Goal: Task Accomplishment & Management: Manage account settings

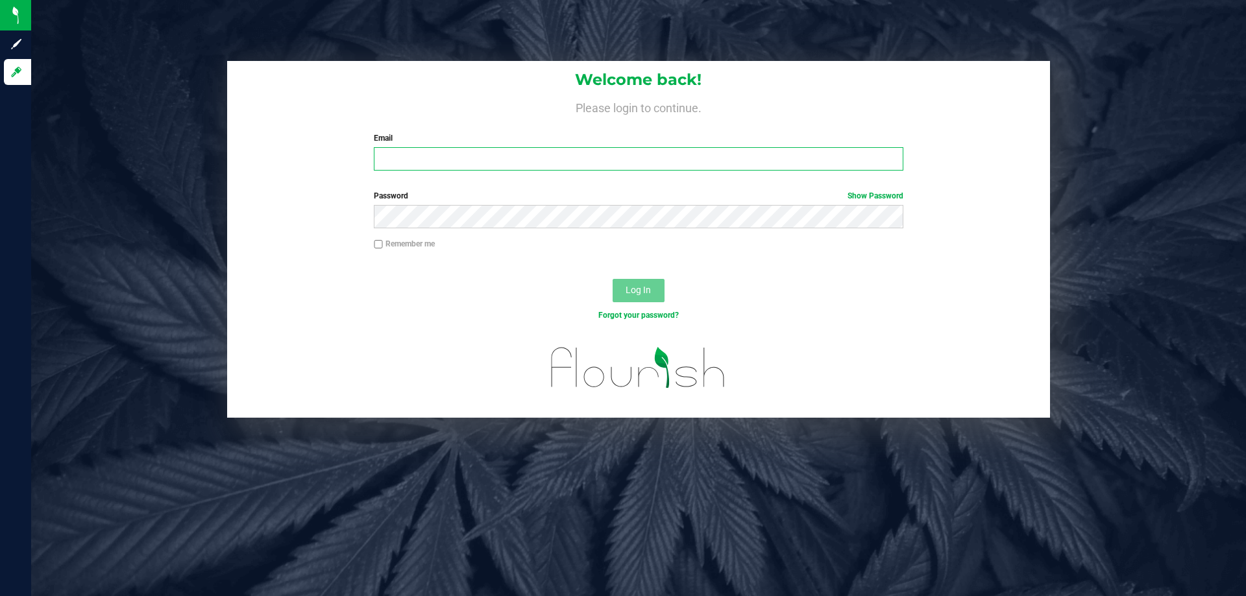
click at [478, 168] on input "Email" at bounding box center [638, 158] width 529 height 23
type input "amazadiegogonzalez@liveparallel.com"
click at [613, 279] on button "Log In" at bounding box center [639, 290] width 52 height 23
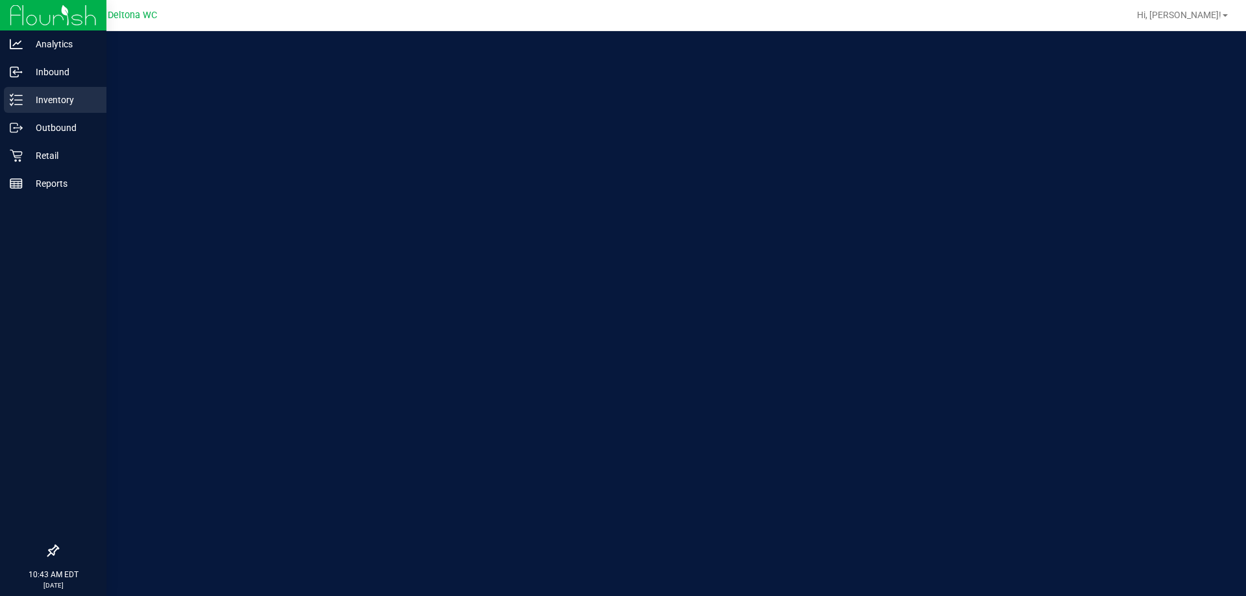
click at [43, 95] on p "Inventory" at bounding box center [62, 100] width 78 height 16
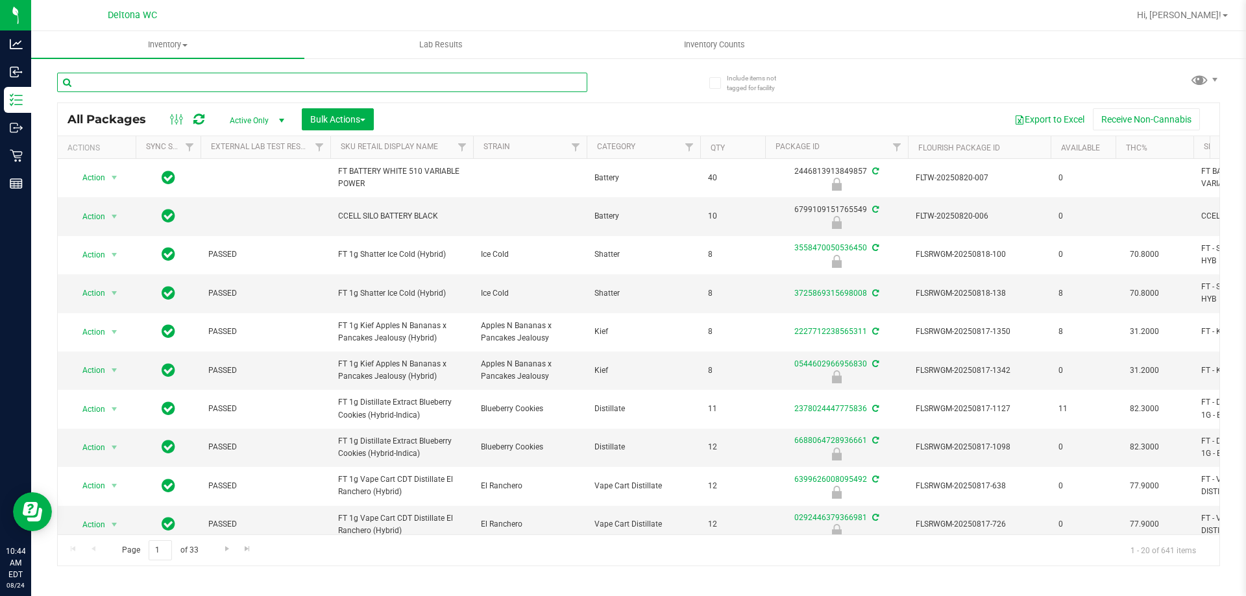
click at [214, 90] on input "text" at bounding box center [322, 82] width 530 height 19
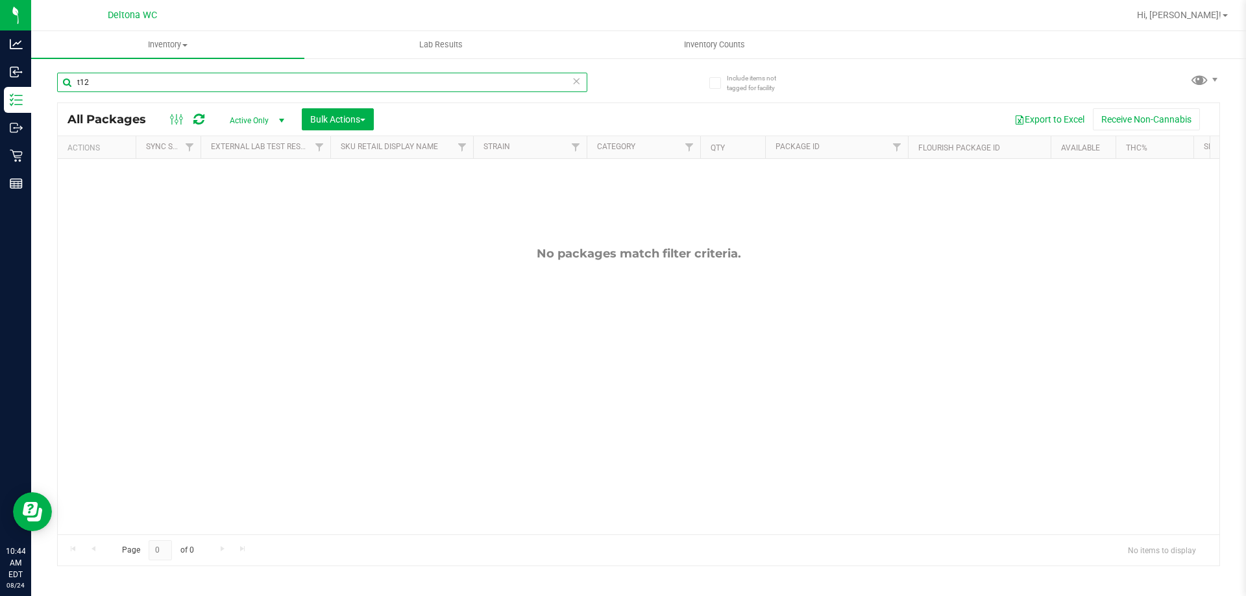
click at [213, 90] on input "t12" at bounding box center [322, 82] width 530 height 19
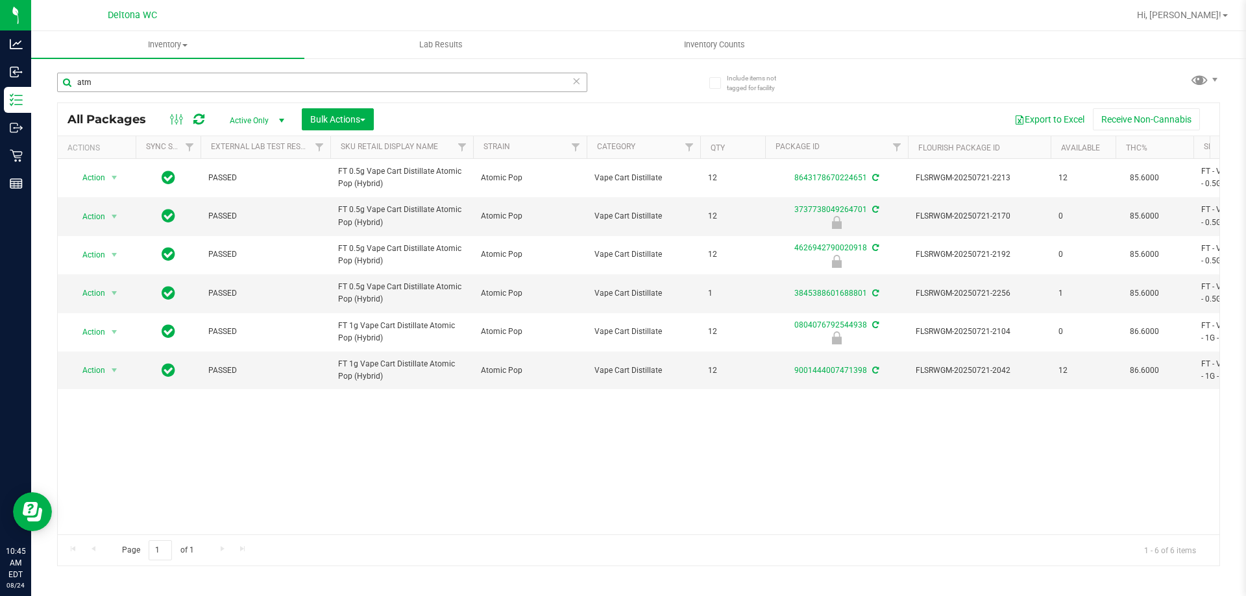
drag, startPoint x: 187, startPoint y: 96, endPoint x: 190, endPoint y: 86, distance: 10.9
click at [188, 93] on div "atm" at bounding box center [322, 88] width 530 height 30
click at [190, 83] on input "atm" at bounding box center [322, 82] width 530 height 19
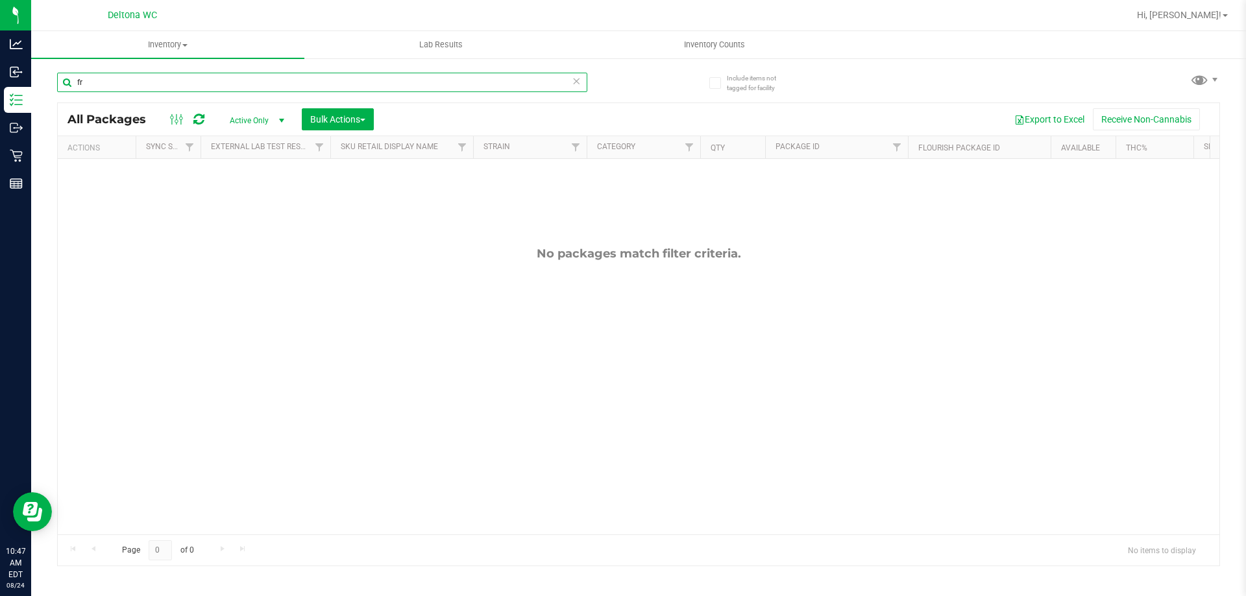
type input "f"
type input "510"
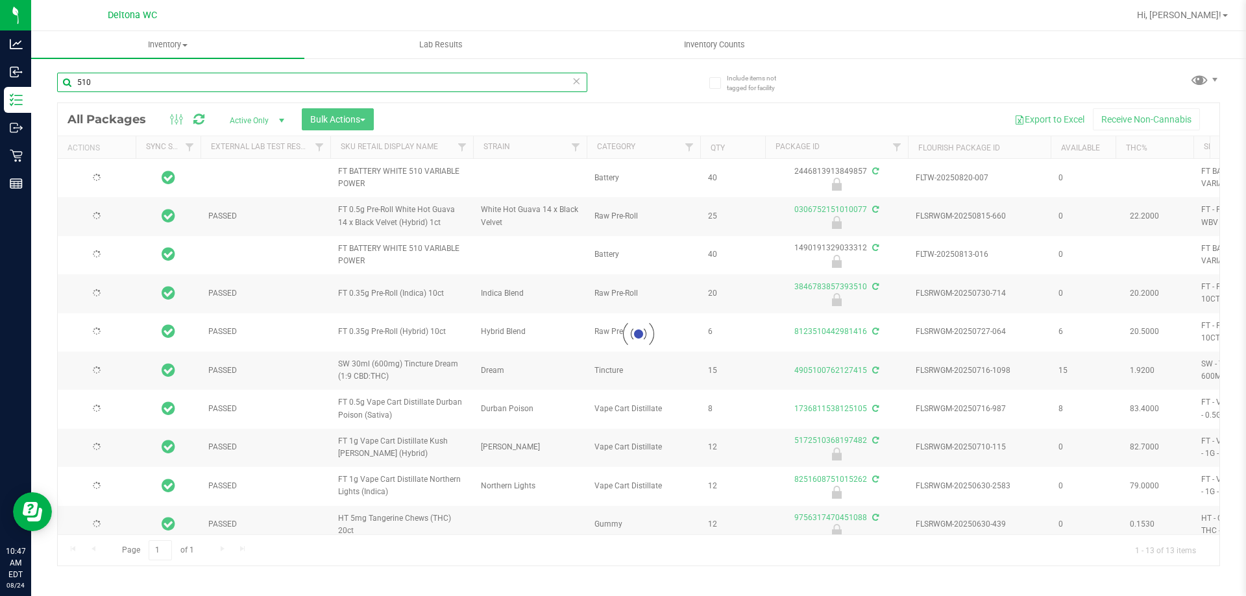
type input "2025-12-27"
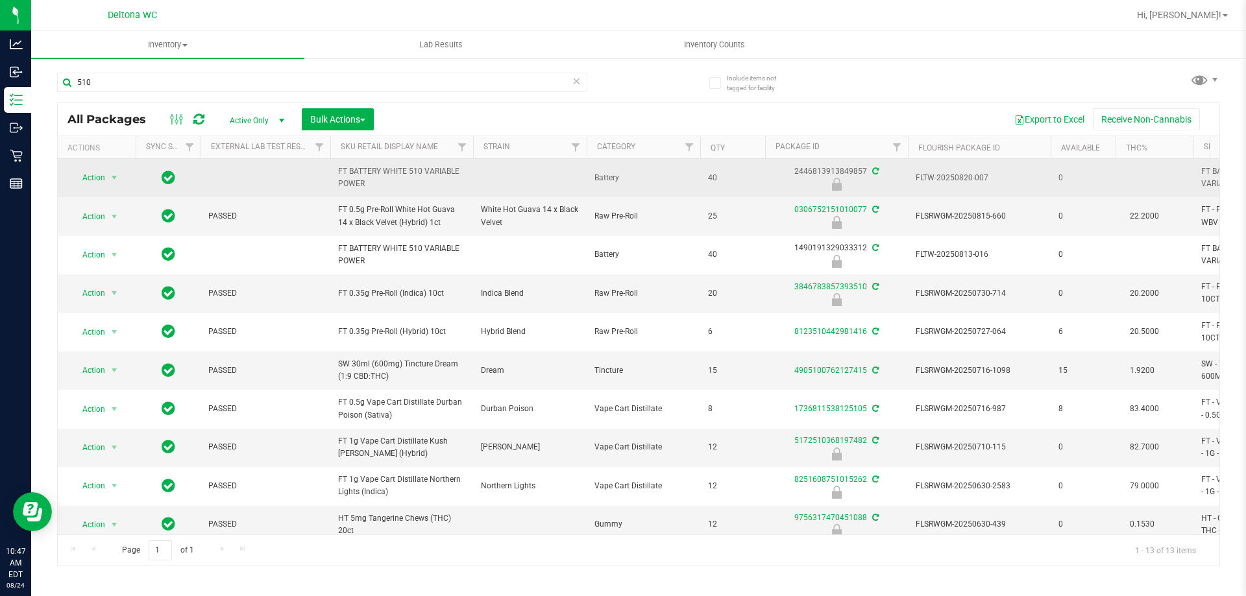
drag, startPoint x: 374, startPoint y: 190, endPoint x: 332, endPoint y: 175, distance: 44.7
click at [332, 175] on td "FT BATTERY WHITE 510 VARIABLE POWER" at bounding box center [401, 178] width 143 height 38
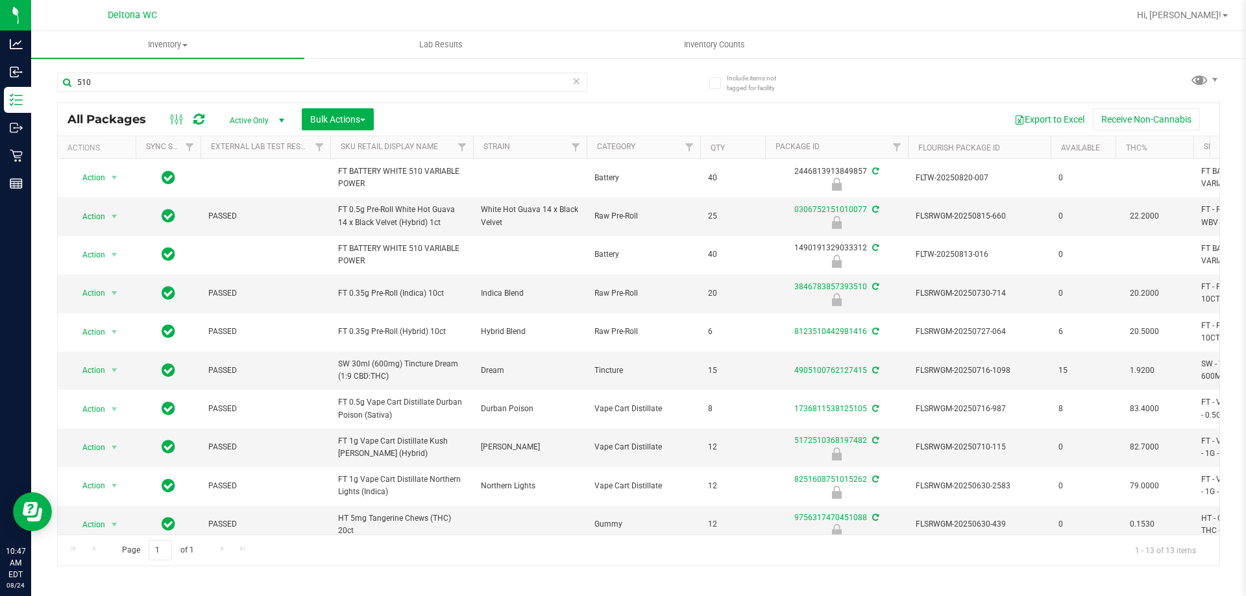
copy span "FT BATTERY WHITE 510 VARIABLE POWER"
click at [273, 88] on input "510" at bounding box center [322, 82] width 530 height 19
paste input "FT BATTERY WHITE 510 VARIABLE POWER"
type input "FT BATTERY WHITE 510 VARIABLE POWER"
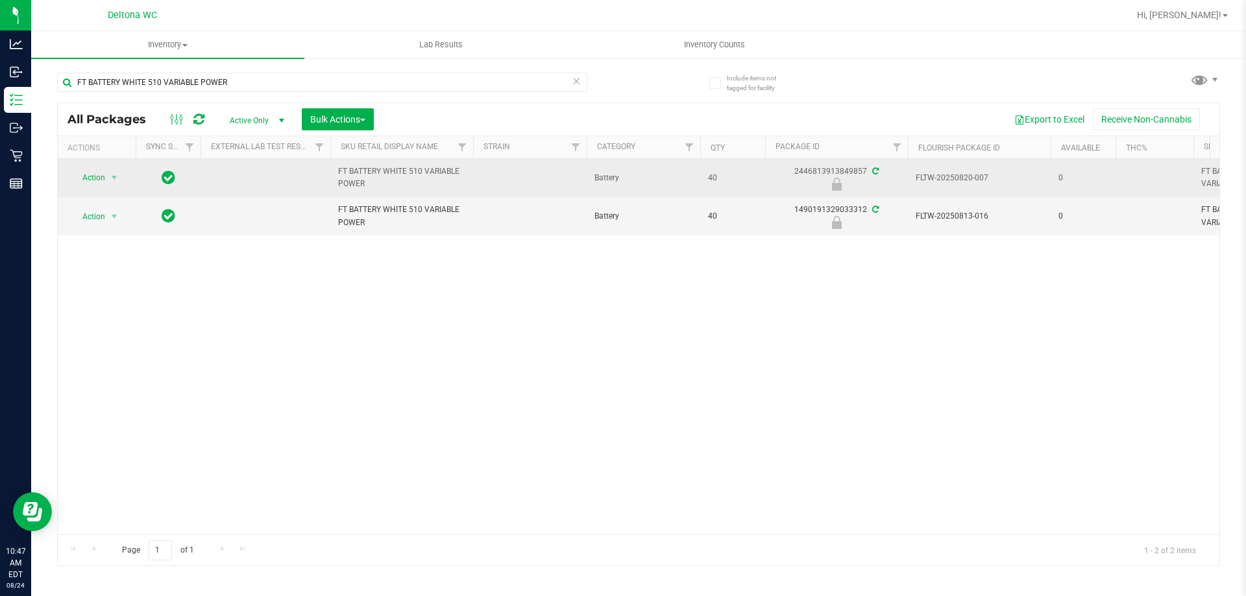
click at [105, 173] on span "Action" at bounding box center [88, 178] width 35 height 18
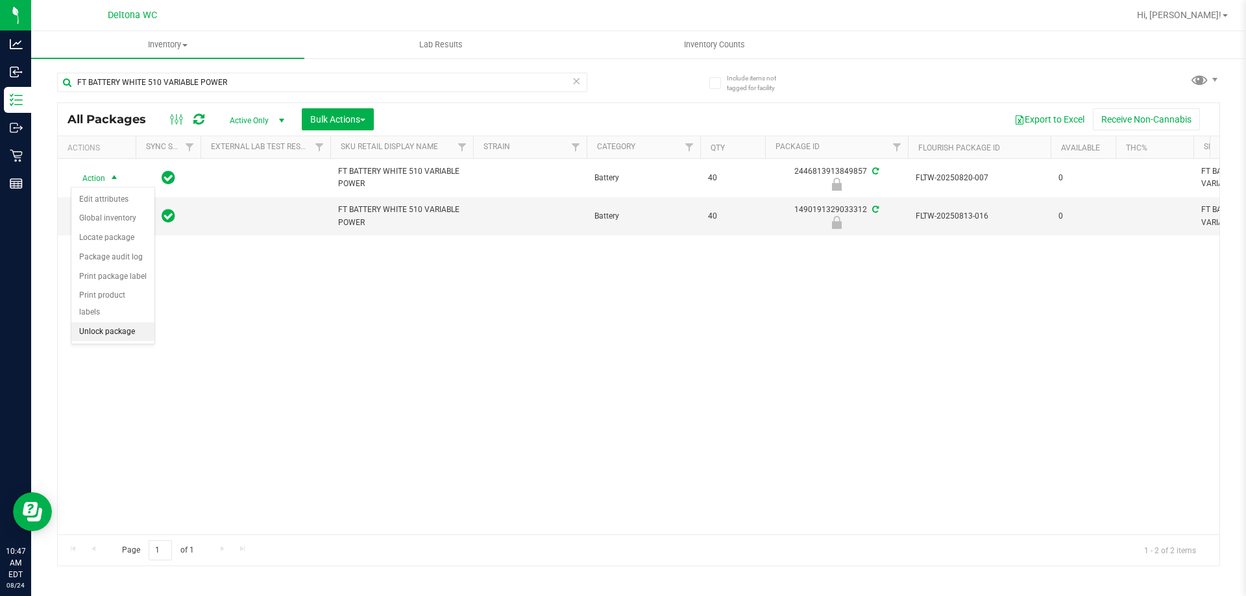
click at [115, 322] on li "Unlock package" at bounding box center [112, 331] width 83 height 19
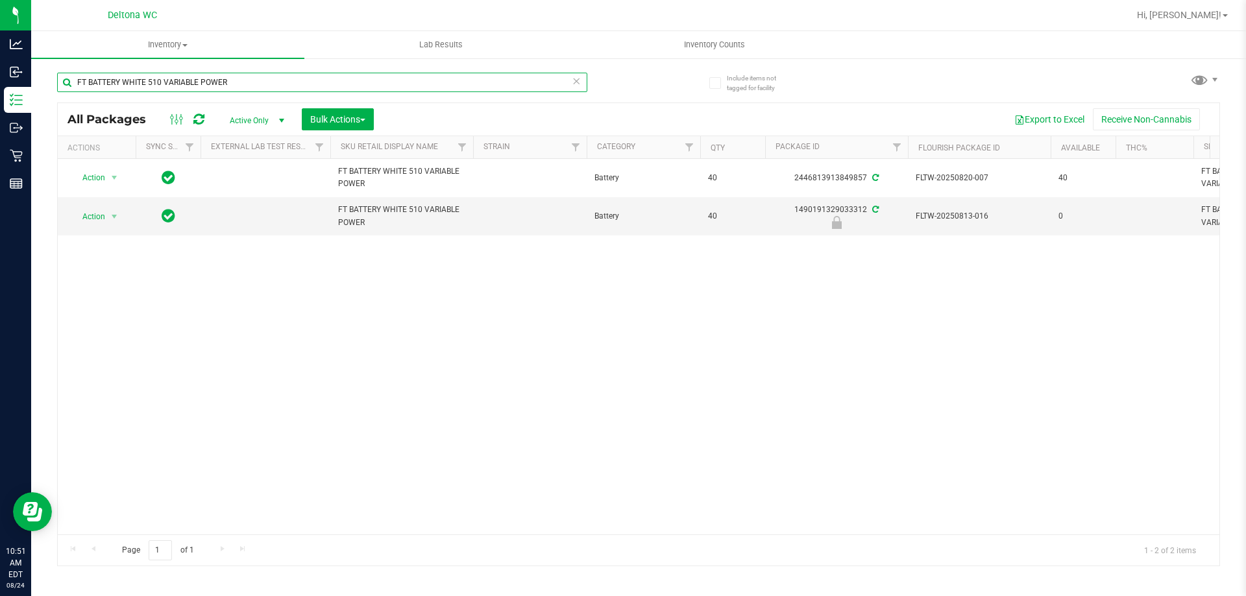
click at [204, 88] on input "FT BATTERY WHITE 510 VARIABLE POWER" at bounding box center [322, 82] width 530 height 19
type input "m"
type input "0.35g"
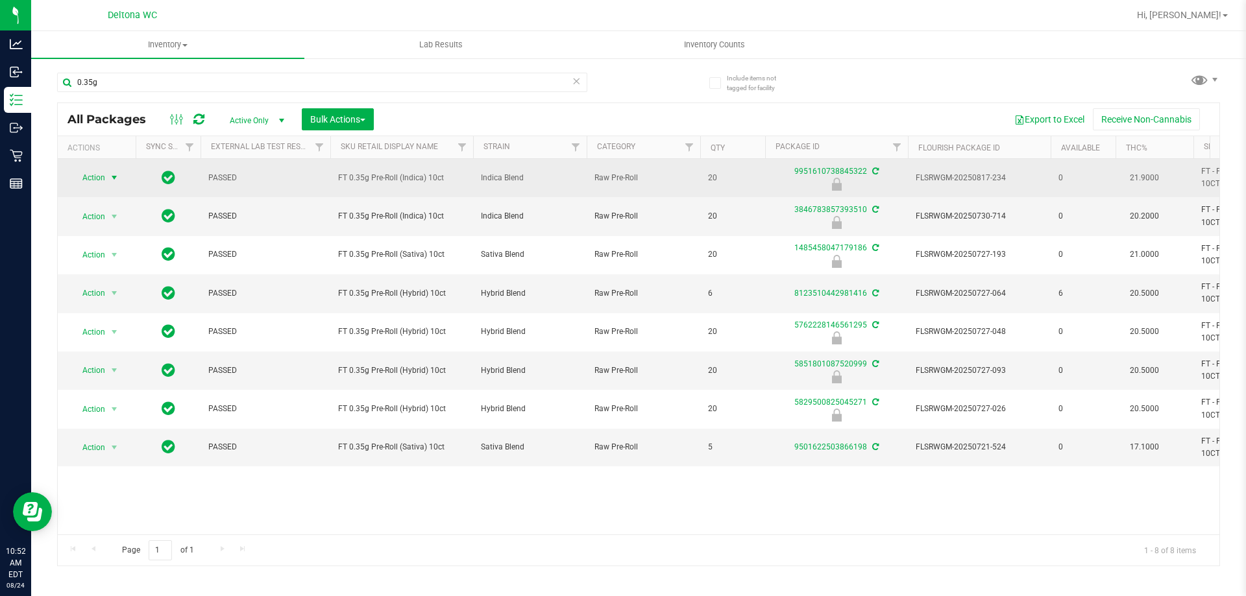
click at [101, 174] on span "Action" at bounding box center [88, 178] width 35 height 18
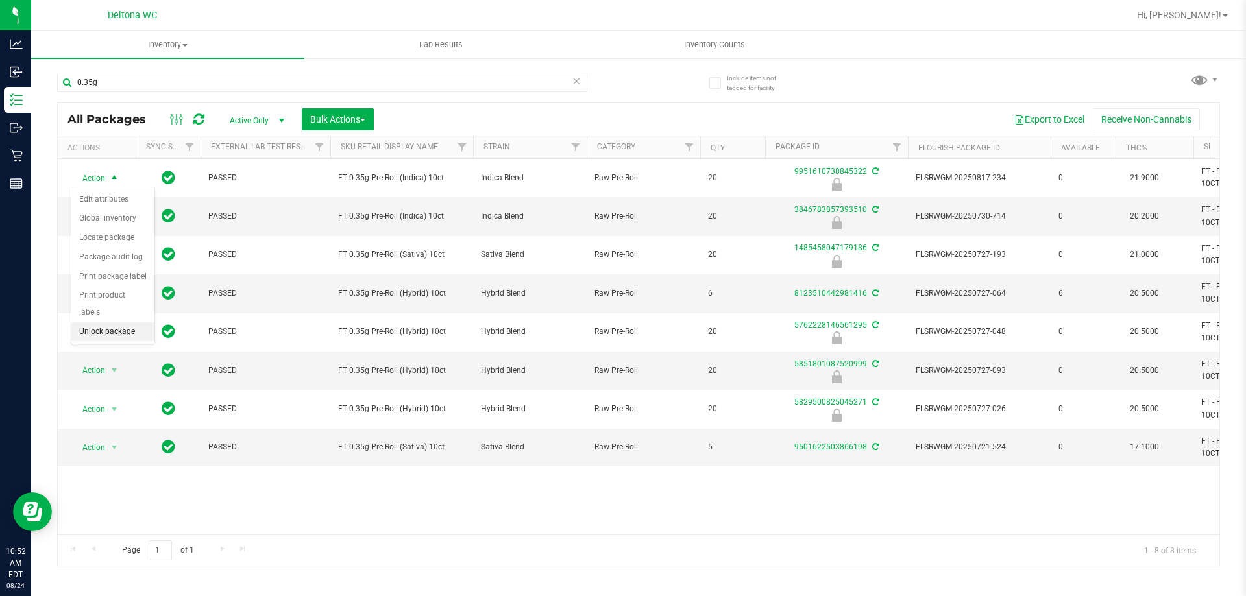
click at [131, 322] on li "Unlock package" at bounding box center [112, 331] width 83 height 19
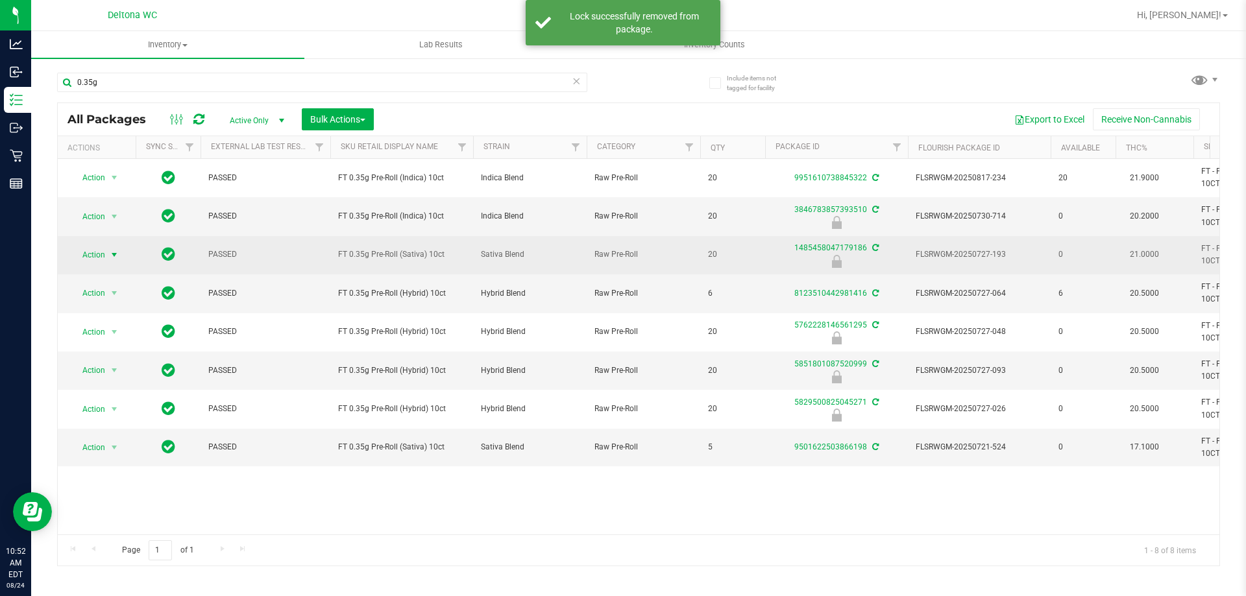
click at [119, 246] on span "select" at bounding box center [114, 255] width 16 height 18
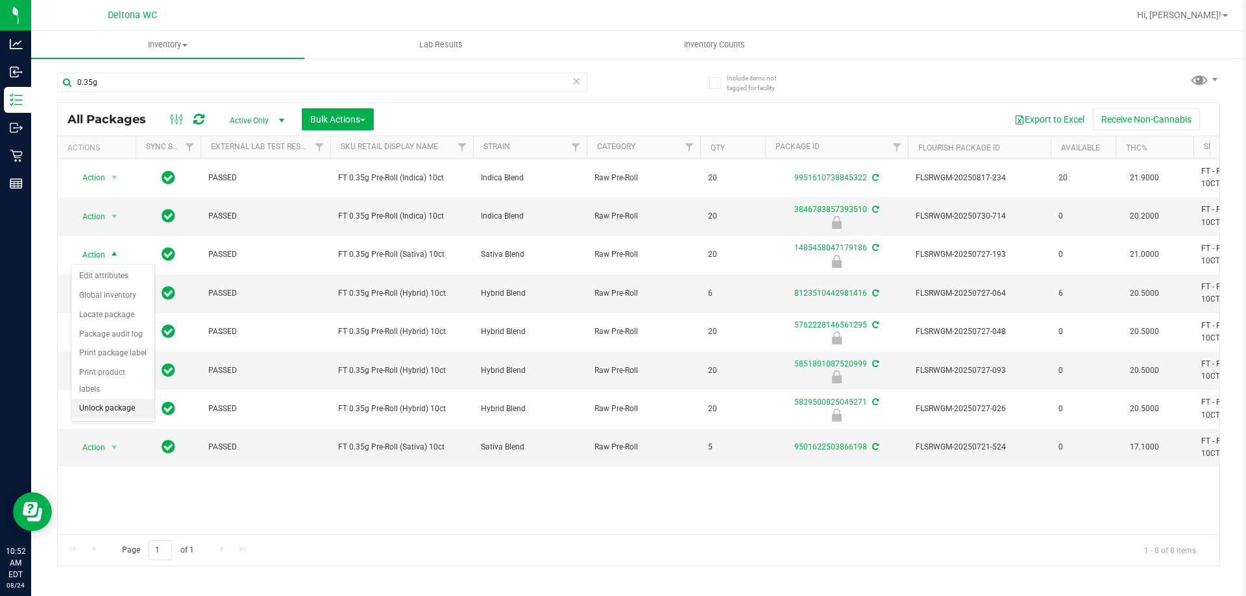
click at [131, 399] on li "Unlock package" at bounding box center [112, 408] width 83 height 19
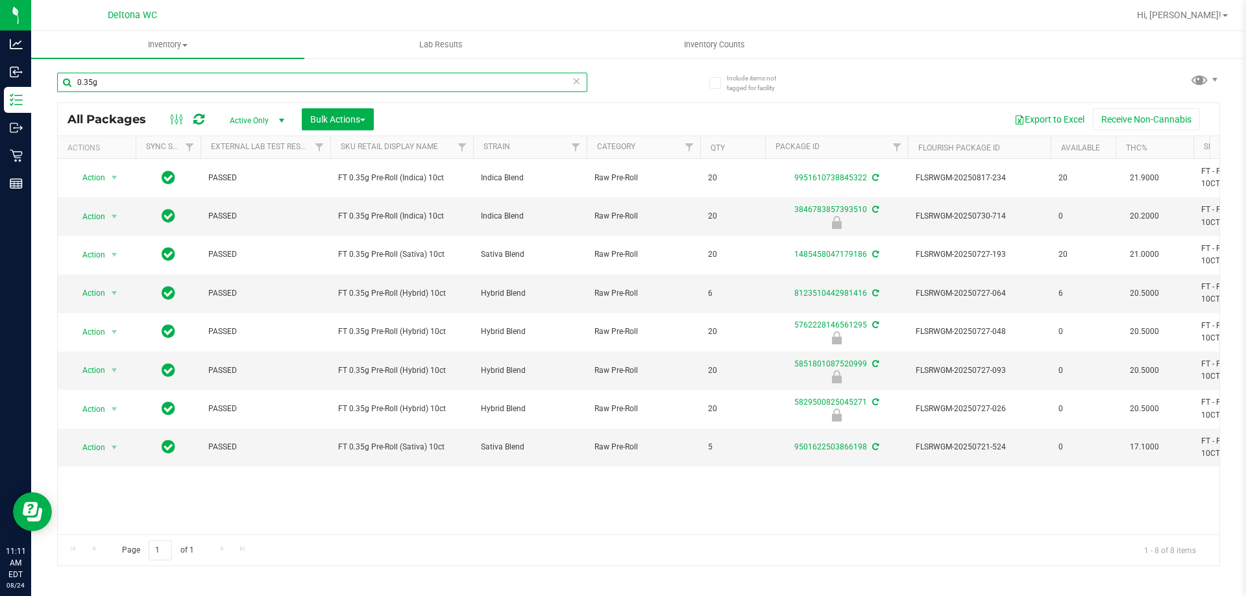
click at [131, 84] on input "0.35g" at bounding box center [322, 82] width 530 height 19
type input "grz"
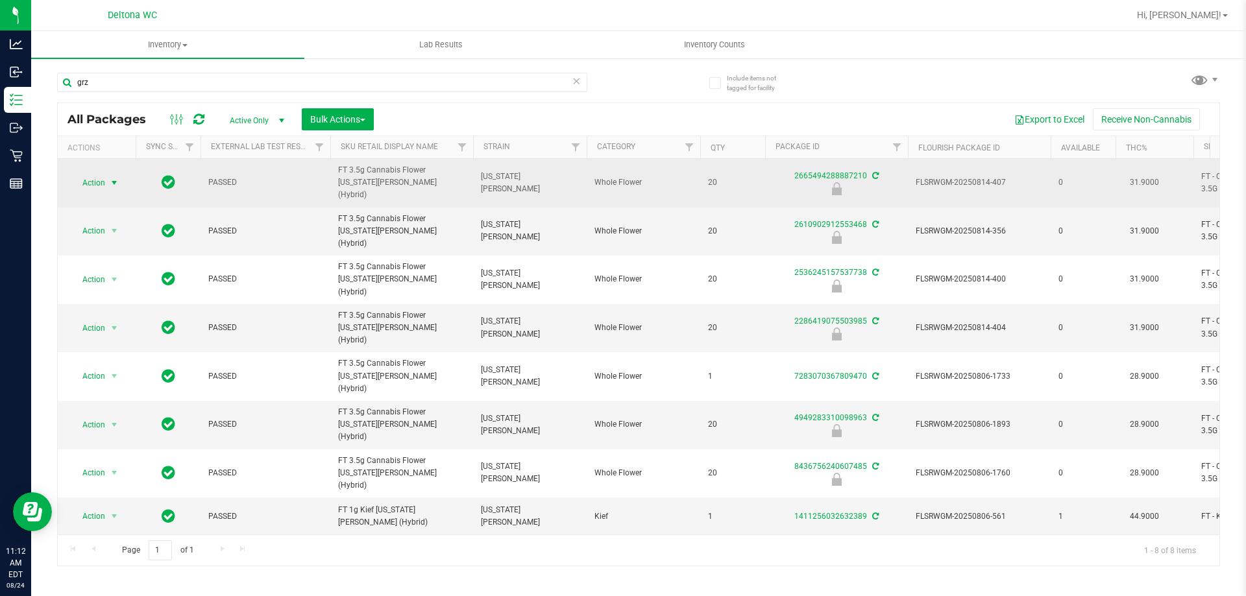
click at [96, 181] on span "Action" at bounding box center [88, 183] width 35 height 18
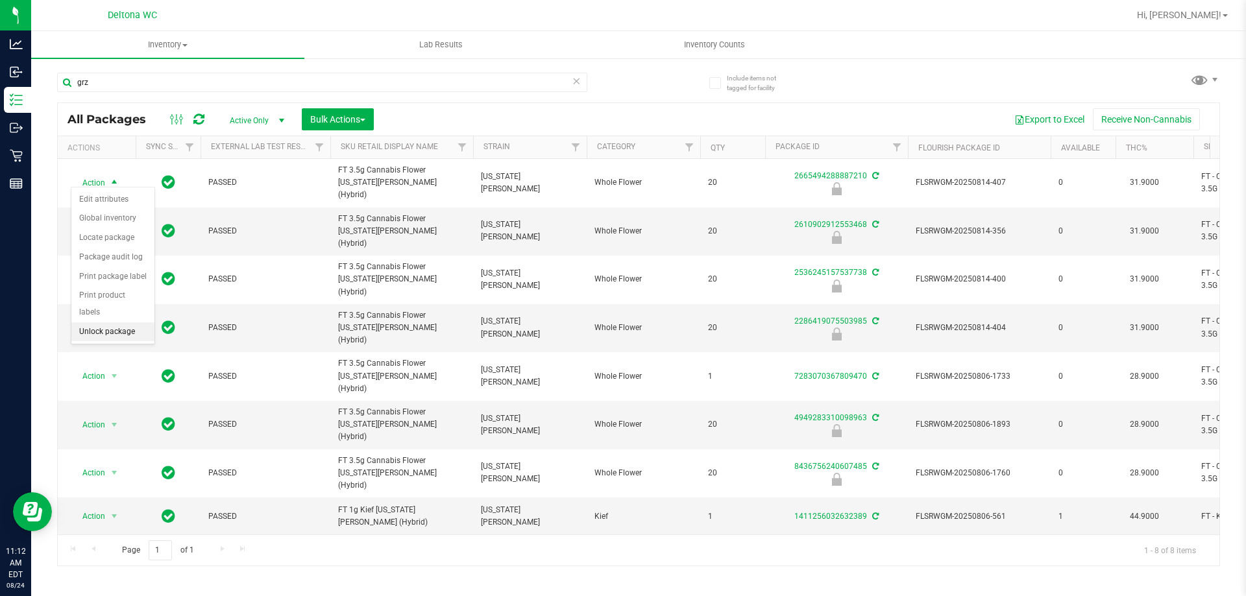
click at [139, 322] on li "Unlock package" at bounding box center [112, 331] width 83 height 19
click at [468, 112] on div "Export to Excel Receive Non-Cannabis" at bounding box center [796, 119] width 826 height 22
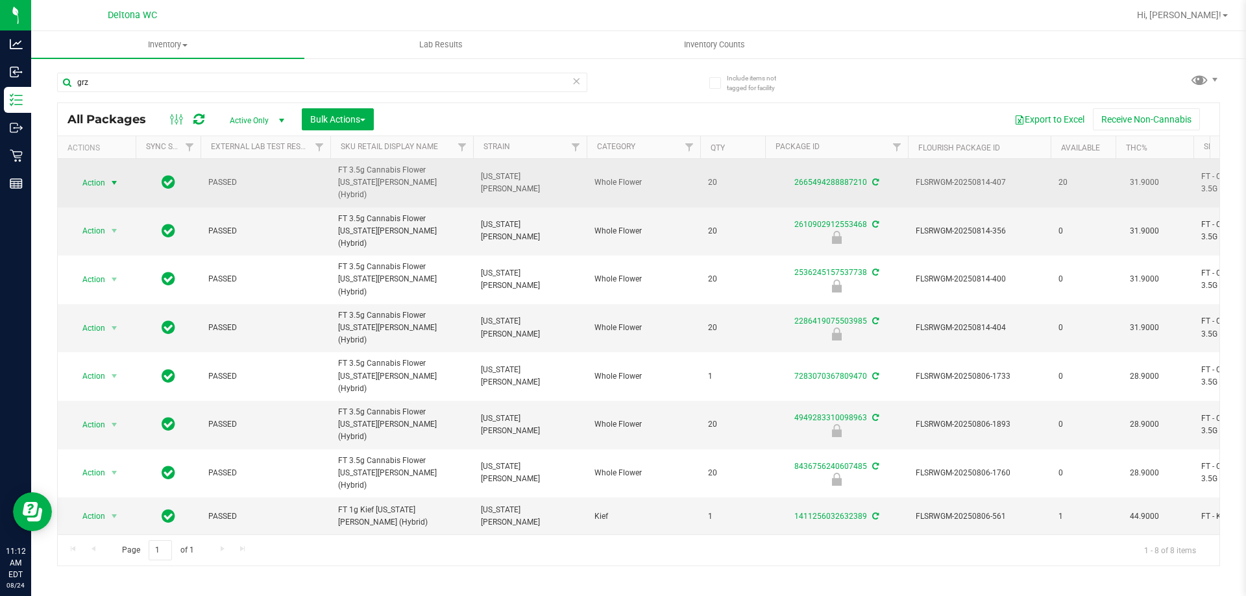
click at [108, 180] on span "select" at bounding box center [114, 183] width 16 height 18
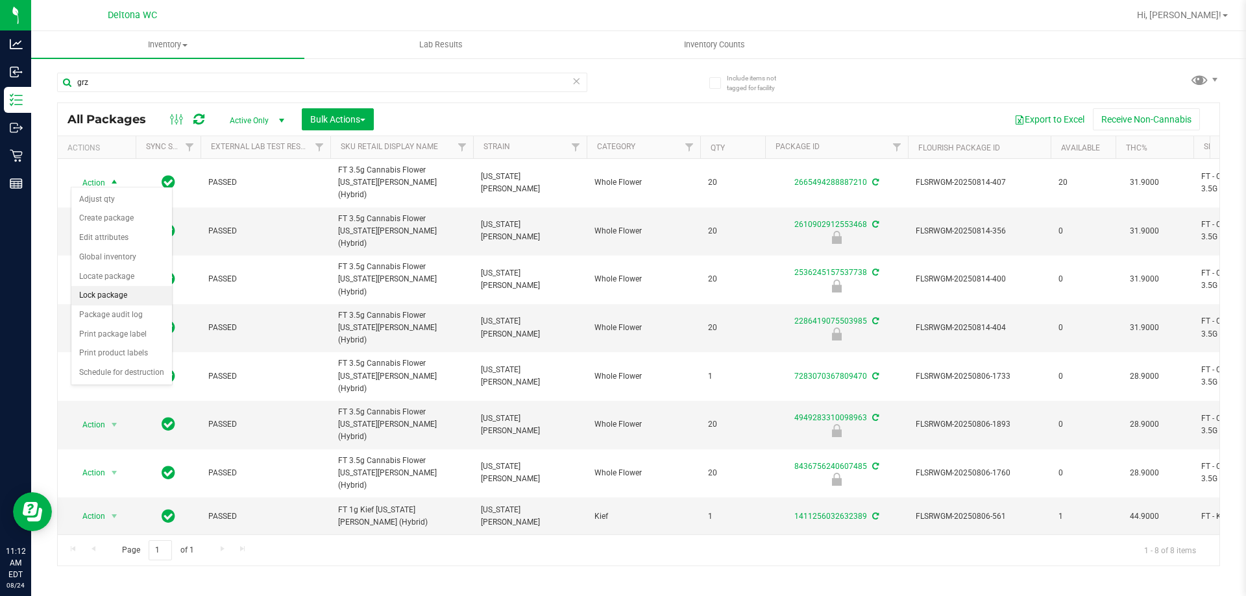
click at [140, 296] on li "Lock package" at bounding box center [121, 295] width 101 height 19
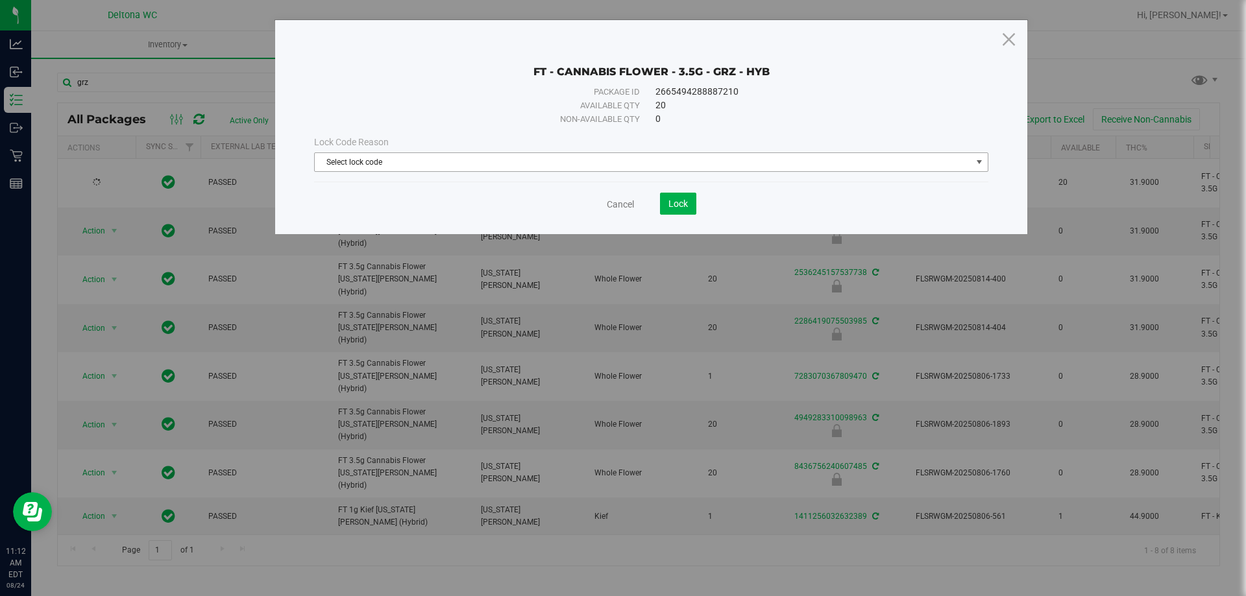
click at [581, 165] on span "Select lock code" at bounding box center [643, 162] width 657 height 18
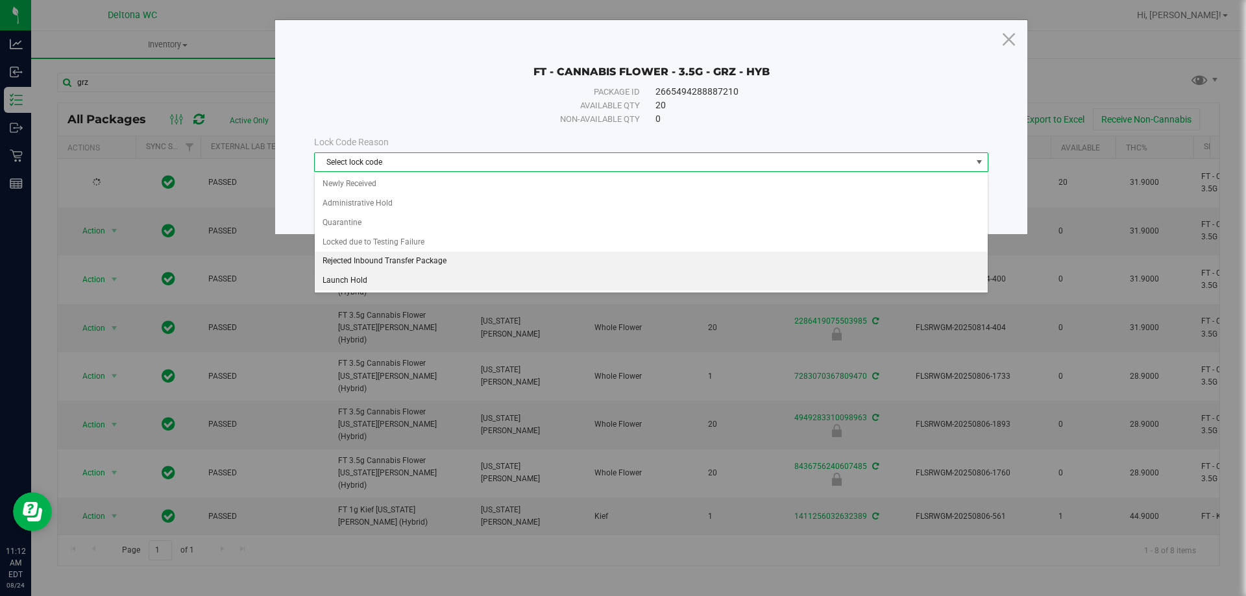
click at [424, 271] on li "Launch Hold" at bounding box center [651, 280] width 673 height 19
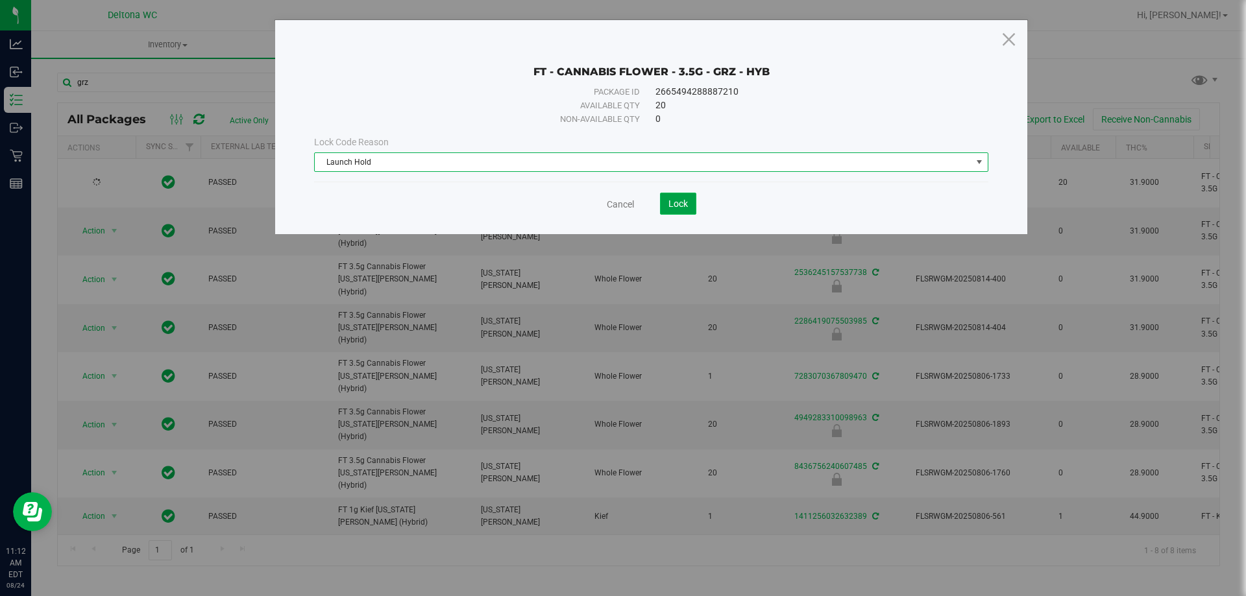
click at [668, 200] on span "Lock" at bounding box center [677, 204] width 19 height 10
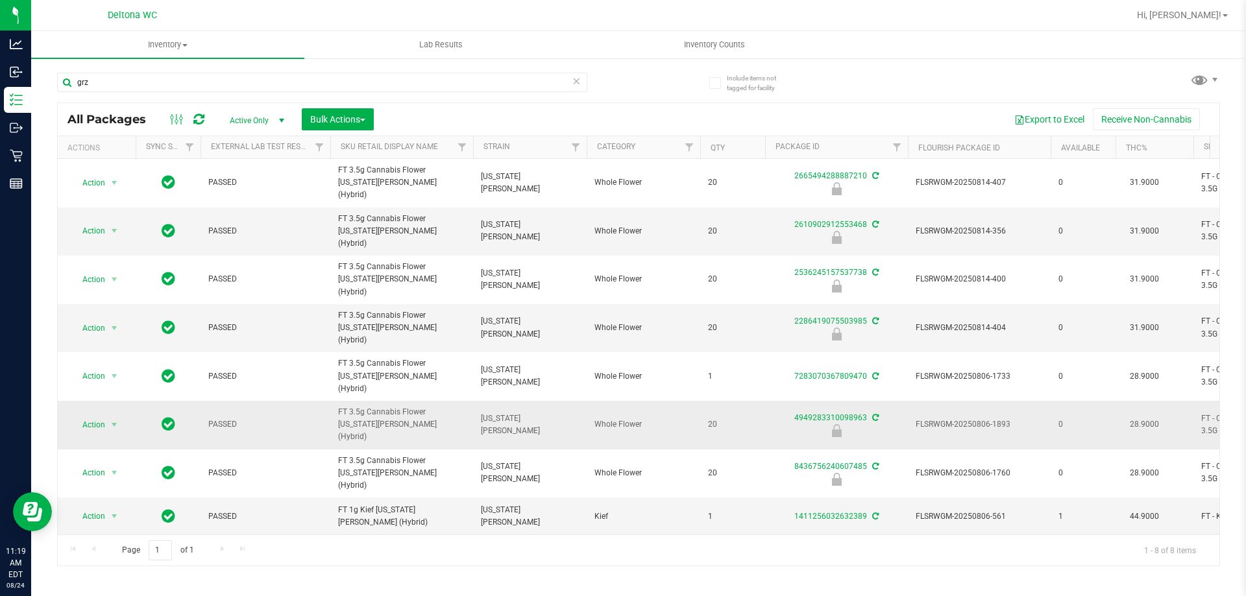
click at [91, 416] on span "Action" at bounding box center [88, 425] width 35 height 18
click at [119, 515] on li "Unlock package" at bounding box center [112, 524] width 83 height 19
click at [108, 416] on span "select" at bounding box center [114, 425] width 16 height 18
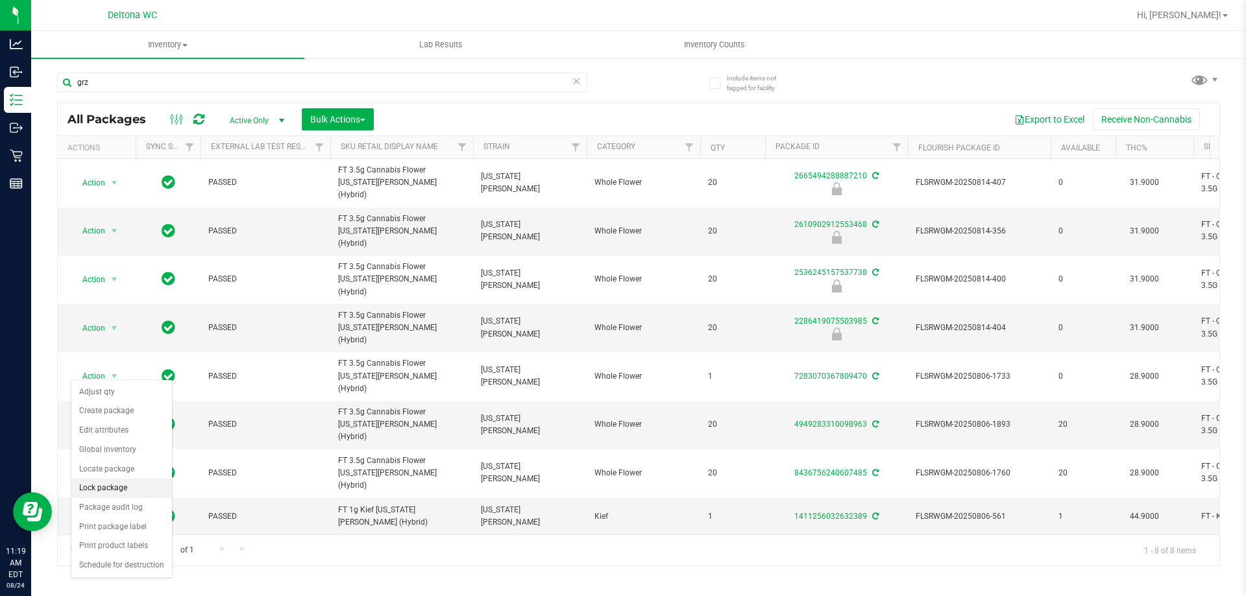
click at [138, 493] on li "Lock package" at bounding box center [121, 488] width 101 height 19
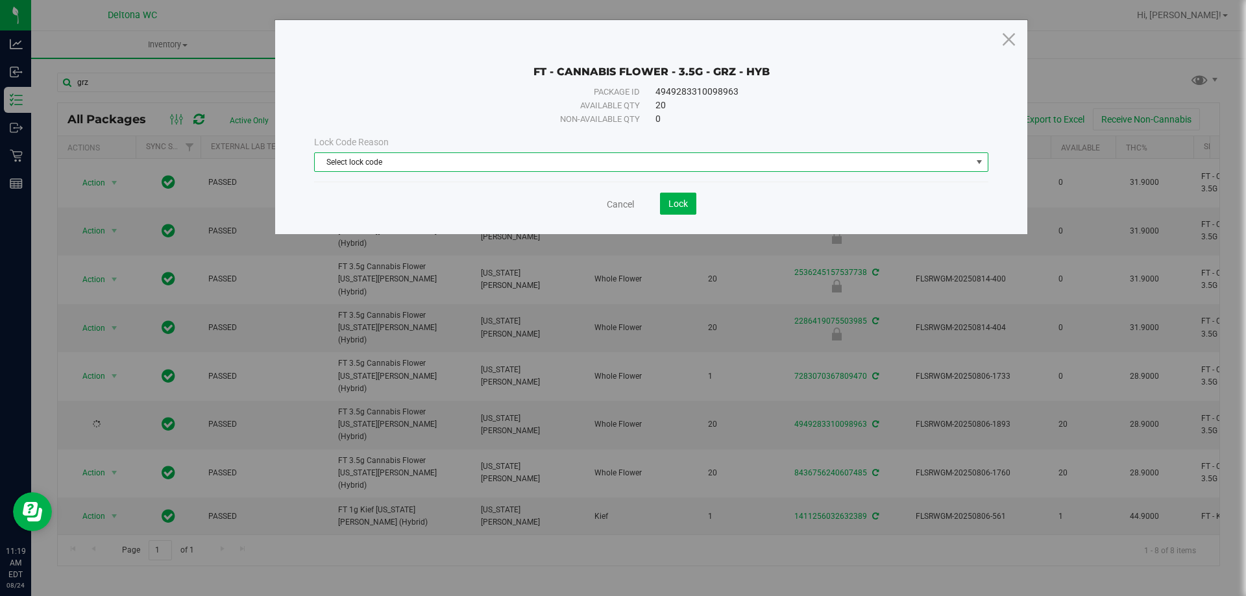
click at [659, 164] on span "Select lock code" at bounding box center [643, 162] width 657 height 18
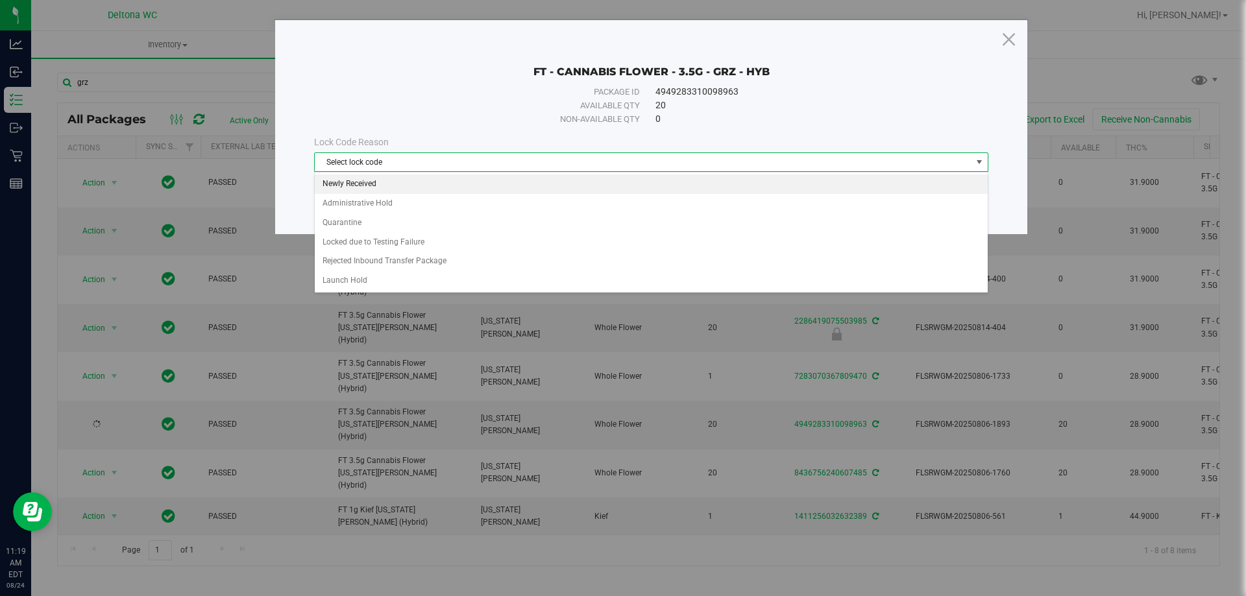
click at [497, 178] on li "Newly Received" at bounding box center [651, 184] width 673 height 19
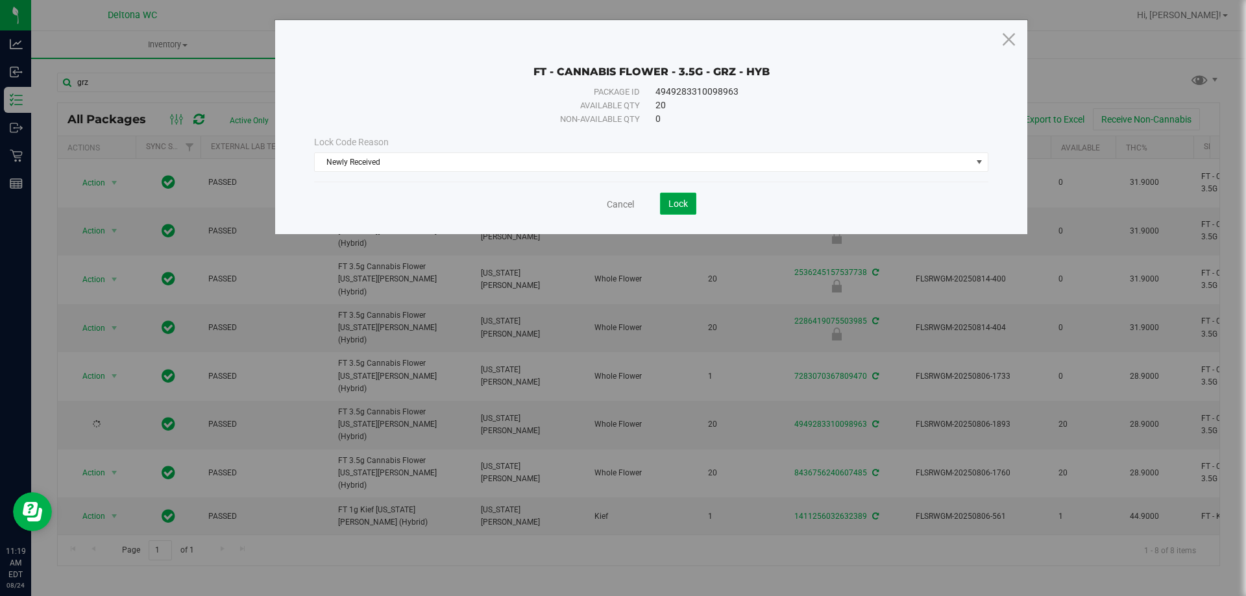
click at [682, 203] on span "Lock" at bounding box center [677, 204] width 19 height 10
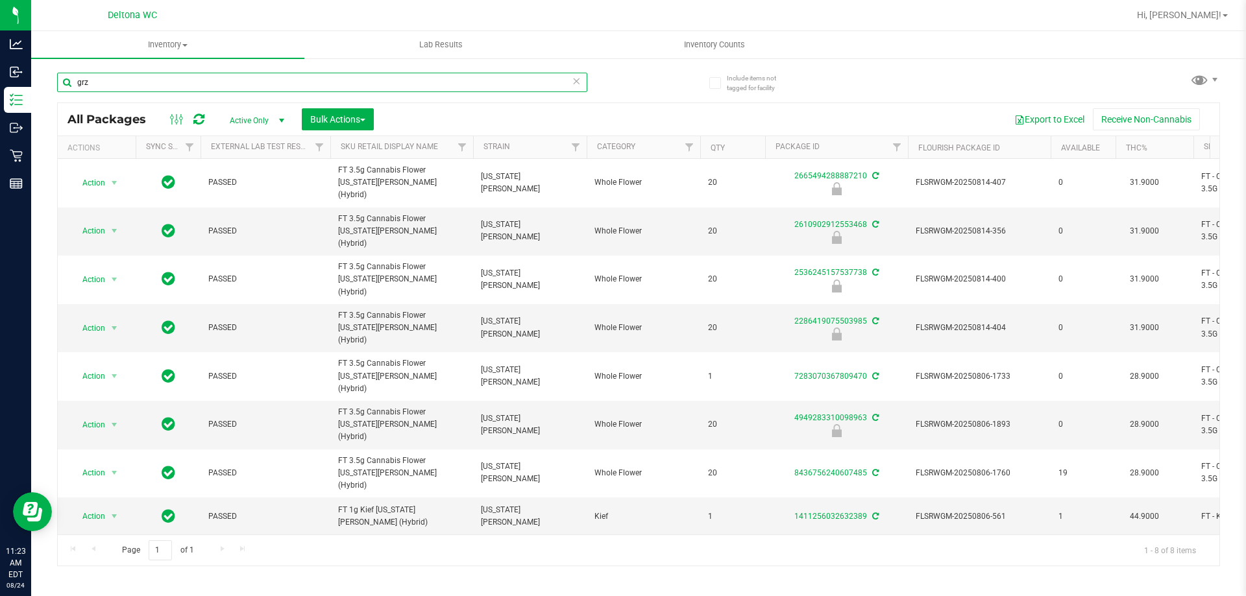
click at [346, 88] on input "grz" at bounding box center [322, 82] width 530 height 19
type input "dbp"
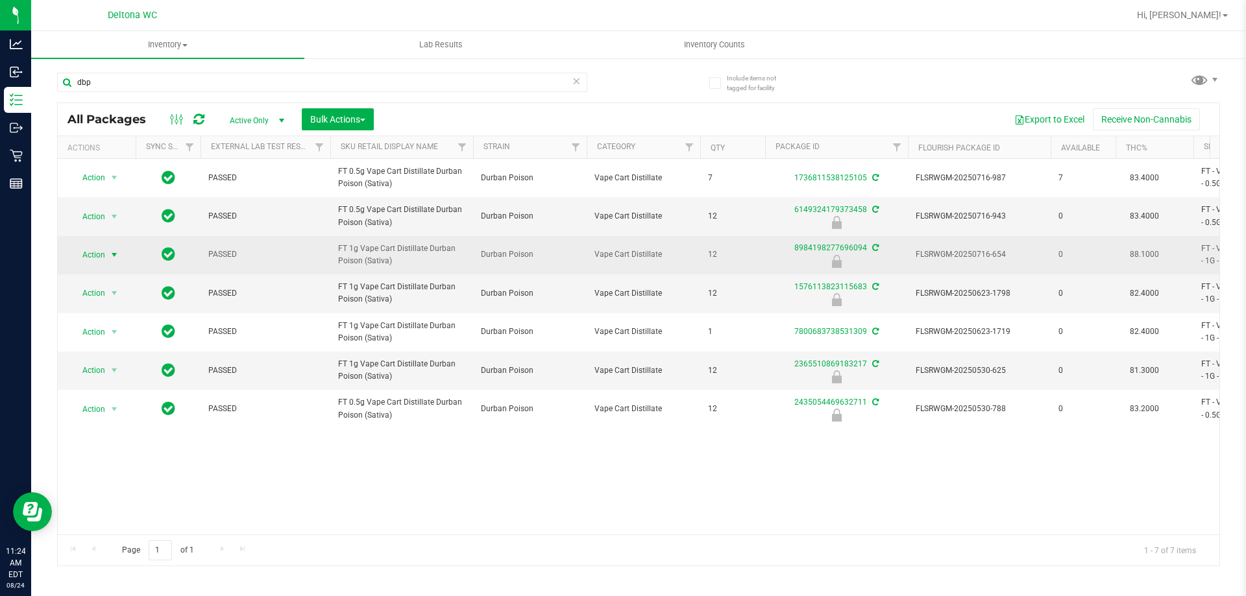
click at [119, 258] on span "select" at bounding box center [114, 255] width 10 height 10
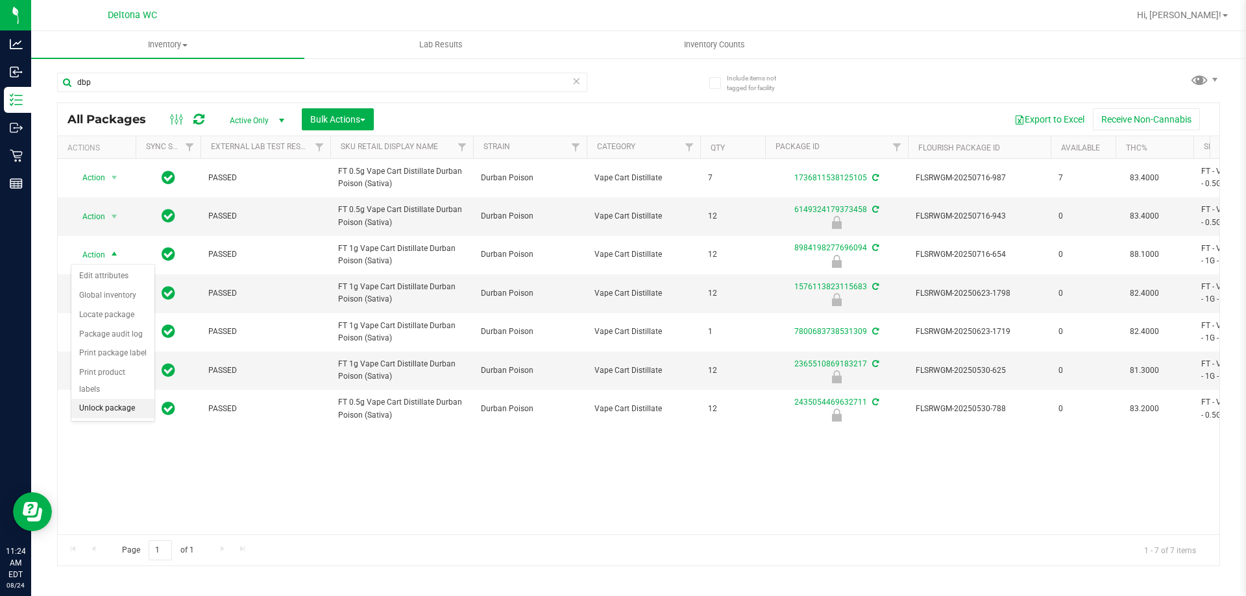
click at [132, 399] on li "Unlock package" at bounding box center [112, 408] width 83 height 19
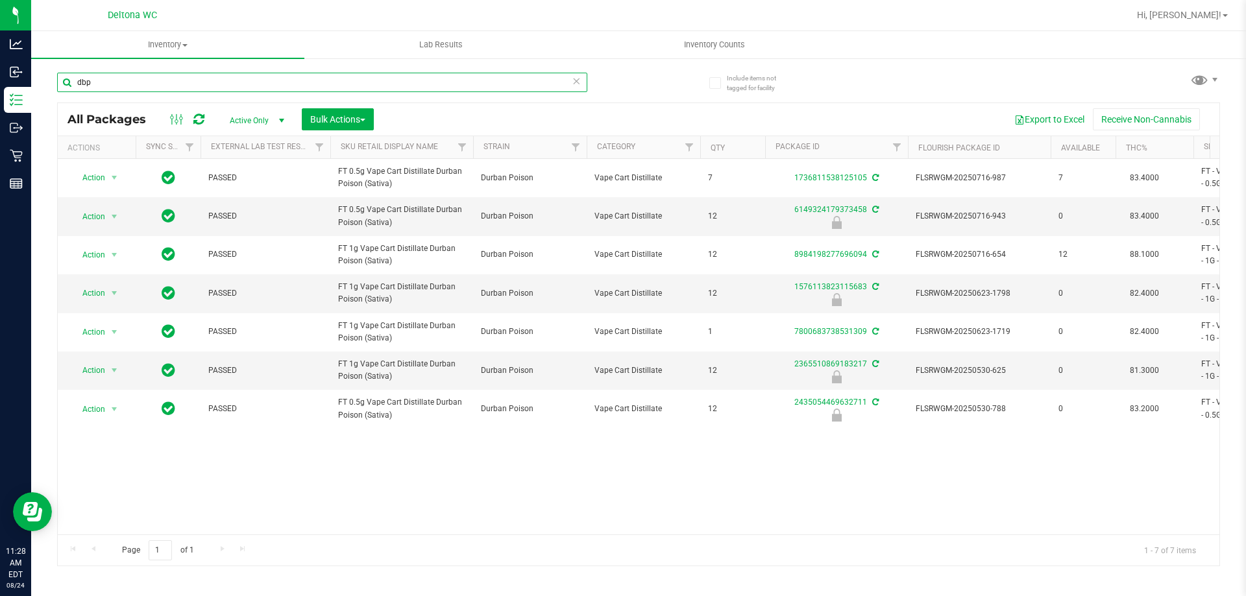
click at [194, 79] on input "dbp" at bounding box center [322, 82] width 530 height 19
type input "dark chocolate"
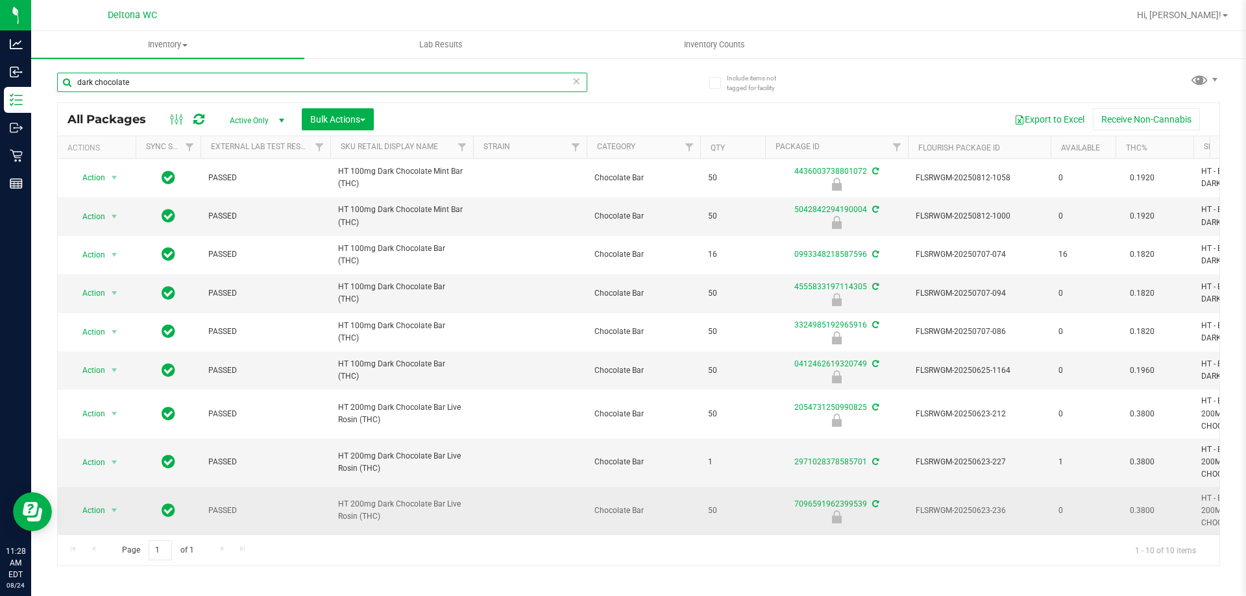
scroll to position [49, 0]
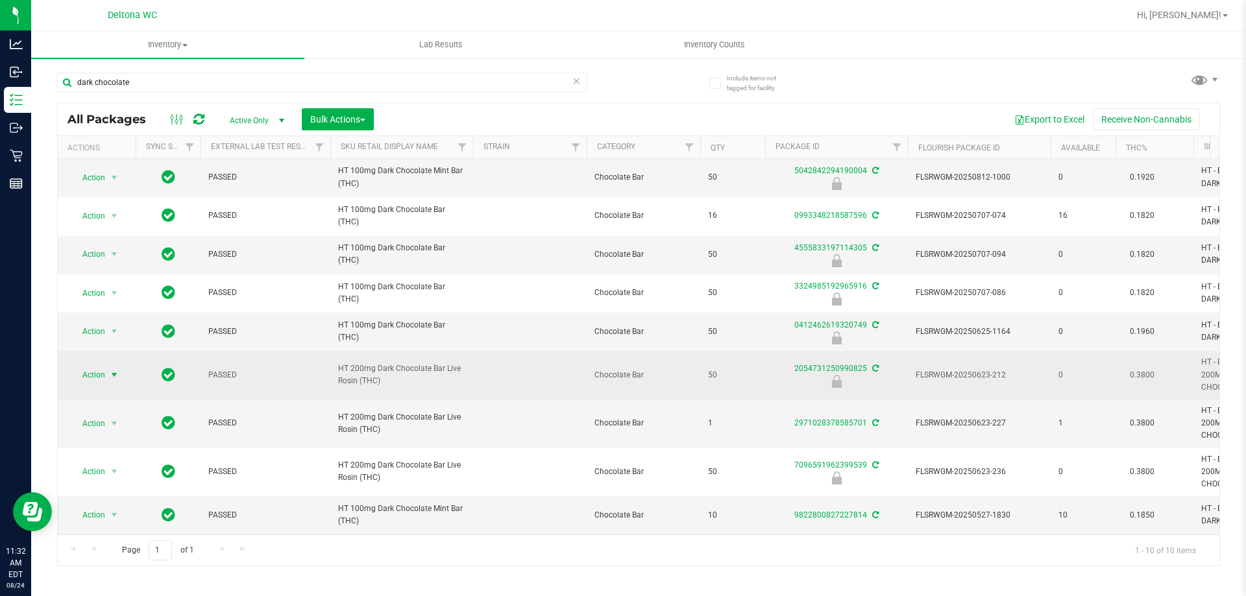
click at [112, 370] on span "select" at bounding box center [114, 375] width 10 height 10
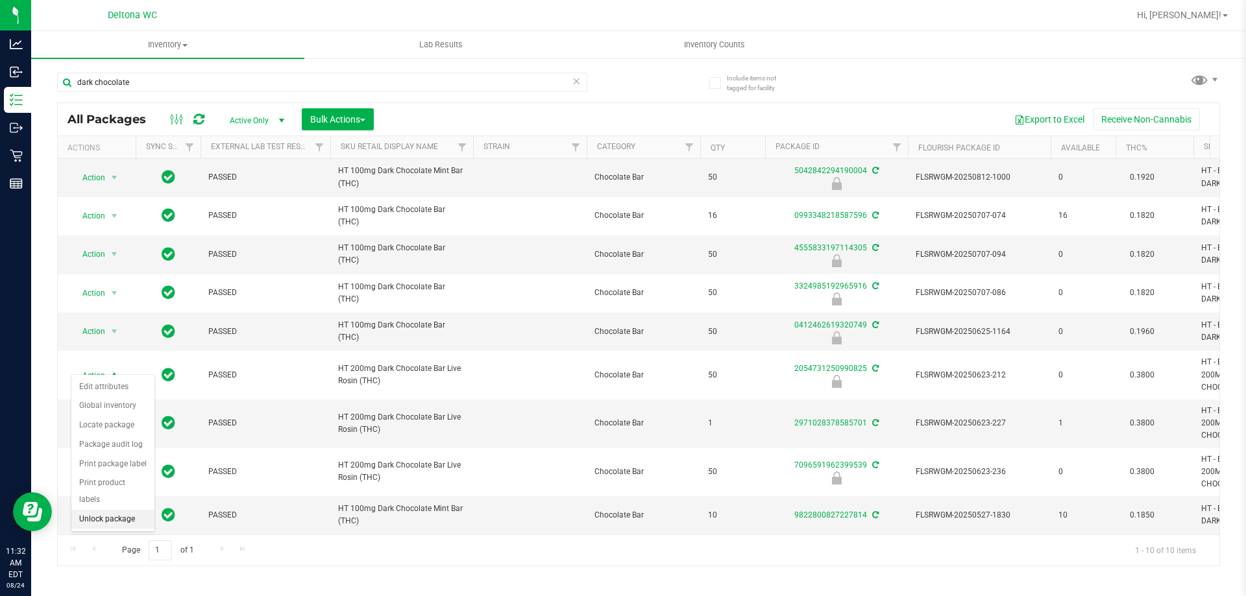
click at [134, 510] on li "Unlock package" at bounding box center [112, 519] width 83 height 19
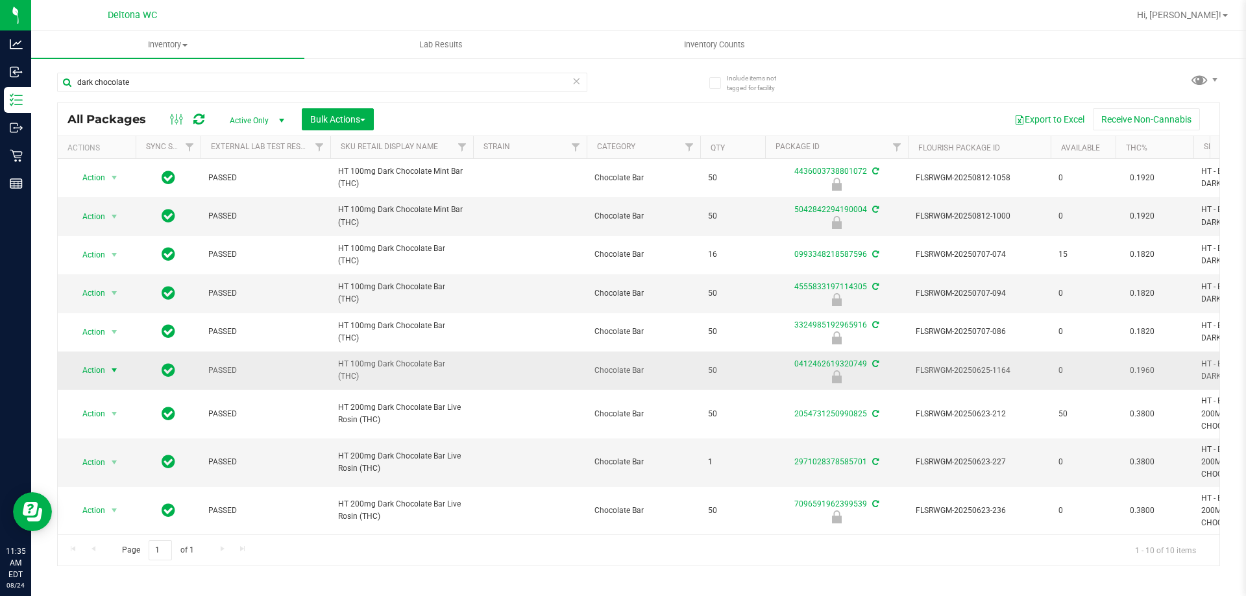
click at [109, 376] on span "select" at bounding box center [114, 370] width 10 height 10
click at [117, 515] on li "Unlock package" at bounding box center [112, 524] width 83 height 19
click at [147, 91] on input "dark chocolate" at bounding box center [322, 82] width 530 height 19
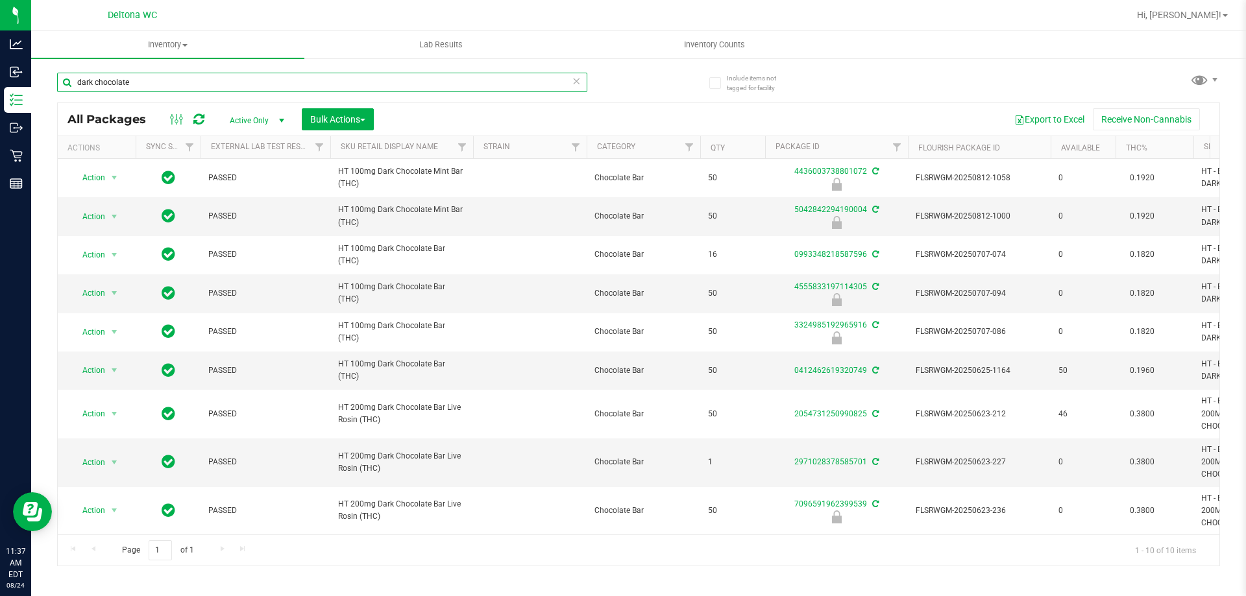
click at [147, 91] on input "dark chocolate" at bounding box center [322, 82] width 530 height 19
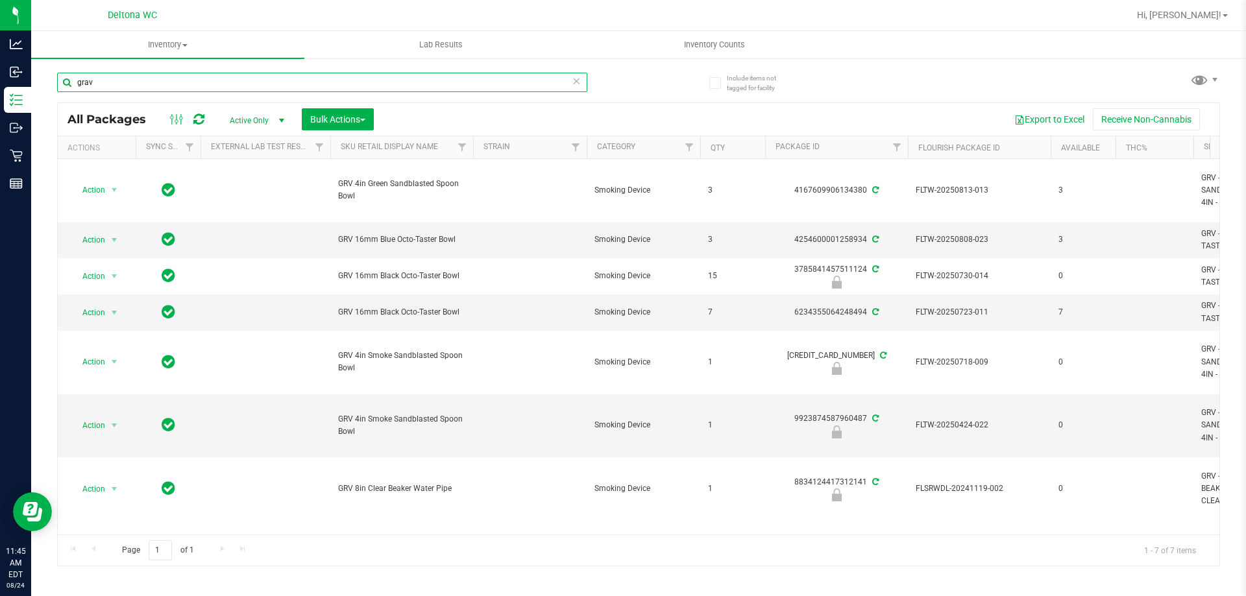
click at [174, 89] on input "grav" at bounding box center [322, 82] width 530 height 19
click at [173, 82] on input "grav" at bounding box center [322, 82] width 530 height 19
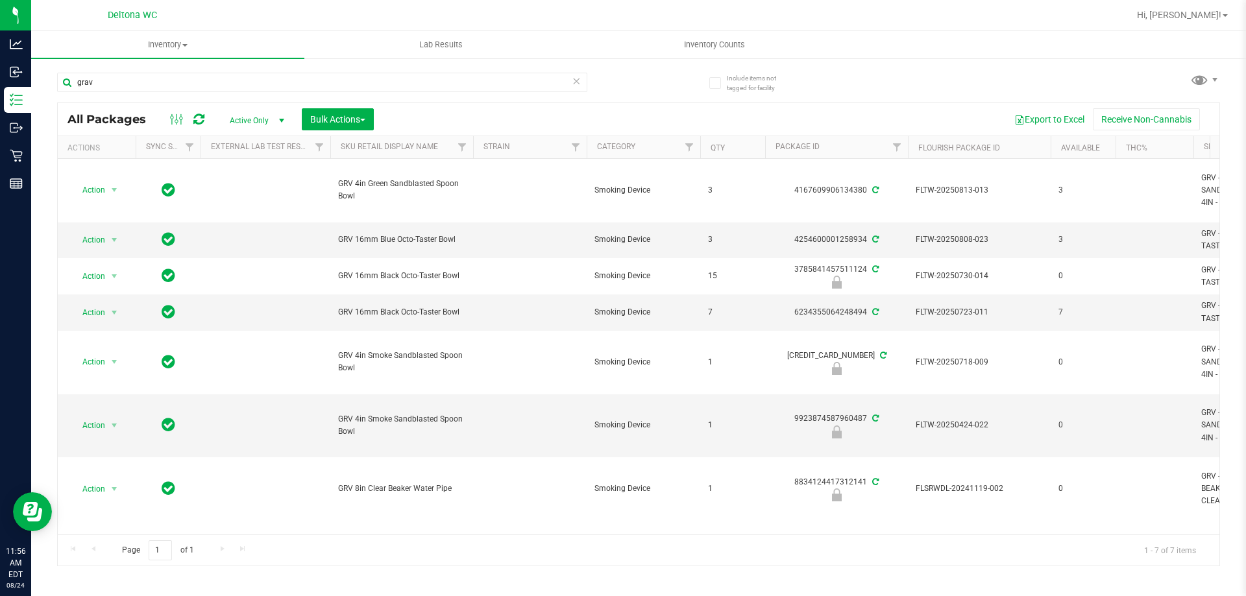
click at [653, 92] on div "grav All Packages Active Only Active Only Lab Samples Locked All External Inter…" at bounding box center [638, 313] width 1163 height 506
click at [145, 93] on div "grav" at bounding box center [322, 88] width 530 height 30
click at [148, 88] on div "grav" at bounding box center [322, 88] width 530 height 30
click at [152, 77] on input "grav" at bounding box center [322, 82] width 530 height 19
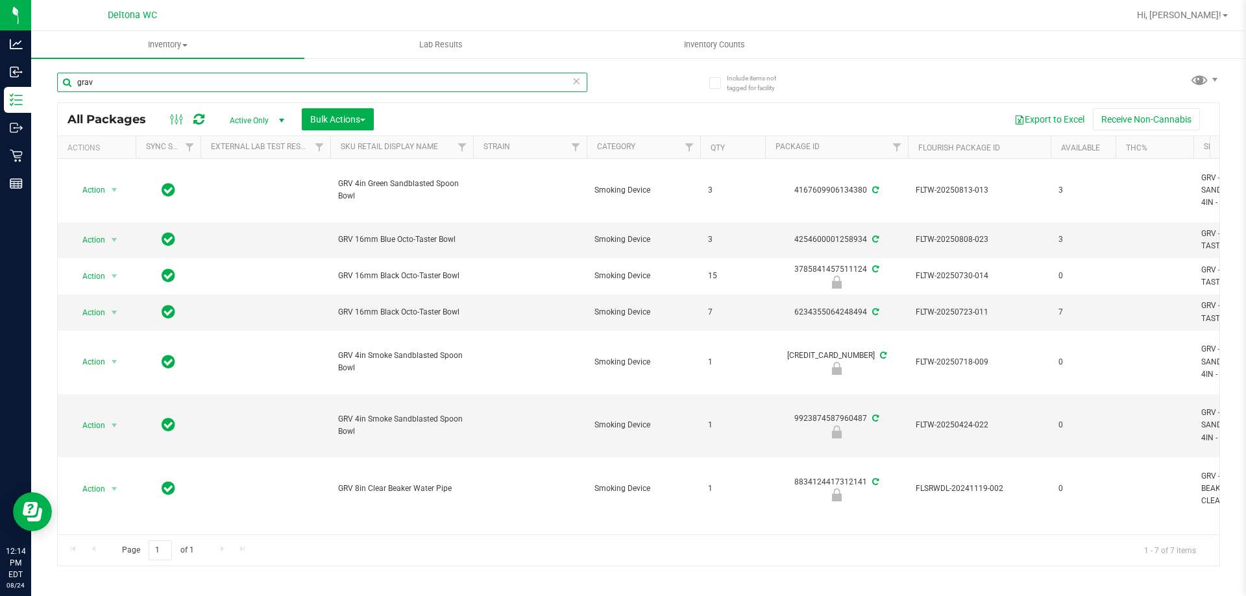
click at [152, 77] on input "grav" at bounding box center [322, 82] width 530 height 19
type input "gck"
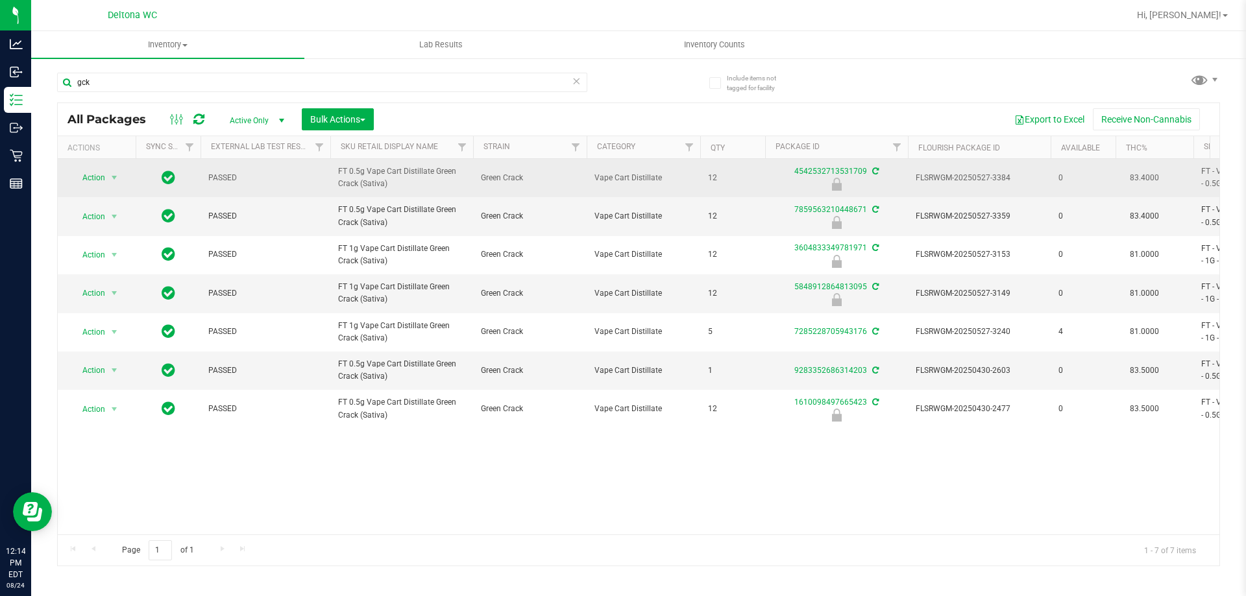
click at [110, 184] on span "select" at bounding box center [114, 178] width 16 height 18
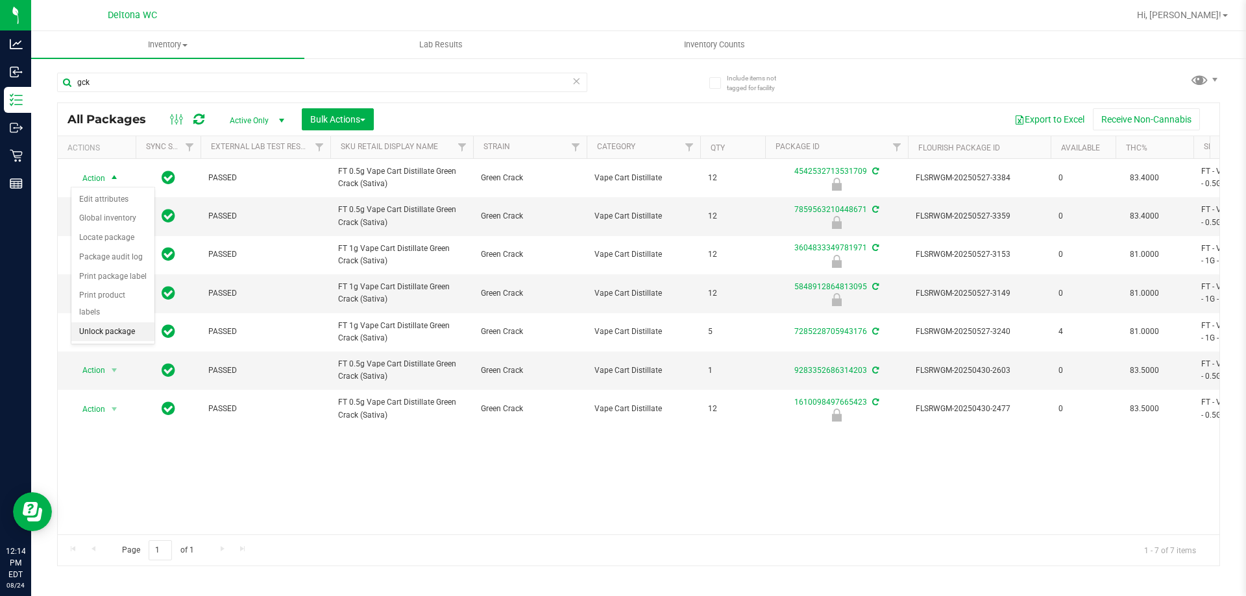
click at [124, 322] on li "Unlock package" at bounding box center [112, 331] width 83 height 19
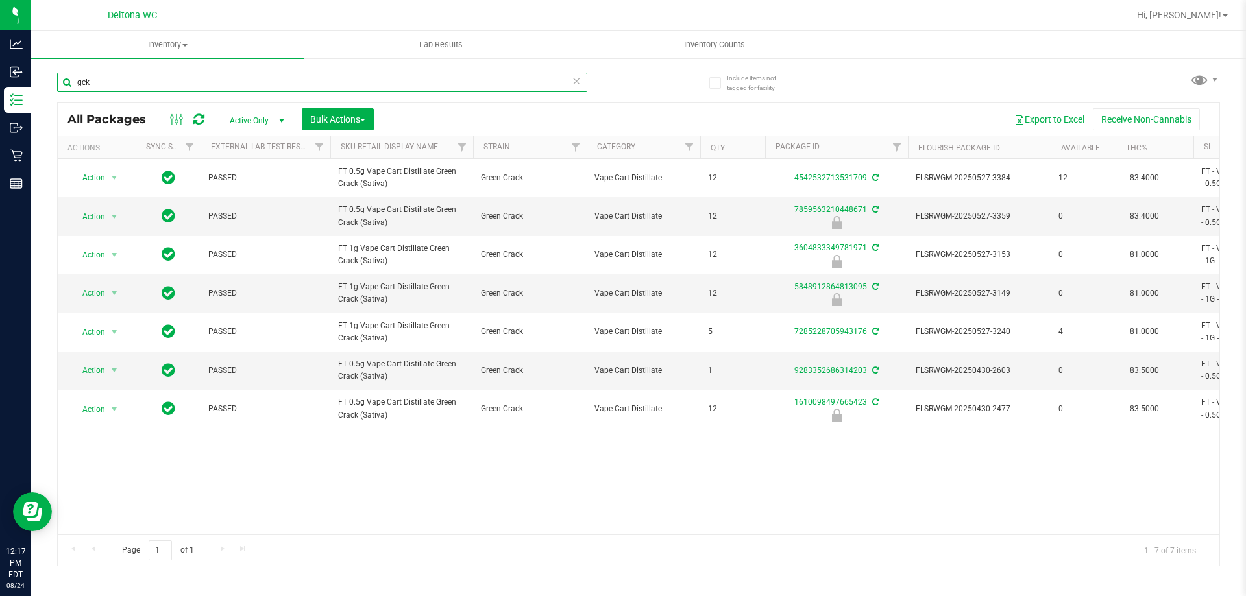
click at [140, 78] on input "gck" at bounding box center [322, 82] width 530 height 19
type input "htm"
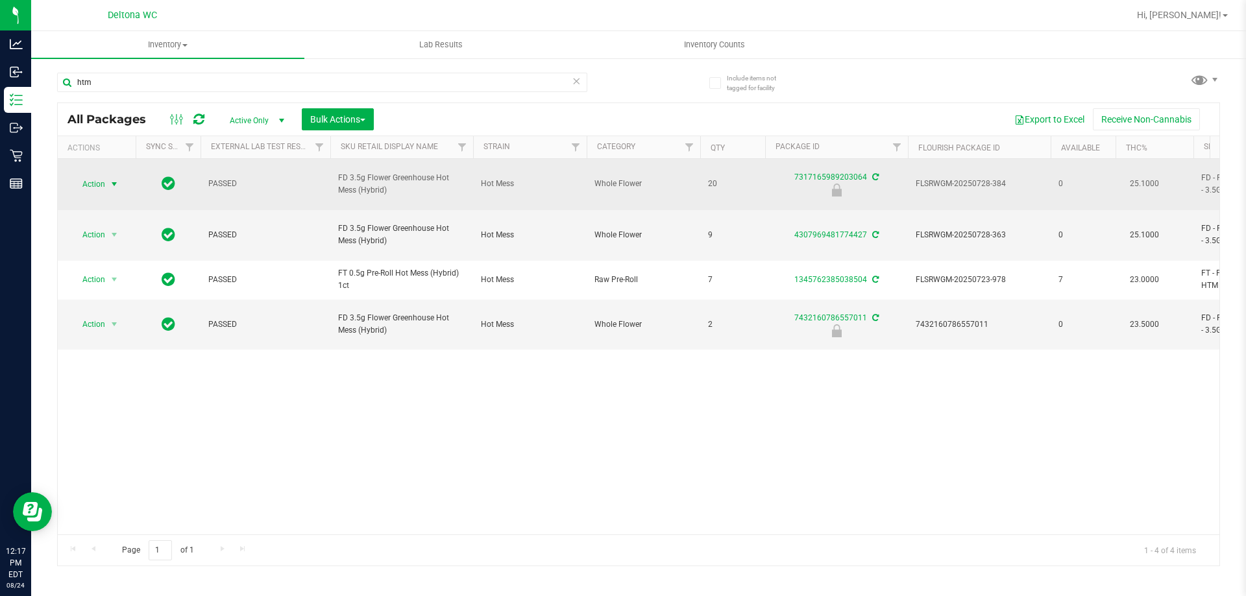
click at [114, 179] on span "select" at bounding box center [114, 184] width 10 height 10
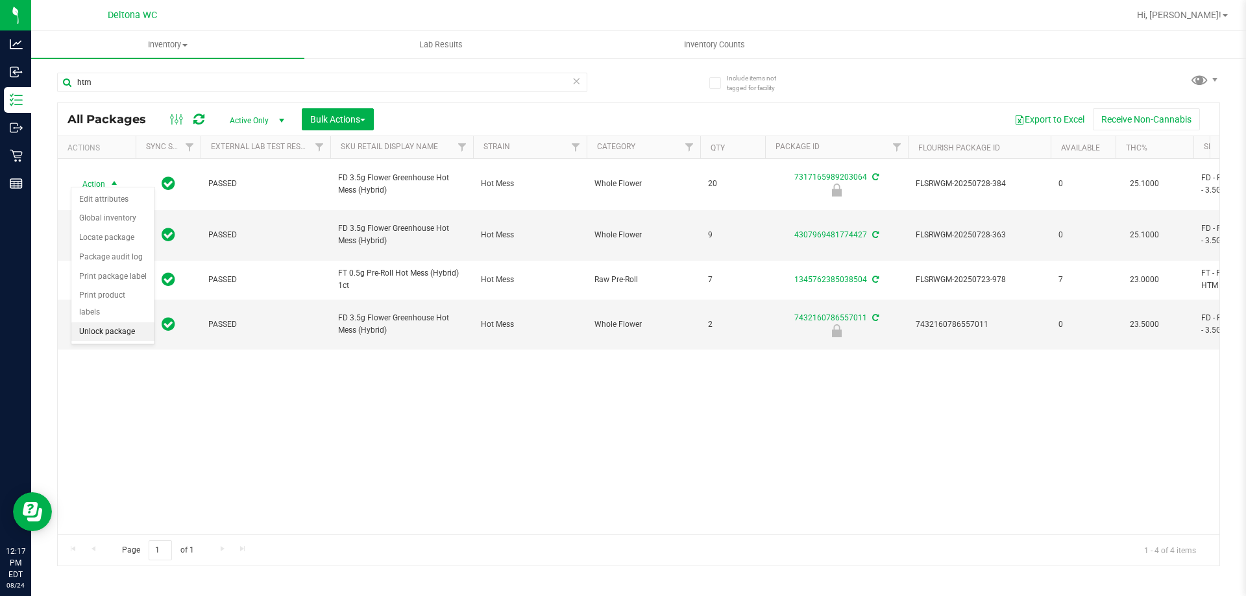
click at [121, 322] on li "Unlock package" at bounding box center [112, 331] width 83 height 19
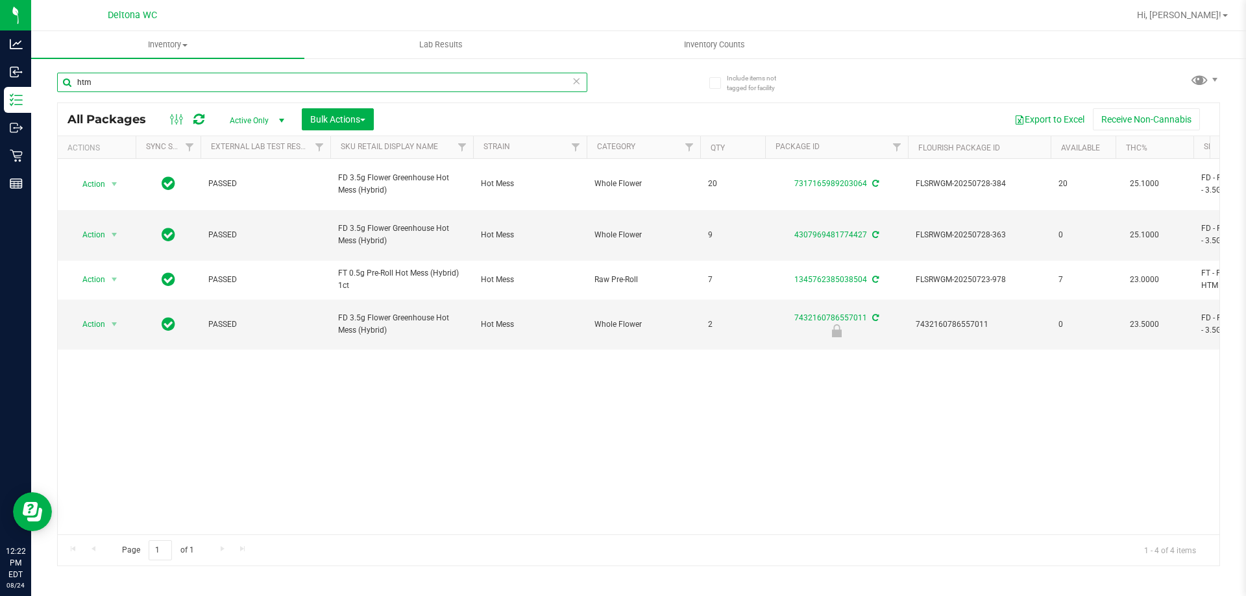
click at [201, 87] on input "htm" at bounding box center [322, 82] width 530 height 19
type input "ground flower"
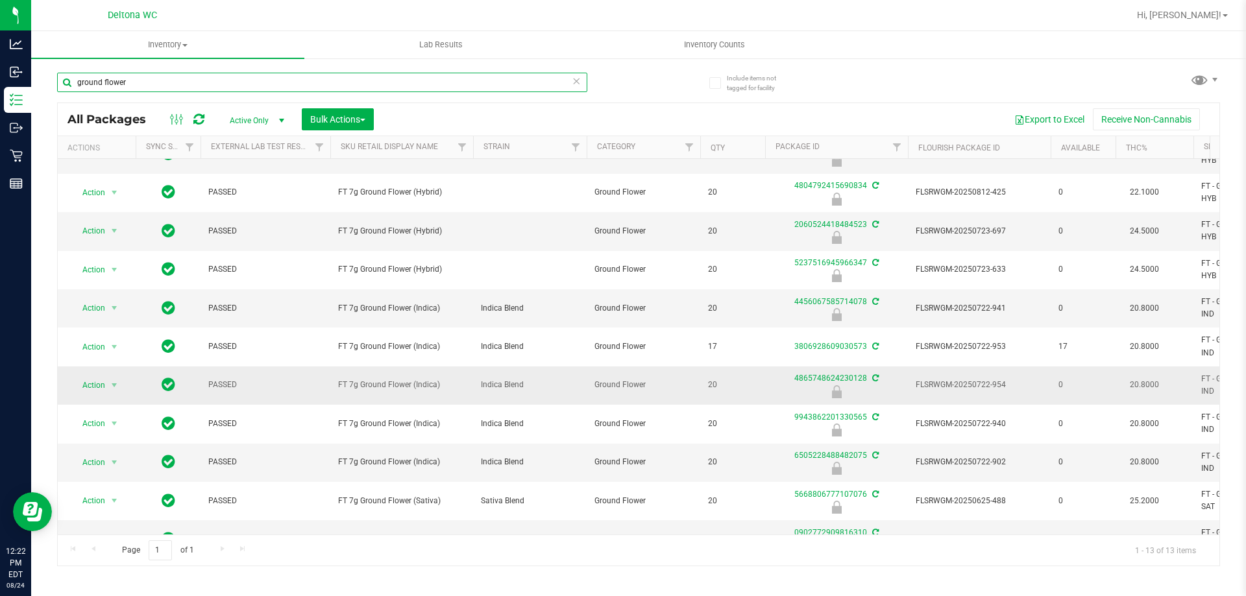
scroll to position [134, 0]
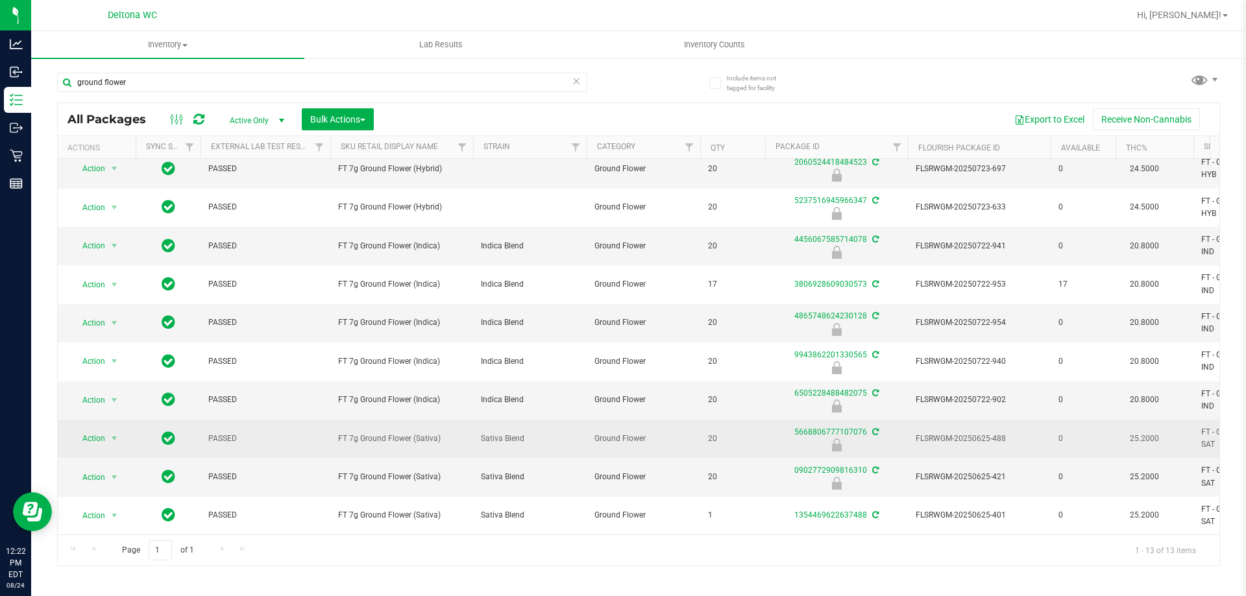
click at [108, 430] on span "select" at bounding box center [114, 439] width 16 height 18
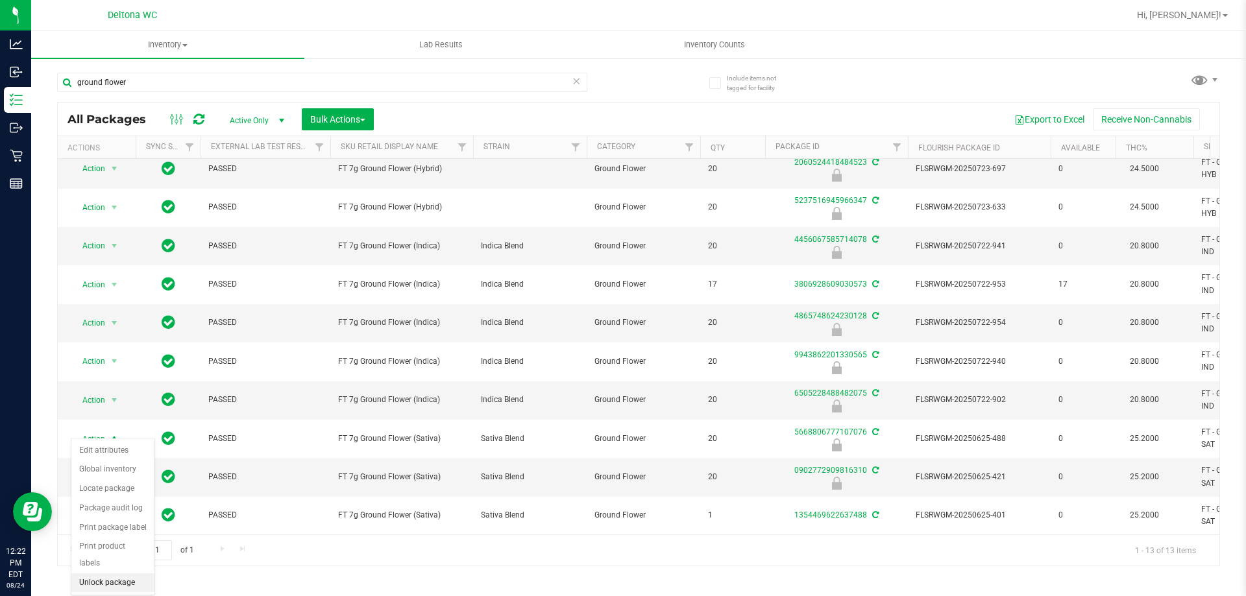
click at [110, 574] on li "Unlock package" at bounding box center [112, 583] width 83 height 19
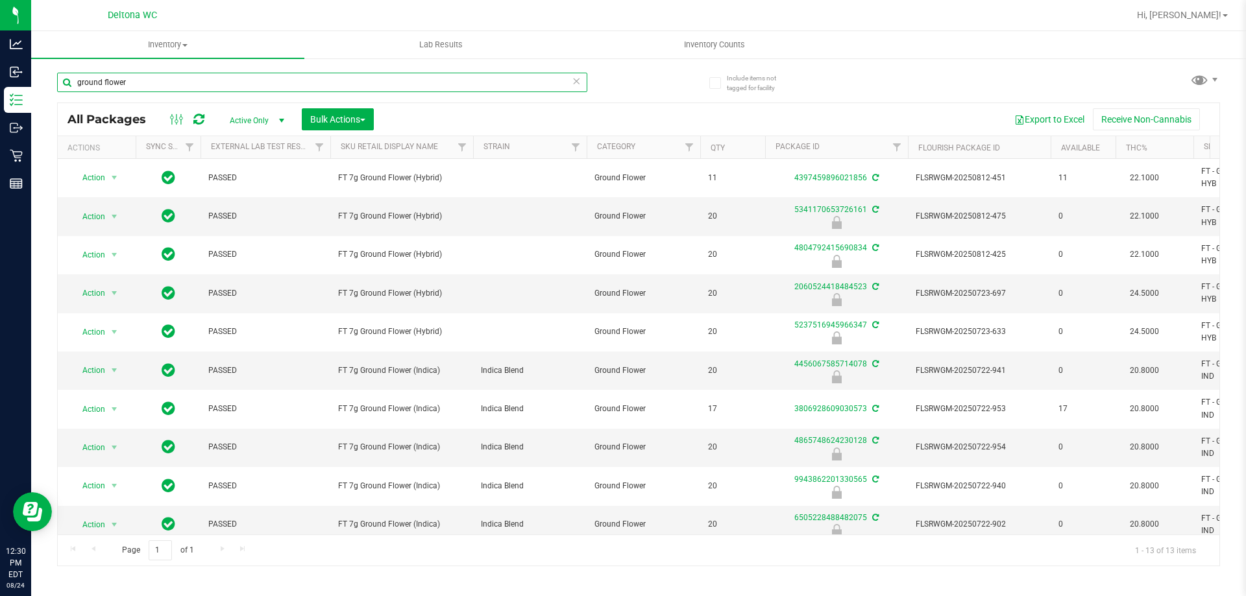
click at [221, 85] on input "ground flower" at bounding box center [322, 82] width 530 height 19
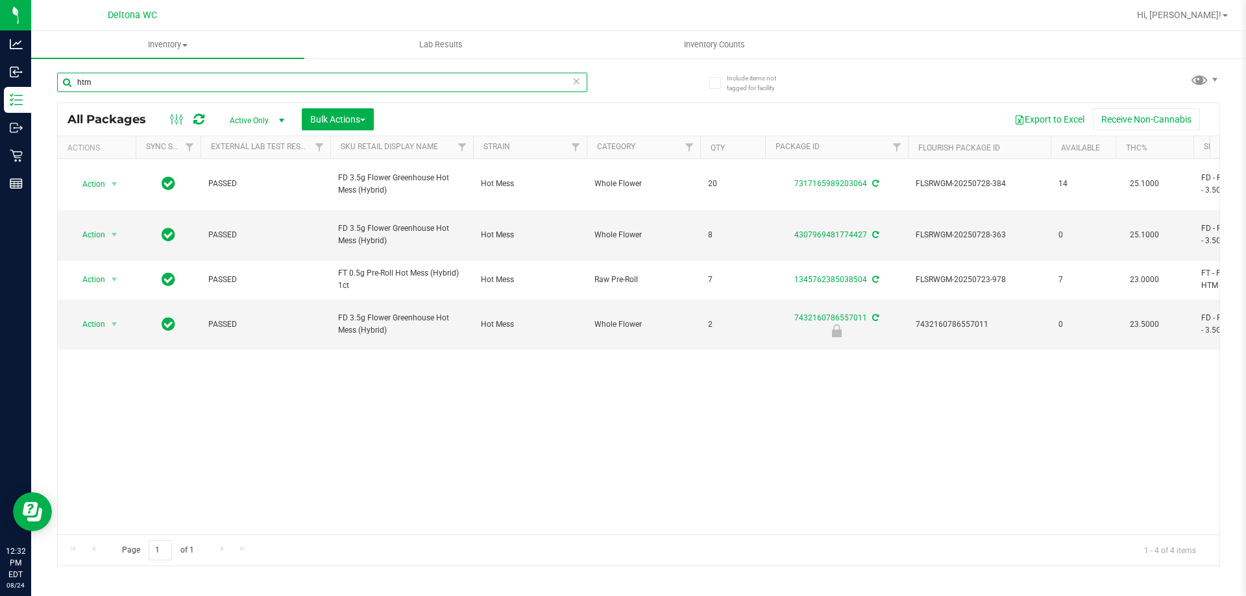
click at [204, 73] on input "htm" at bounding box center [322, 82] width 530 height 19
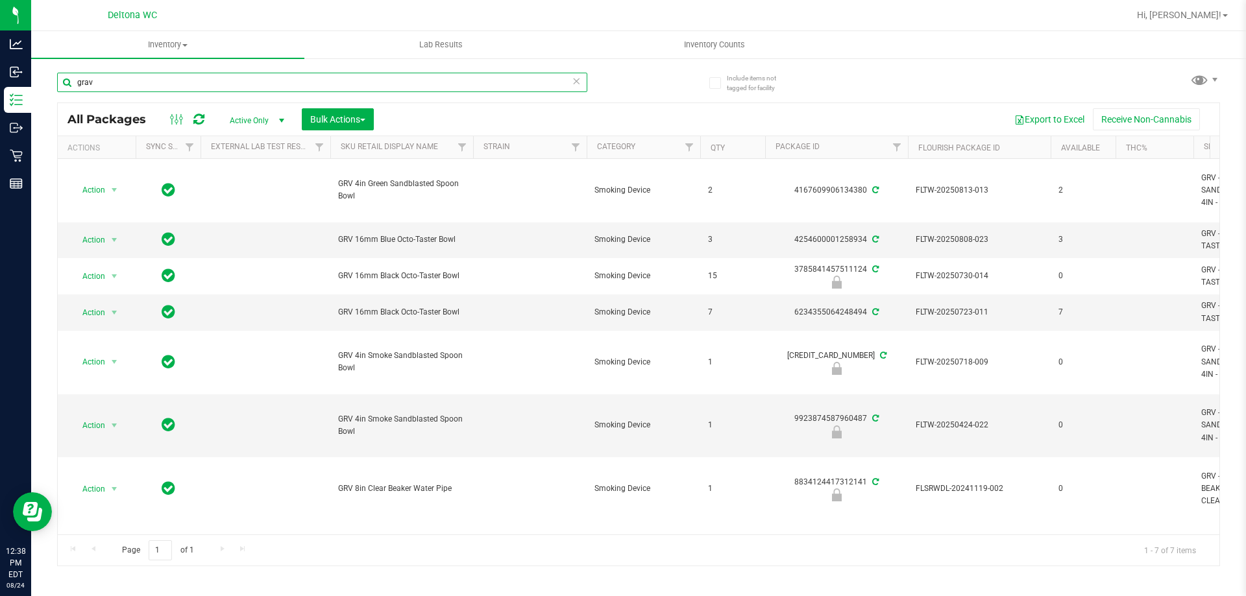
click at [264, 80] on input "grav" at bounding box center [322, 82] width 530 height 19
type input "ground flower"
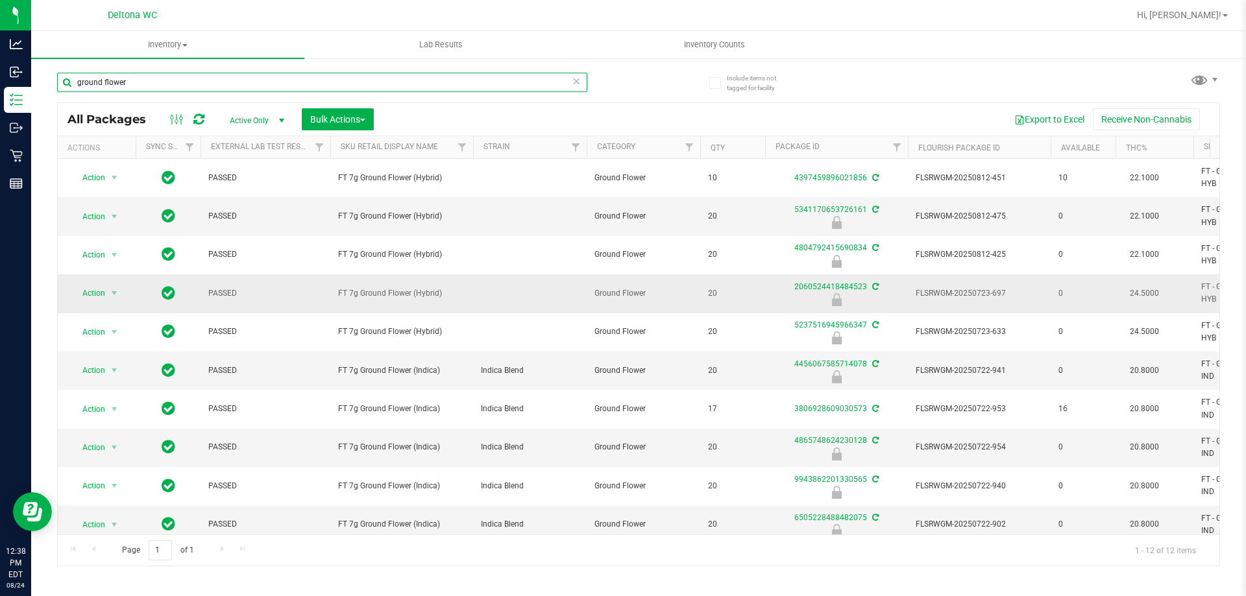
scroll to position [96, 0]
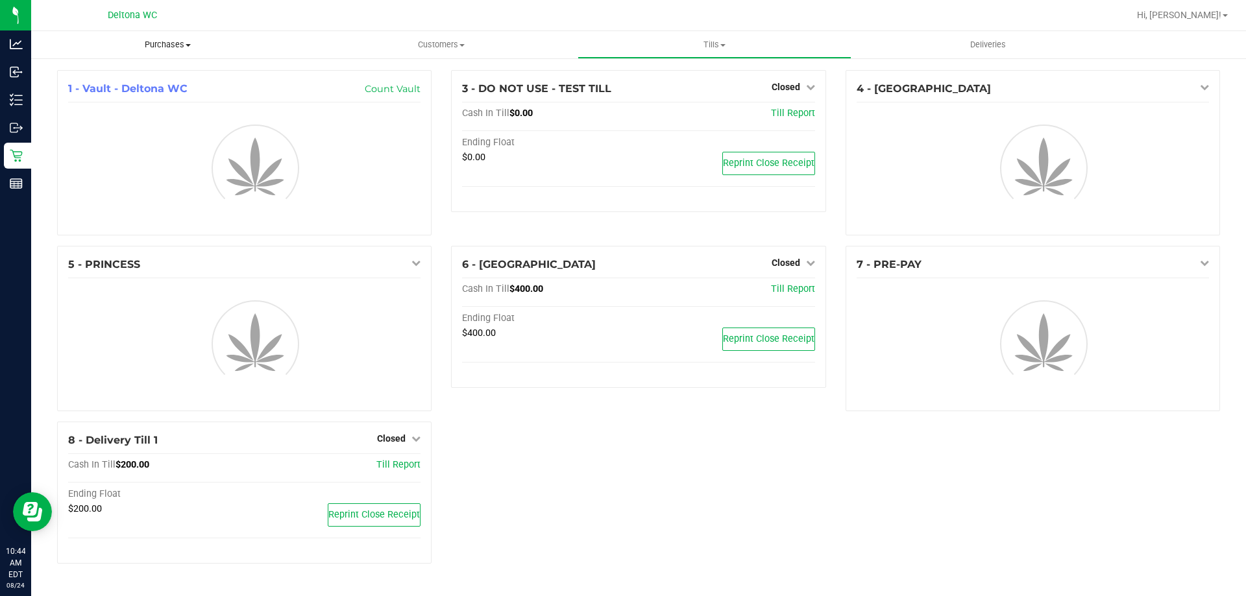
click at [172, 42] on span "Purchases" at bounding box center [167, 45] width 273 height 12
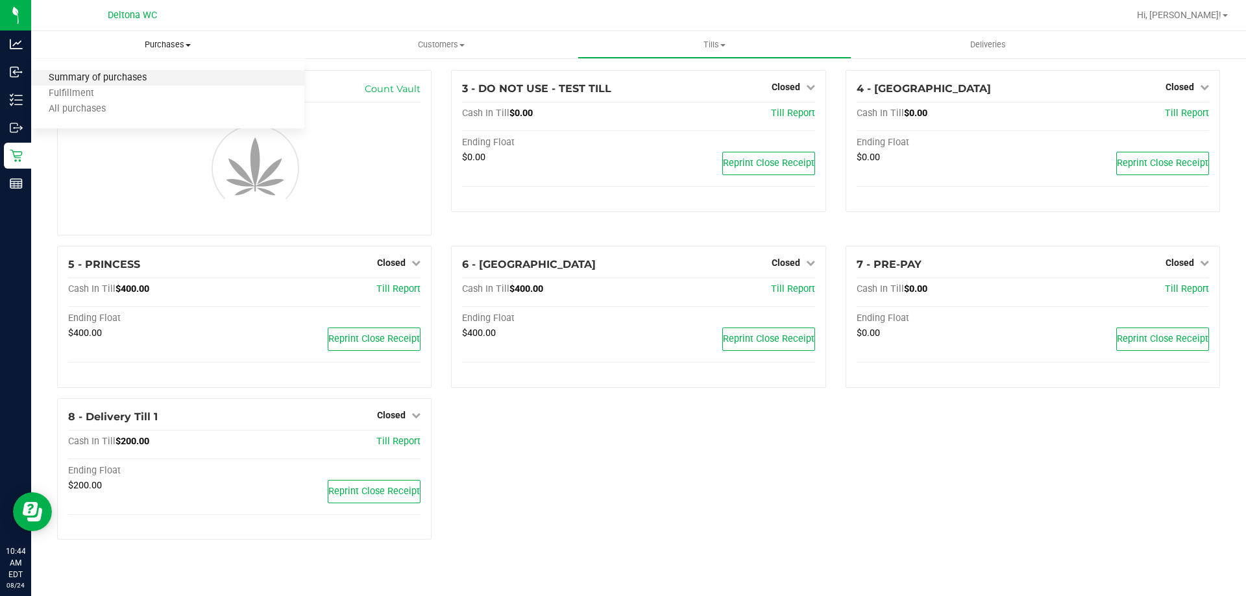
click at [148, 84] on span "Summary of purchases" at bounding box center [97, 78] width 133 height 11
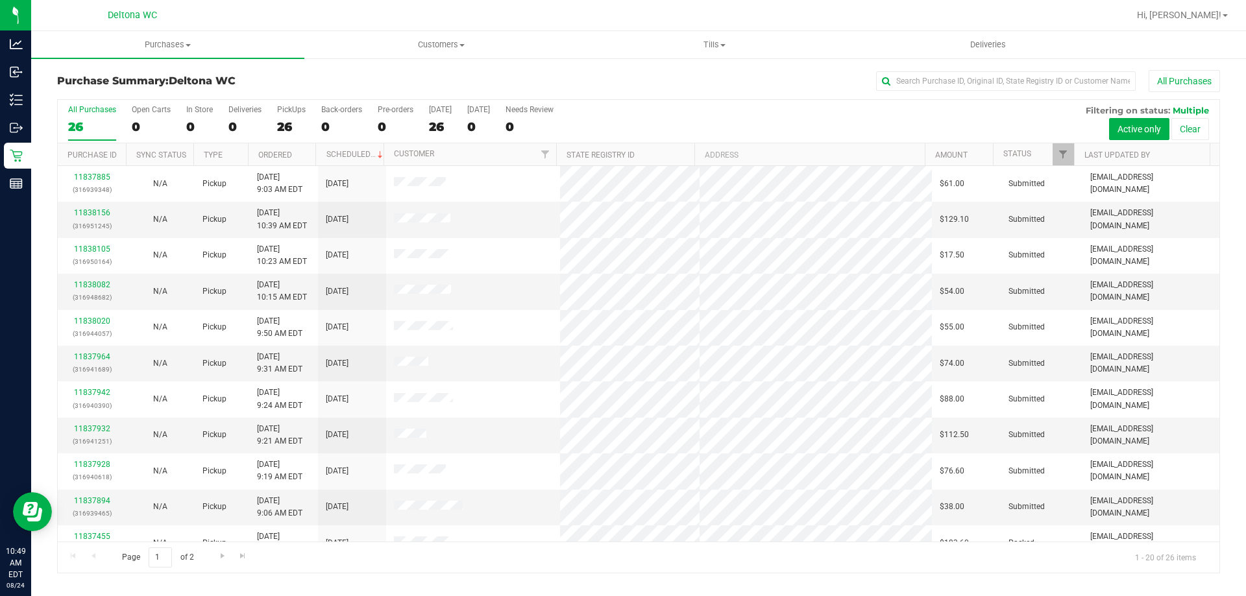
click at [284, 160] on th "Ordered" at bounding box center [282, 154] width 68 height 23
click at [101, 210] on link "11837565" at bounding box center [92, 212] width 36 height 9
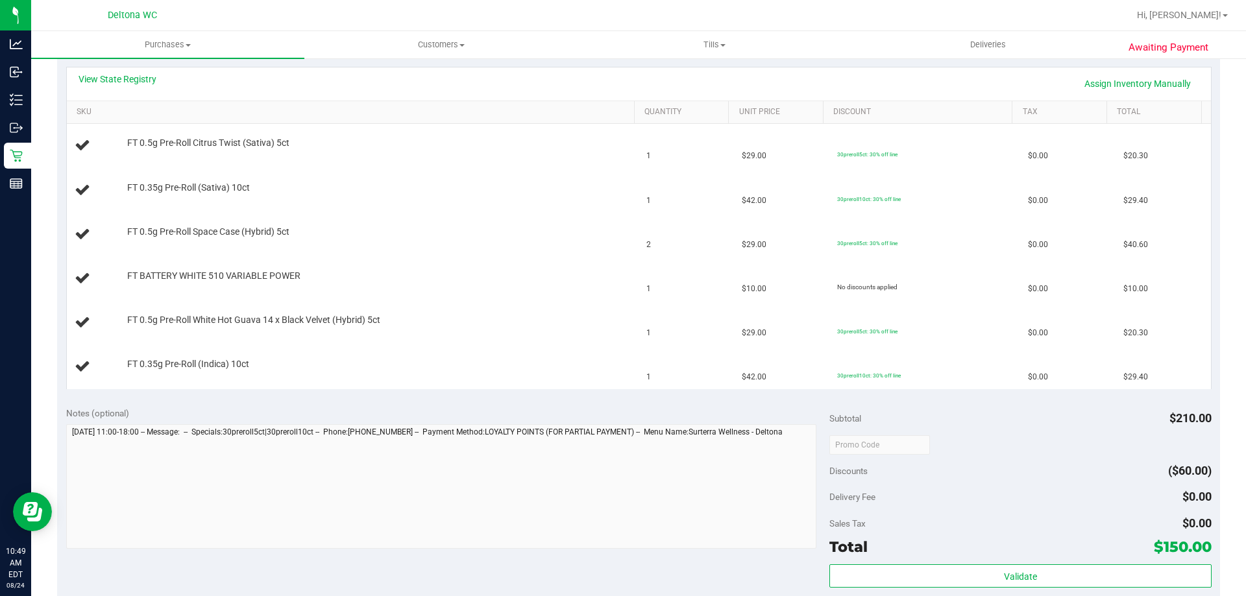
scroll to position [260, 0]
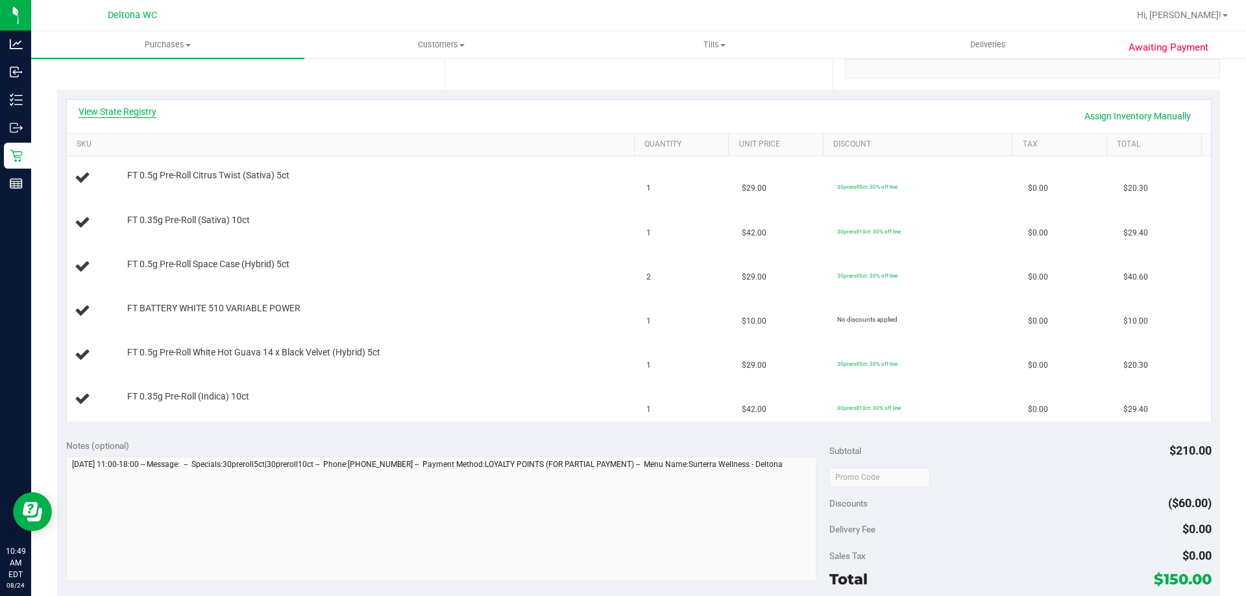
click at [143, 110] on link "View State Registry" at bounding box center [118, 111] width 78 height 13
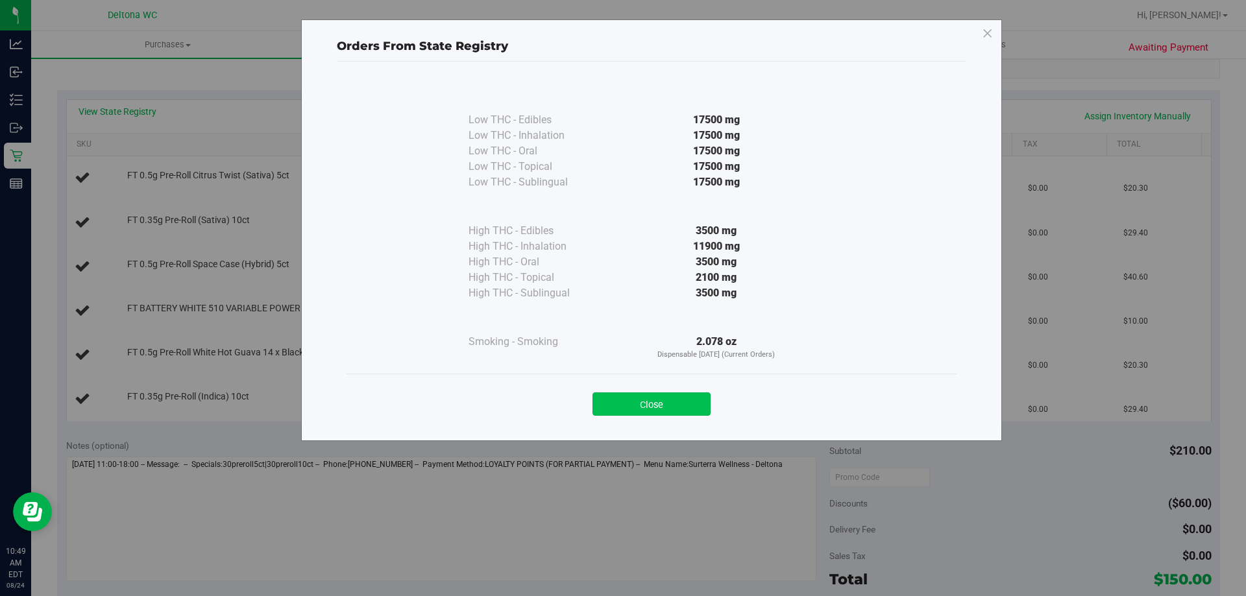
click at [650, 402] on button "Close" at bounding box center [651, 404] width 118 height 23
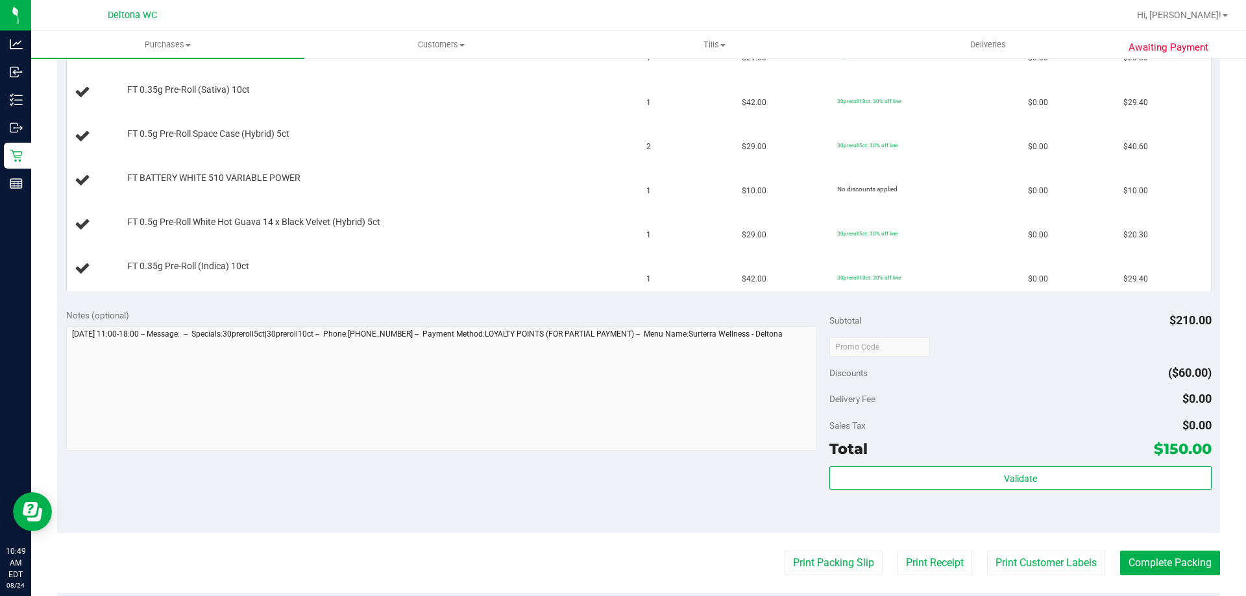
scroll to position [454, 0]
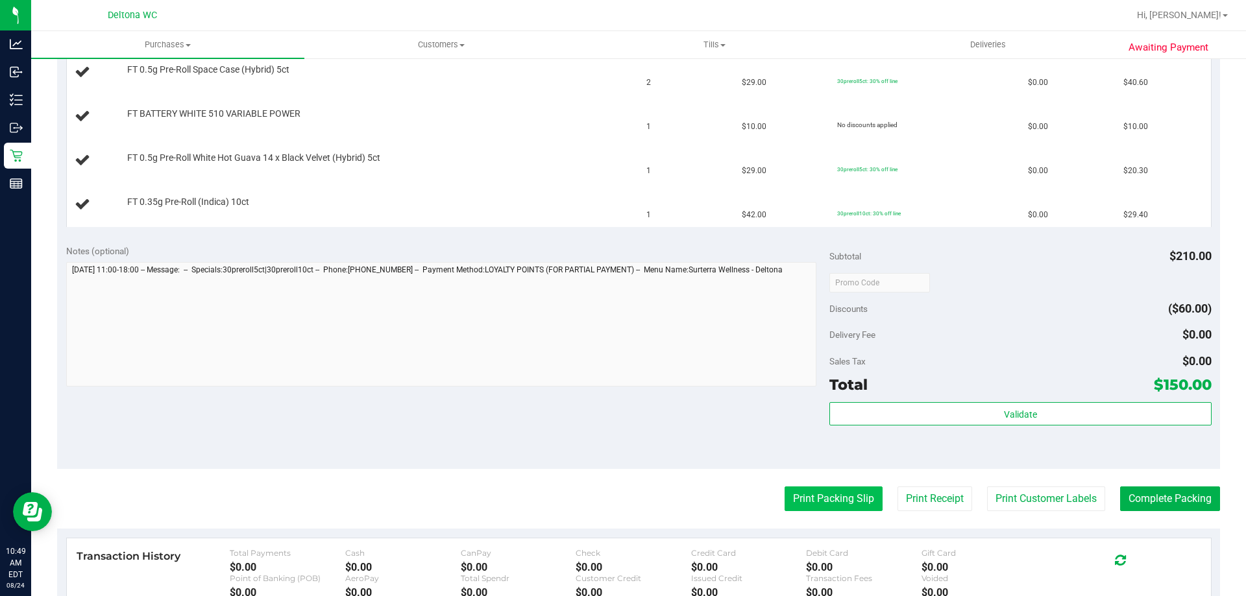
click at [839, 490] on button "Print Packing Slip" at bounding box center [833, 499] width 98 height 25
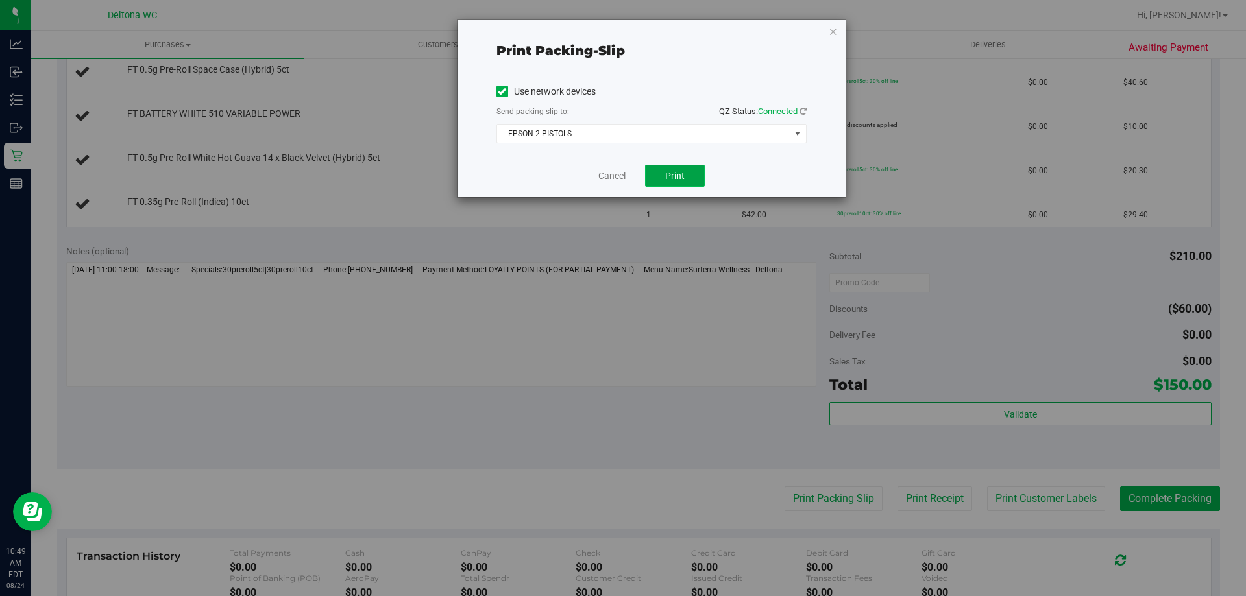
click at [677, 180] on span "Print" at bounding box center [674, 176] width 19 height 10
click at [650, 127] on span "EPSON-2-PISTOLS" at bounding box center [643, 134] width 293 height 18
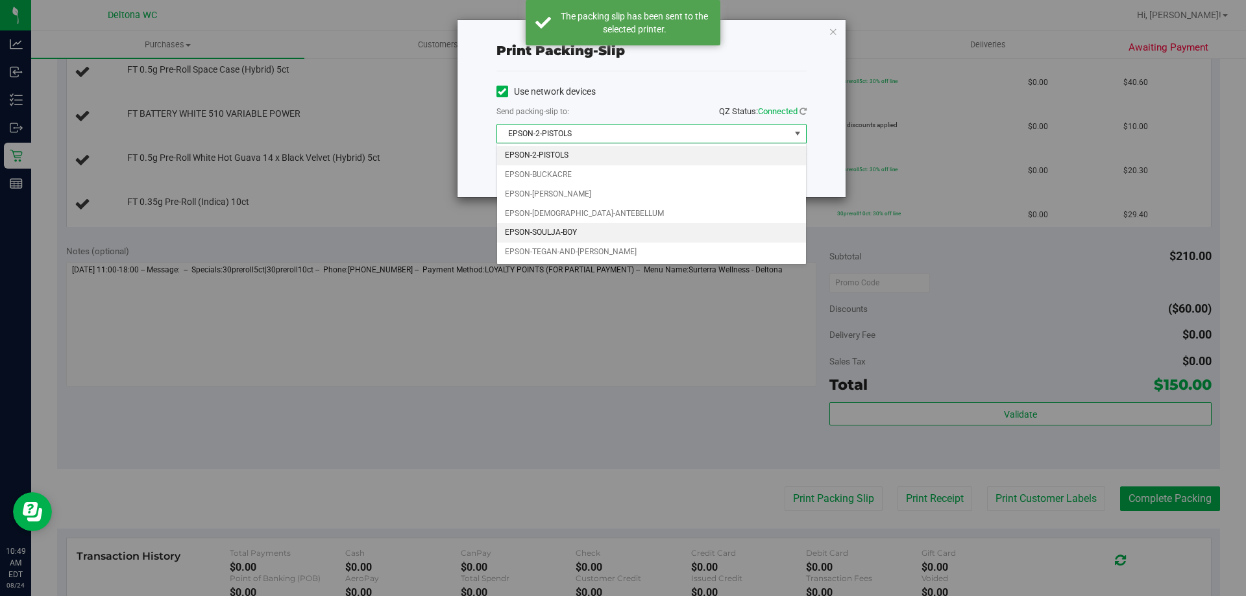
click at [587, 236] on li "EPSON-SOULJA-BOY" at bounding box center [651, 232] width 309 height 19
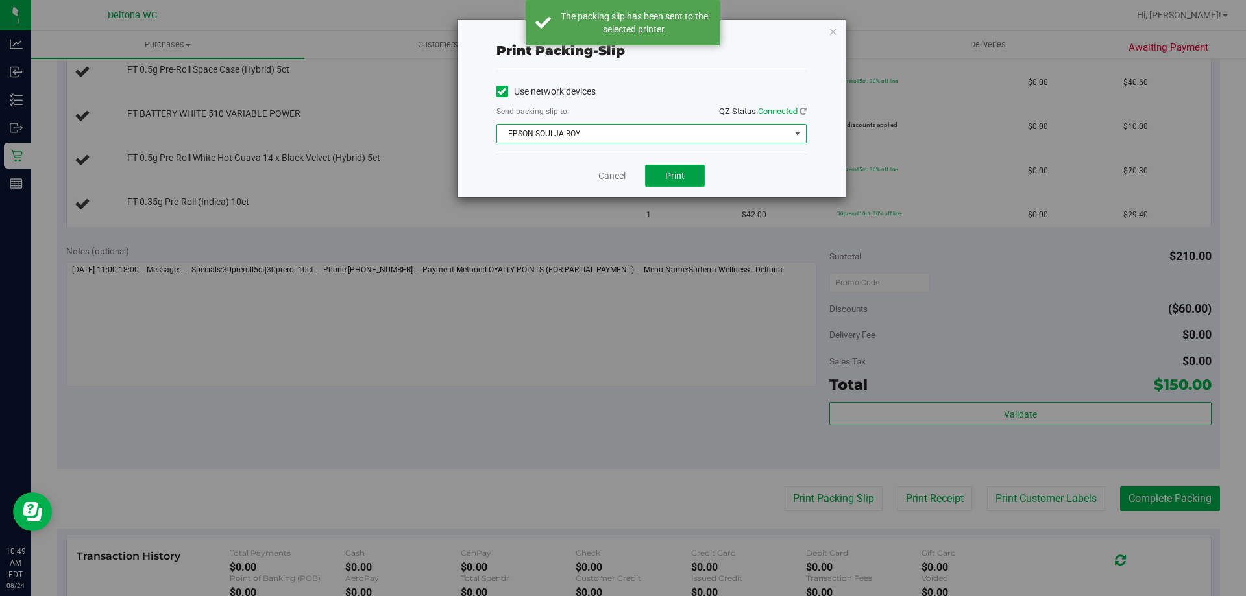
click at [659, 168] on button "Print" at bounding box center [675, 176] width 60 height 22
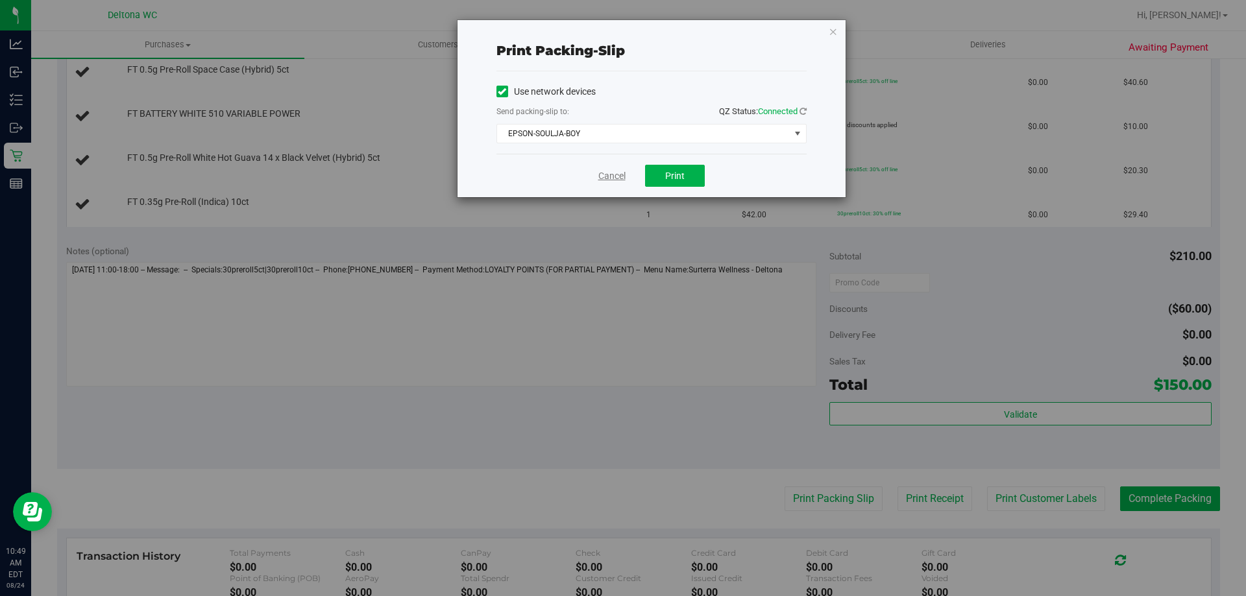
click at [609, 180] on link "Cancel" at bounding box center [611, 176] width 27 height 14
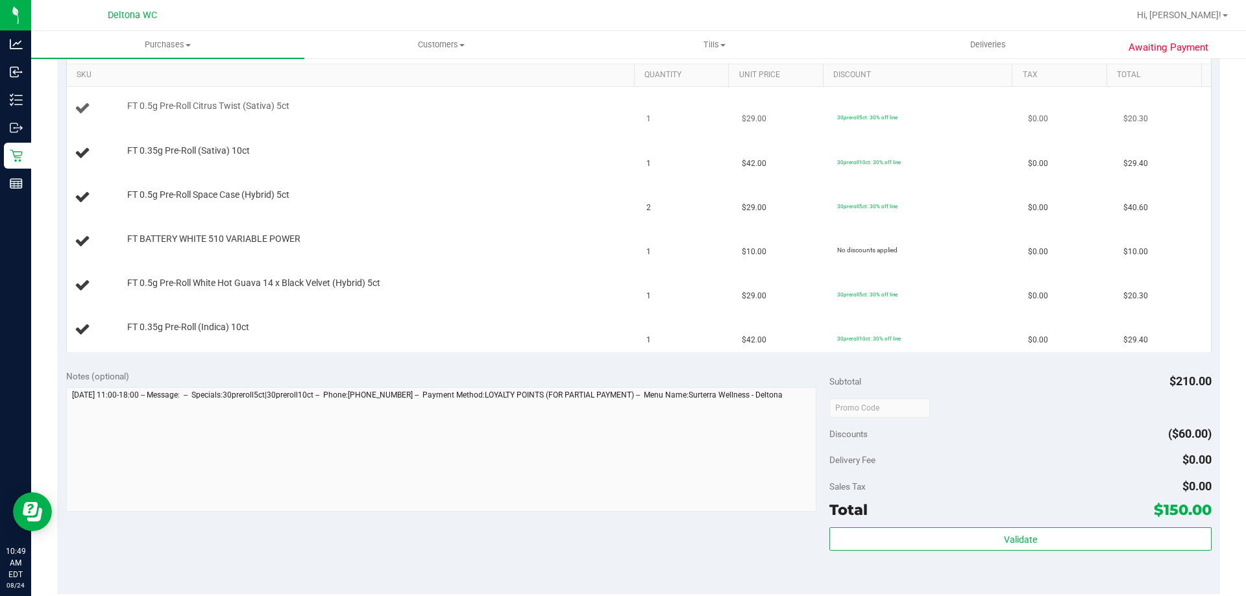
scroll to position [260, 0]
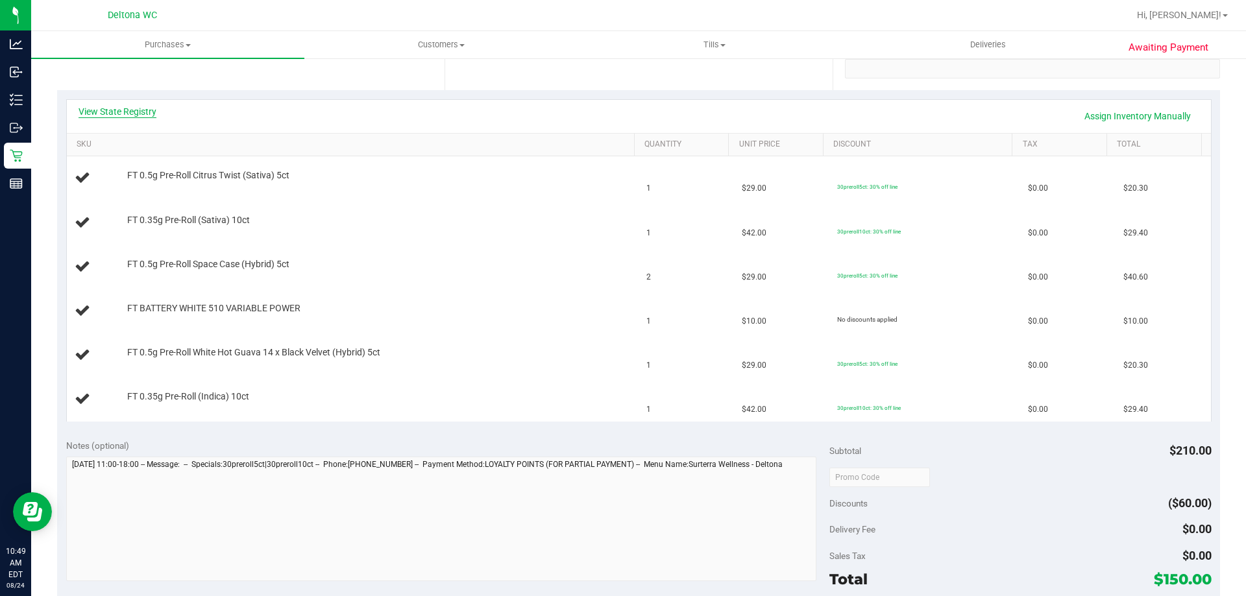
click at [131, 112] on link "View State Registry" at bounding box center [118, 111] width 78 height 13
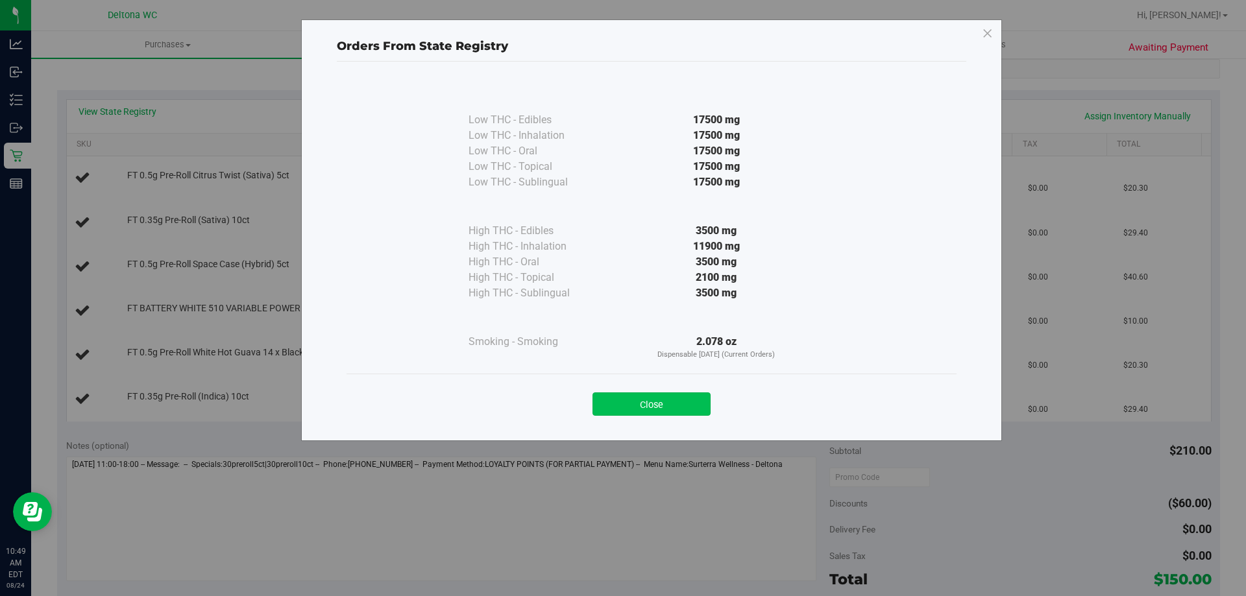
click at [682, 405] on button "Close" at bounding box center [651, 404] width 118 height 23
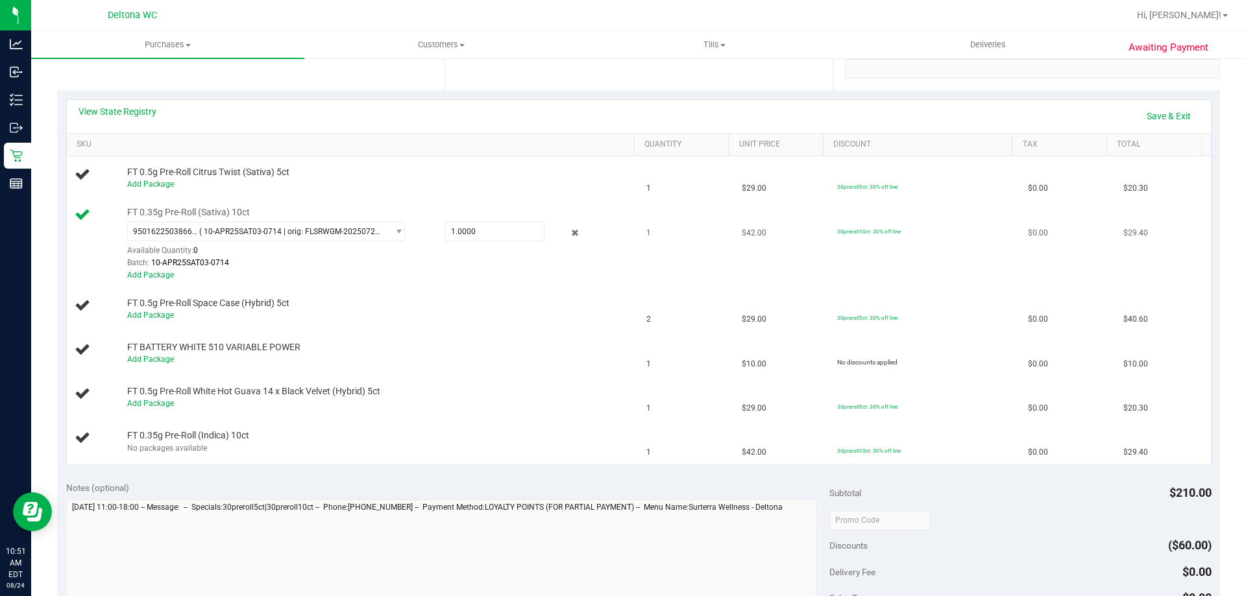
click at [568, 263] on div "Batch: 10-APR25SAT03-0714" at bounding box center [377, 263] width 501 height 12
click at [1165, 122] on link "Save & Exit" at bounding box center [1168, 116] width 61 height 22
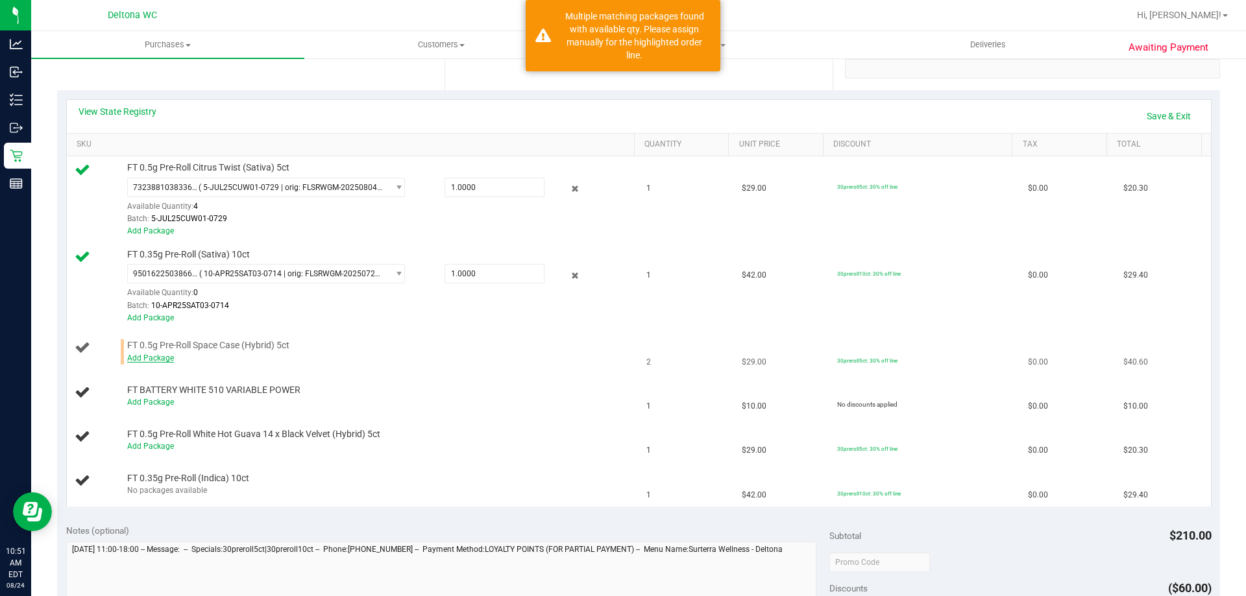
click at [164, 359] on link "Add Package" at bounding box center [150, 358] width 47 height 9
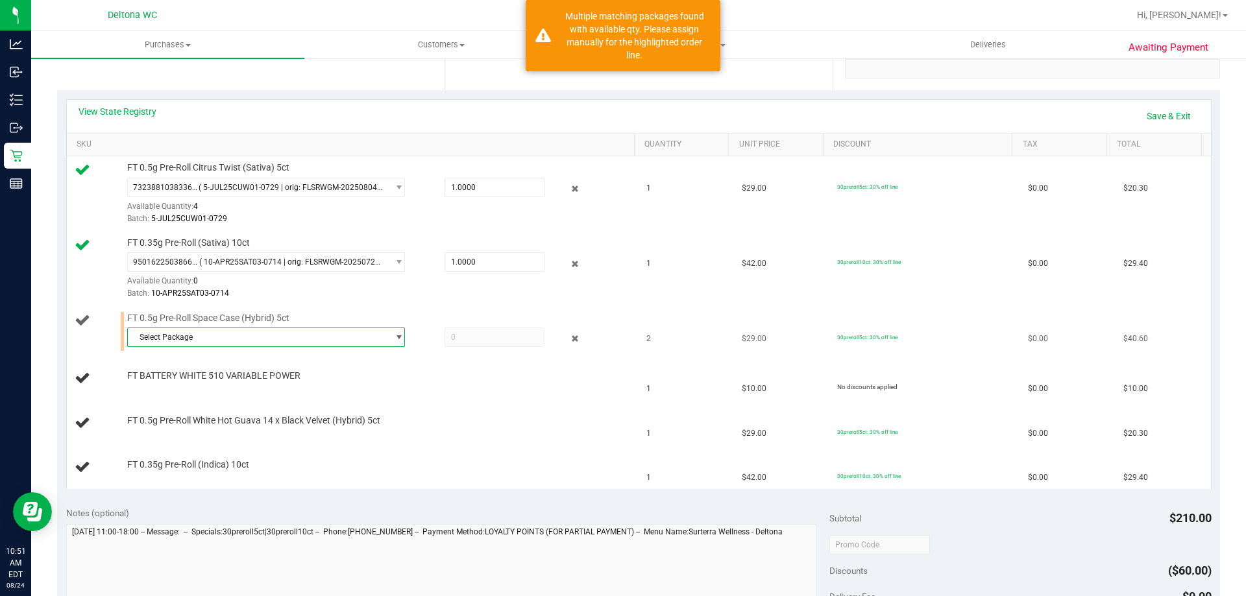
click at [318, 334] on span "Select Package" at bounding box center [258, 337] width 260 height 18
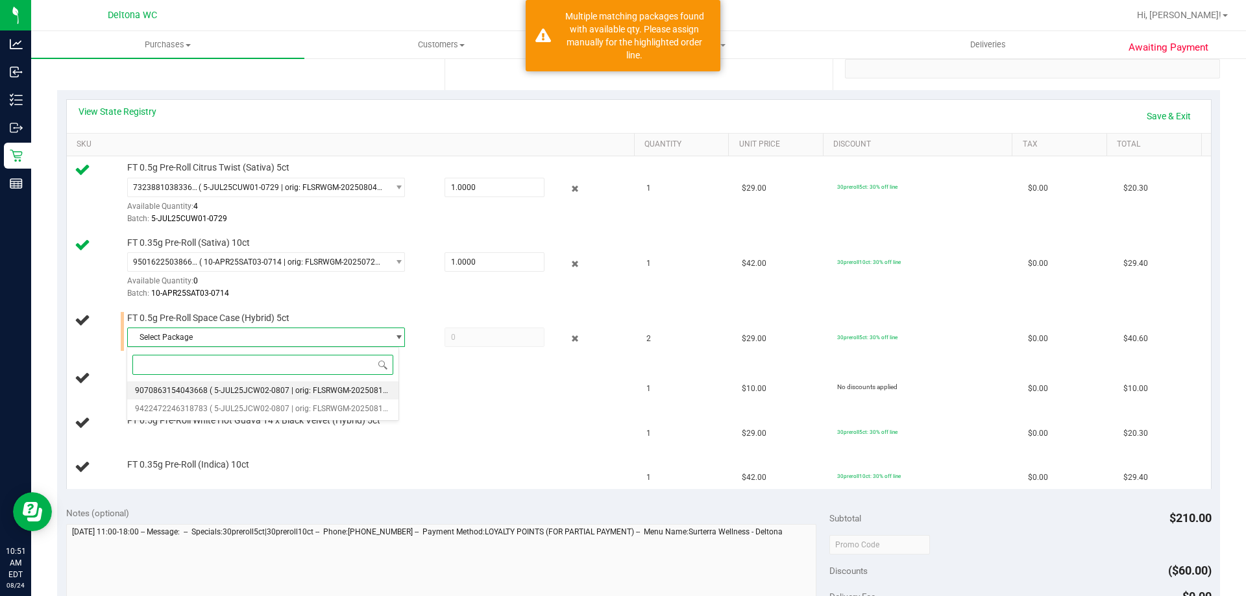
click at [343, 391] on span "( 5-JUL25JCW02-0807 | orig: FLSRWGM-20250813-764 )" at bounding box center [309, 390] width 198 height 9
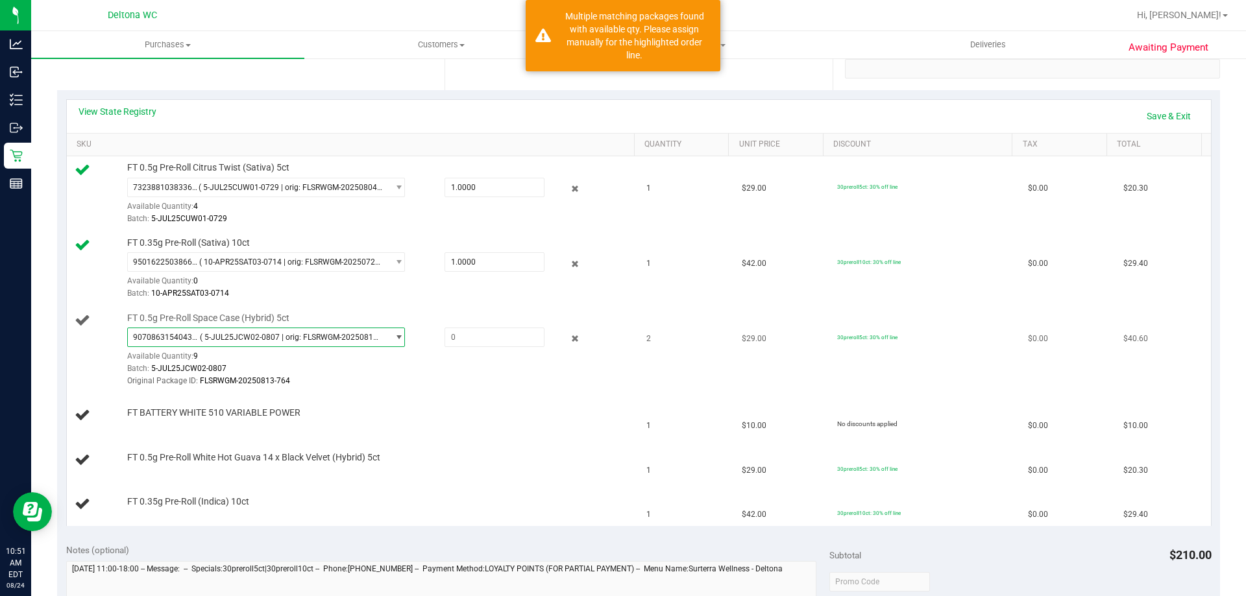
click at [345, 343] on span "9070863154043668 ( 5-JUL25JCW02-0807 | orig: FLSRWGM-20250813-764 )" at bounding box center [258, 337] width 260 height 18
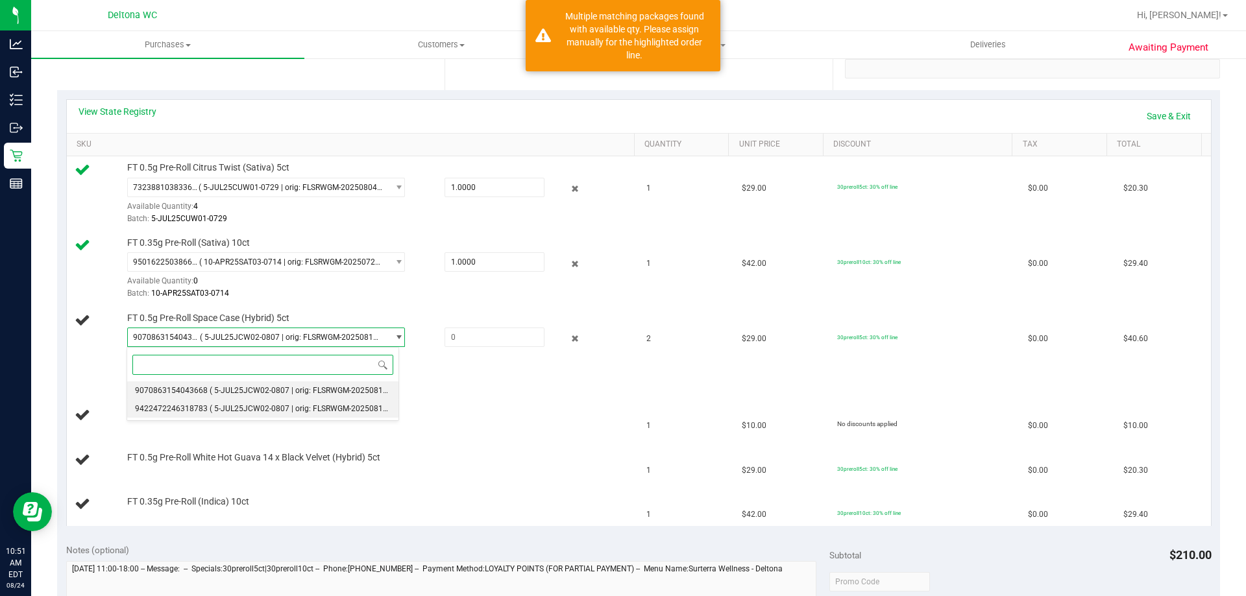
click at [345, 410] on span "( 5-JUL25JCW02-0807 | orig: FLSRWGM-20250813-768 )" at bounding box center [309, 408] width 198 height 9
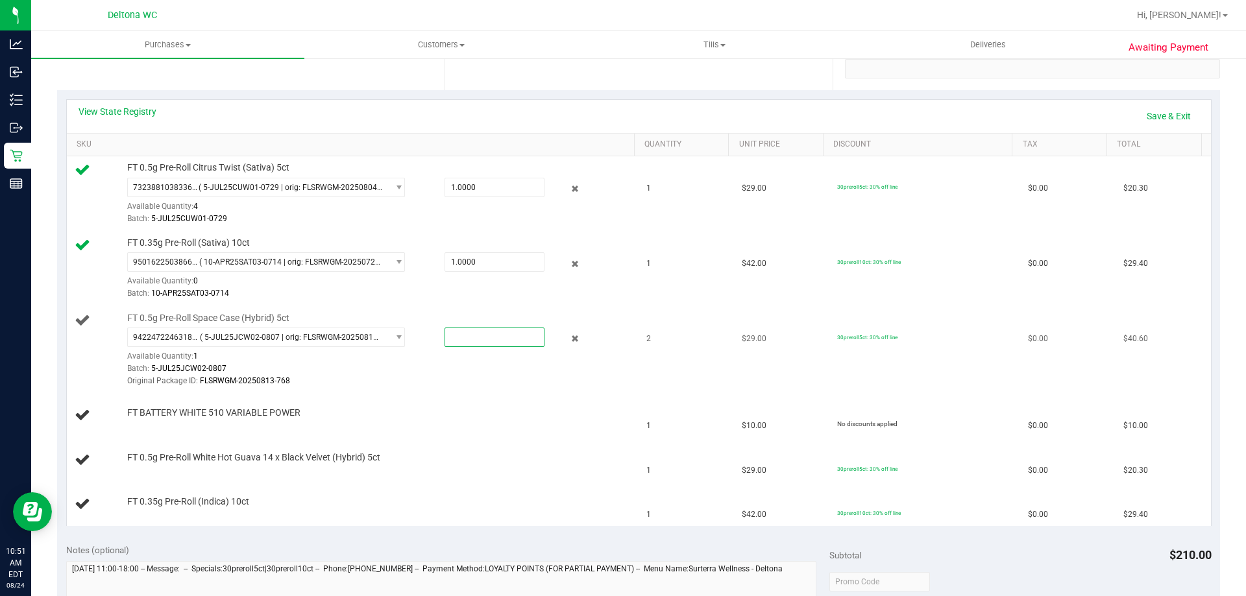
click at [497, 331] on span at bounding box center [494, 337] width 100 height 19
type input "1"
type input "1.0000"
click at [1176, 111] on link "Save & Exit" at bounding box center [1168, 116] width 61 height 22
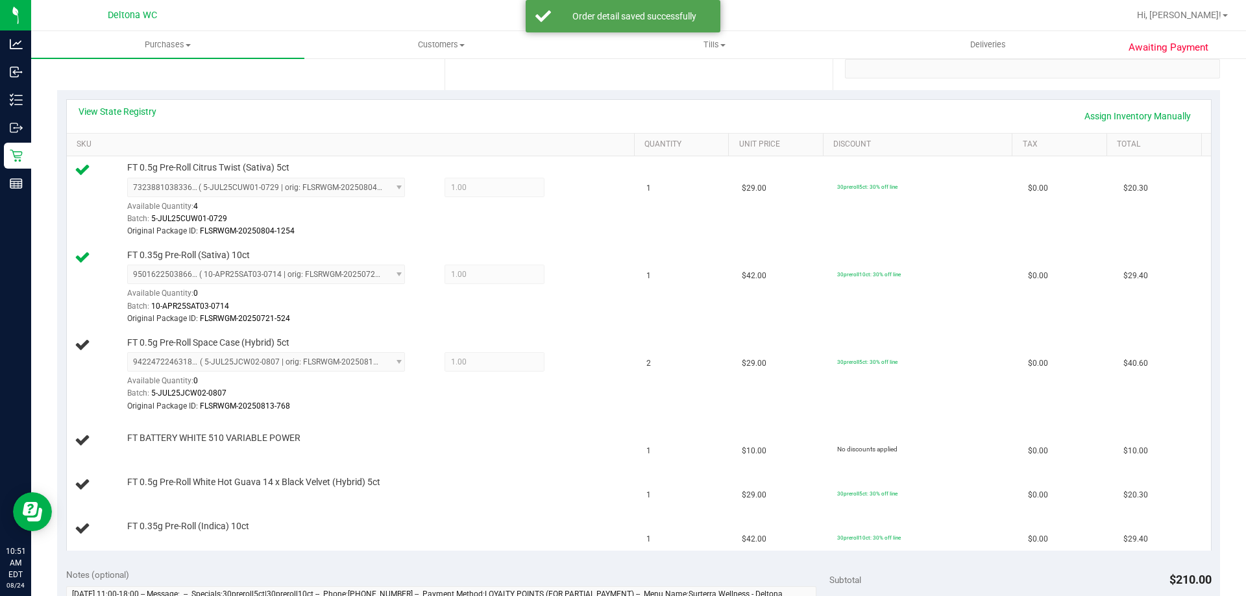
click at [569, 138] on th "SKU" at bounding box center [350, 145] width 567 height 23
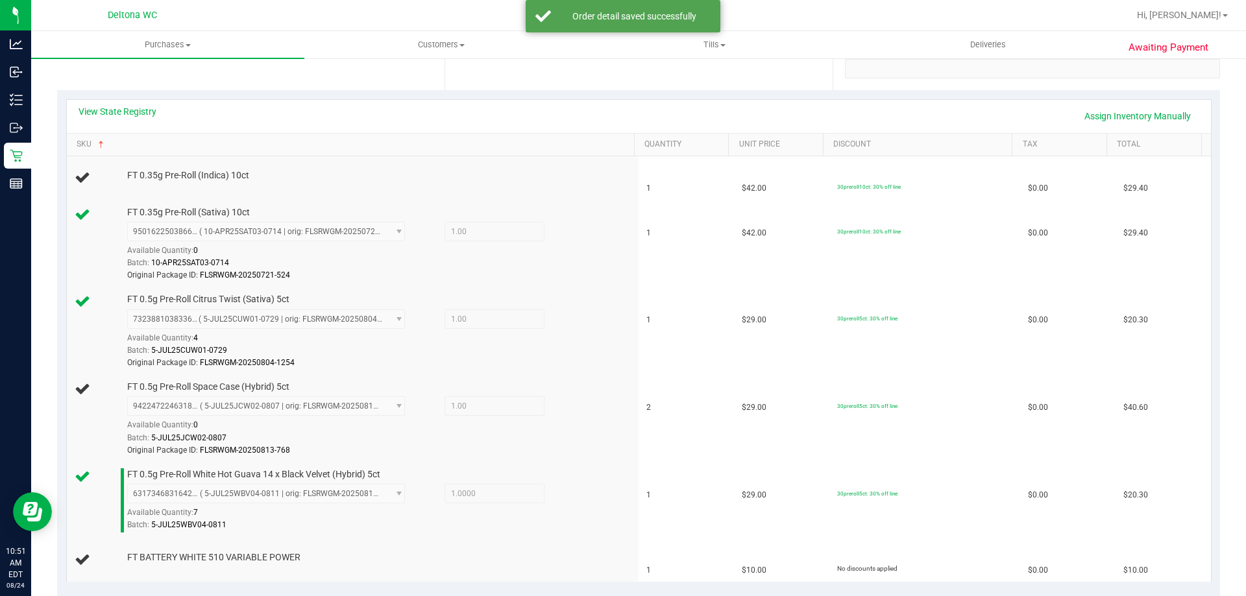
scroll to position [324, 0]
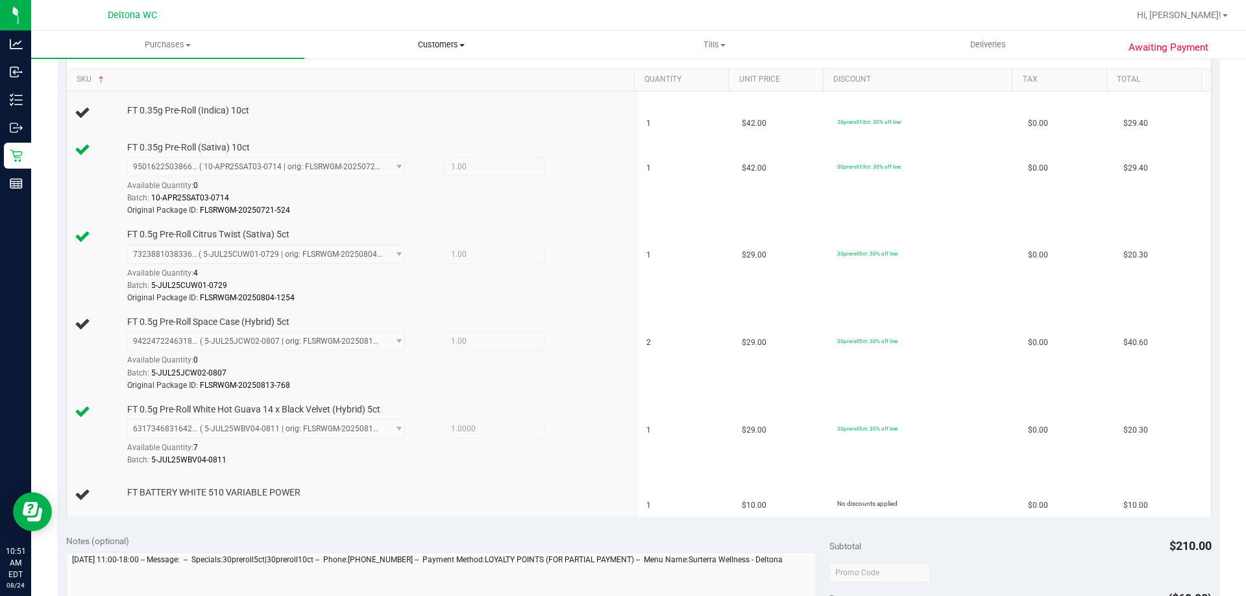
click at [384, 55] on uib-tab-heading "Customers All customers Add a new customer All physicians" at bounding box center [441, 45] width 272 height 26
click at [608, 84] on link "SKU" at bounding box center [353, 80] width 552 height 10
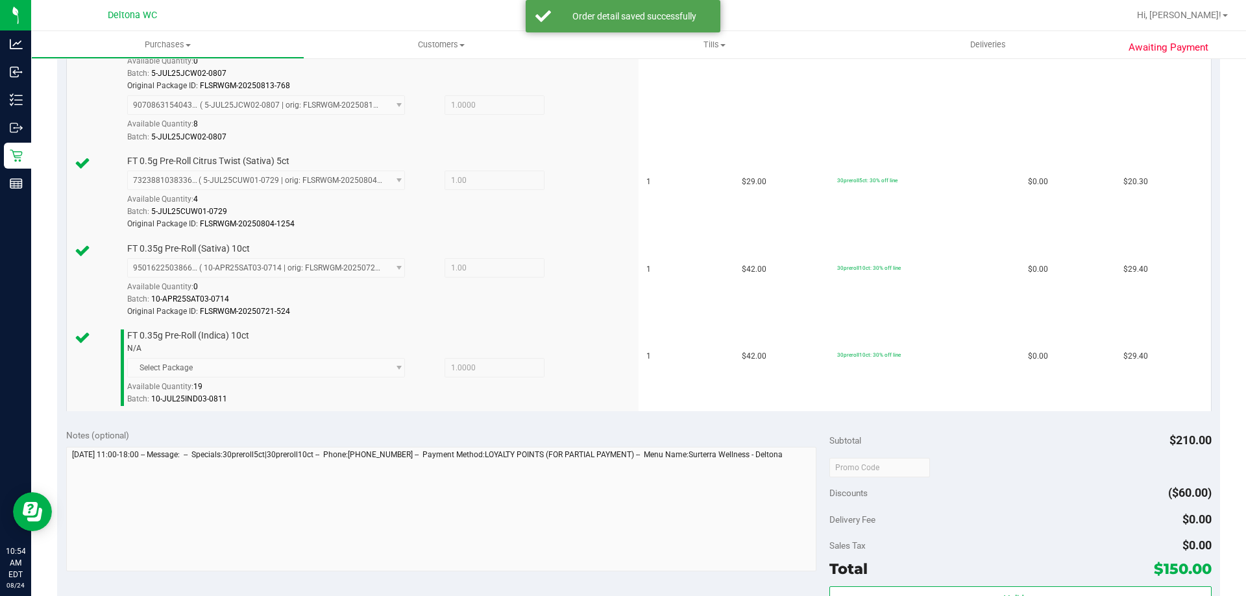
scroll to position [714, 0]
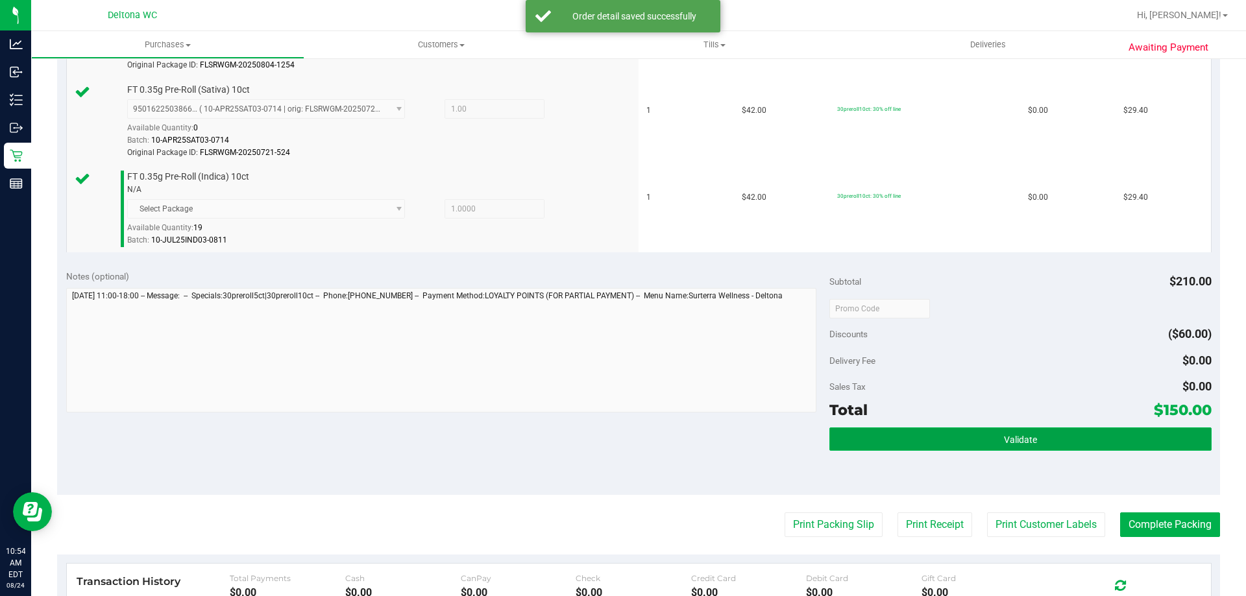
click at [939, 438] on button "Validate" at bounding box center [1020, 439] width 382 height 23
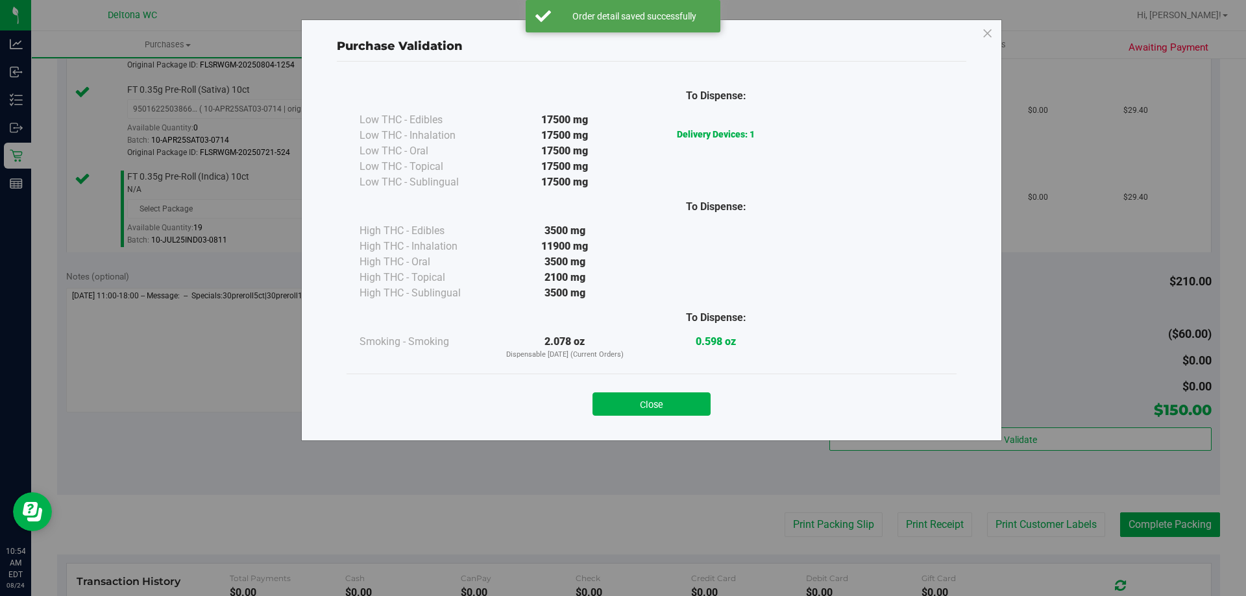
click at [674, 388] on div "Close" at bounding box center [651, 400] width 590 height 32
click at [675, 391] on div "Close" at bounding box center [651, 400] width 590 height 32
click at [677, 399] on button "Close" at bounding box center [651, 404] width 118 height 23
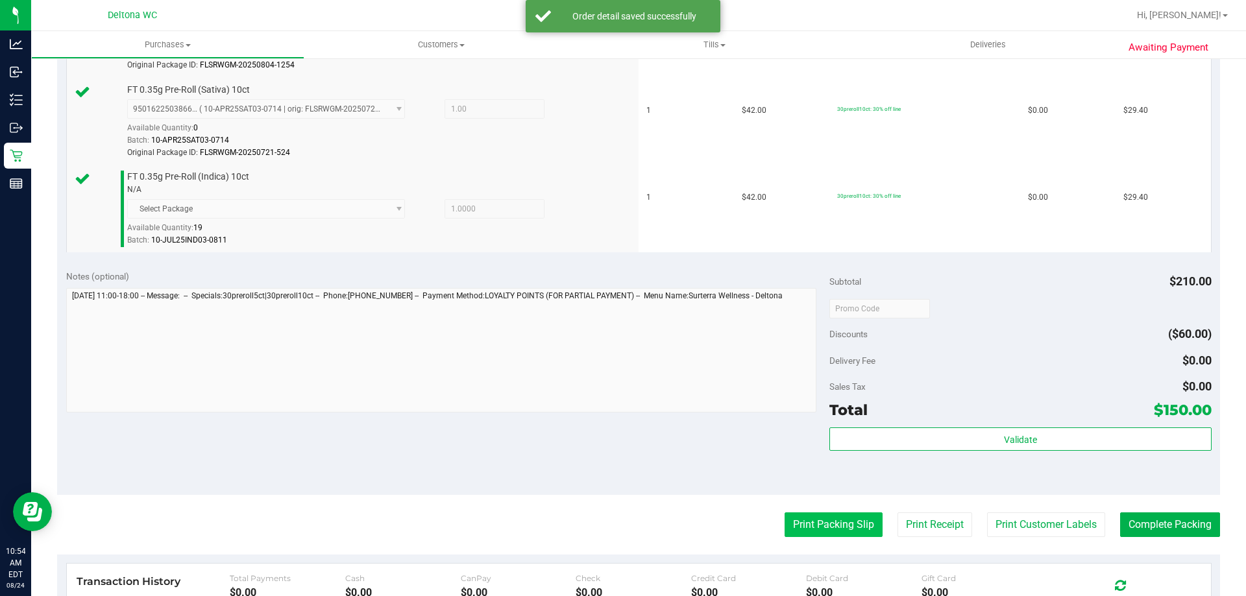
click at [848, 526] on button "Print Packing Slip" at bounding box center [833, 525] width 98 height 25
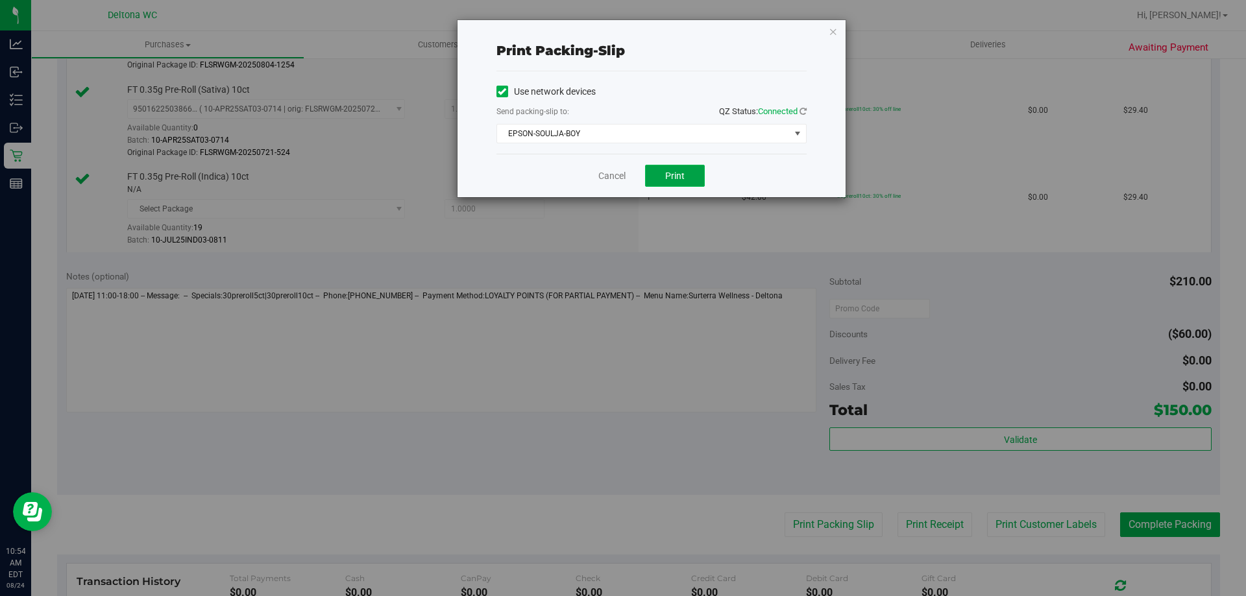
click at [663, 178] on button "Print" at bounding box center [675, 176] width 60 height 22
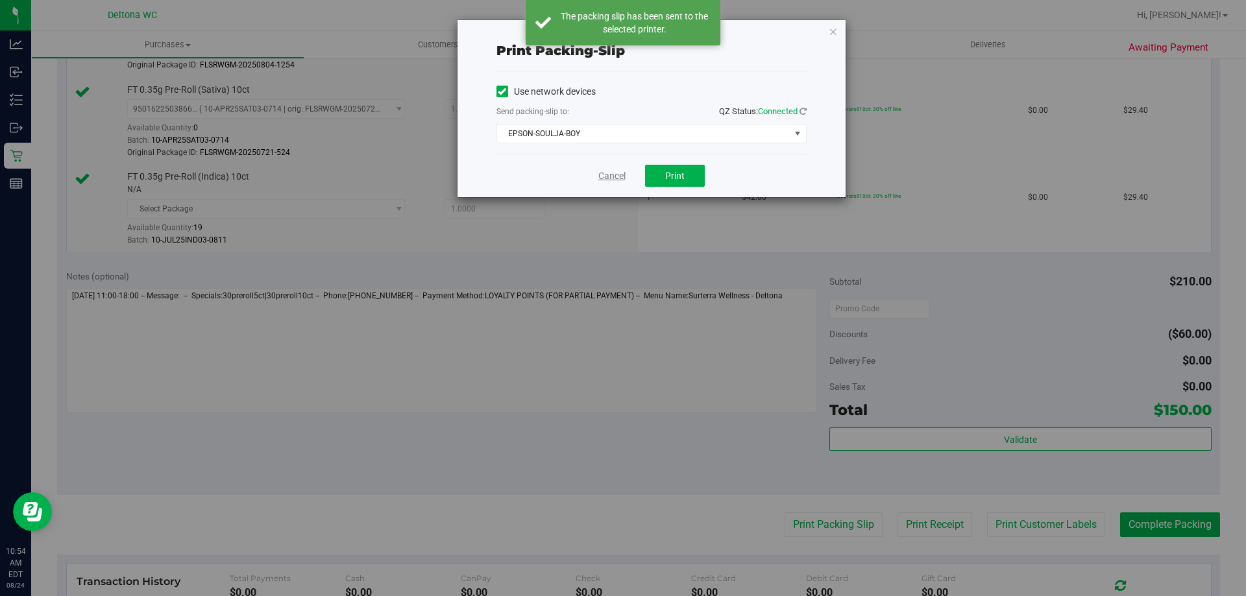
click at [613, 175] on link "Cancel" at bounding box center [611, 176] width 27 height 14
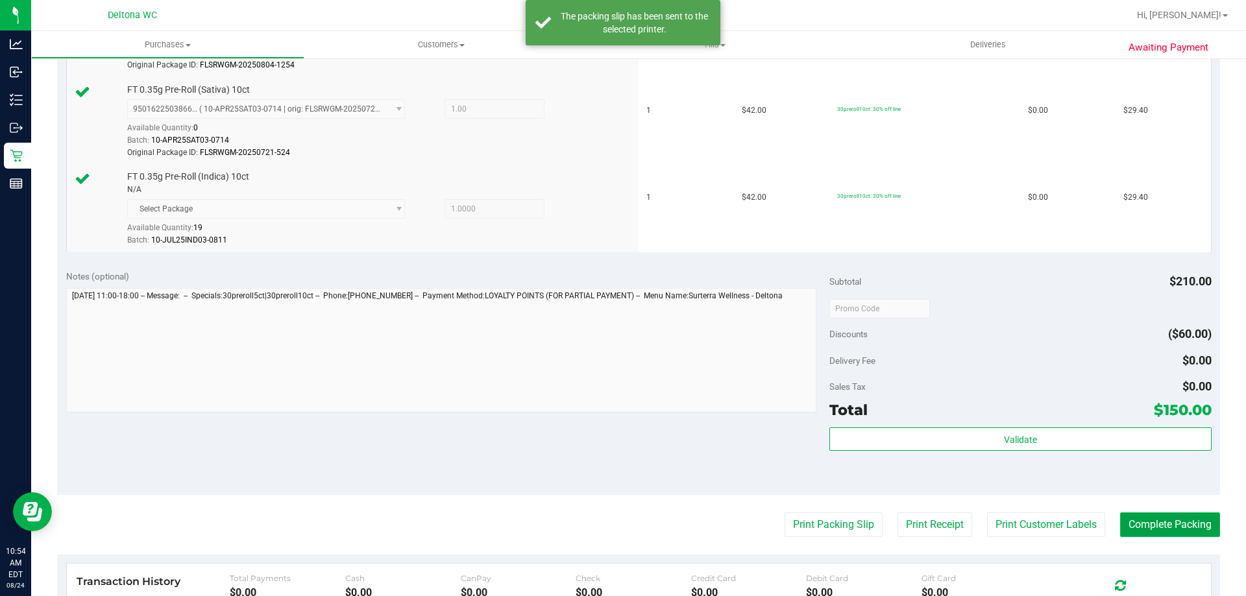
click at [1152, 516] on button "Complete Packing" at bounding box center [1170, 525] width 100 height 25
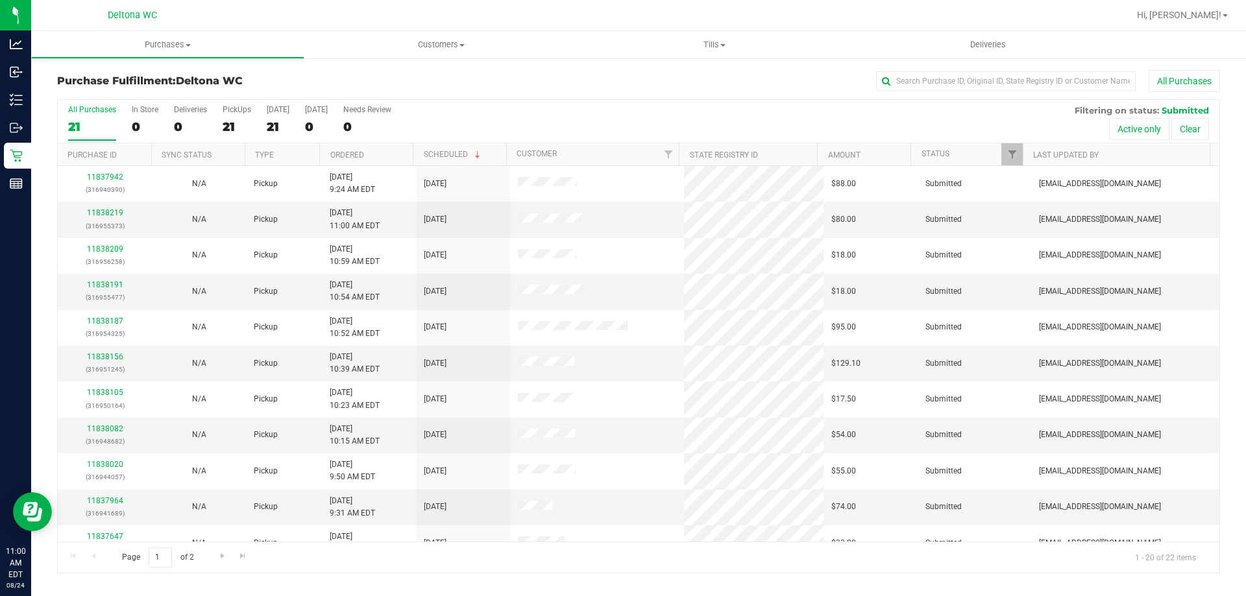
click at [402, 145] on th "Ordered" at bounding box center [365, 154] width 93 height 23
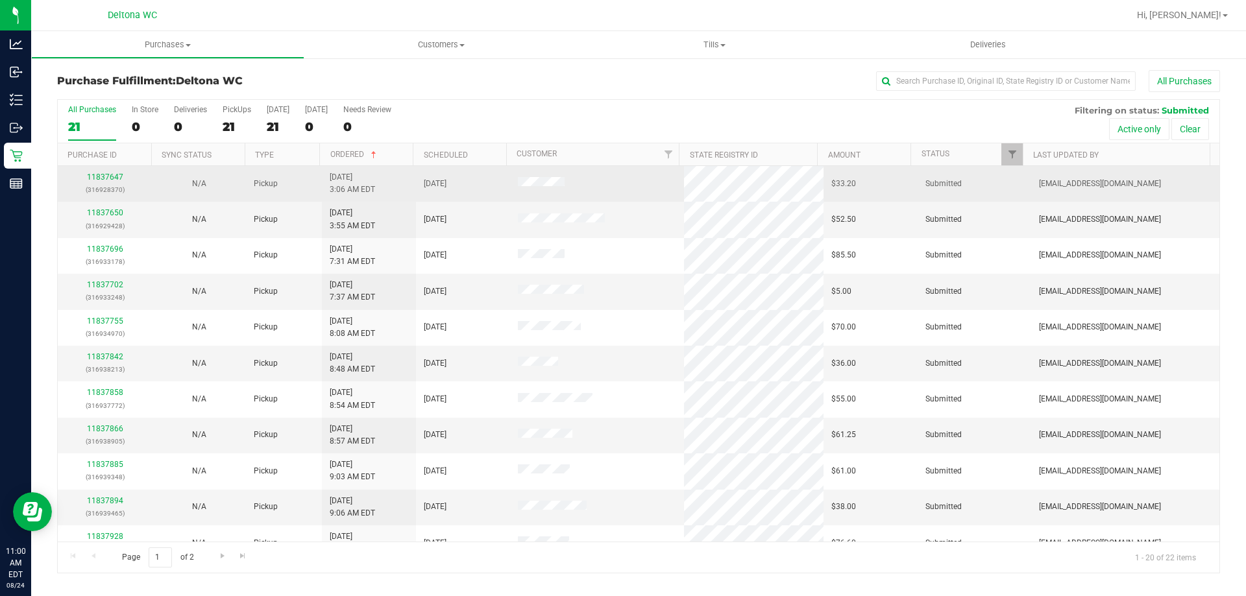
click at [109, 167] on td "11837647 (316928370)" at bounding box center [105, 184] width 94 height 36
click at [111, 173] on link "11837647" at bounding box center [105, 177] width 36 height 9
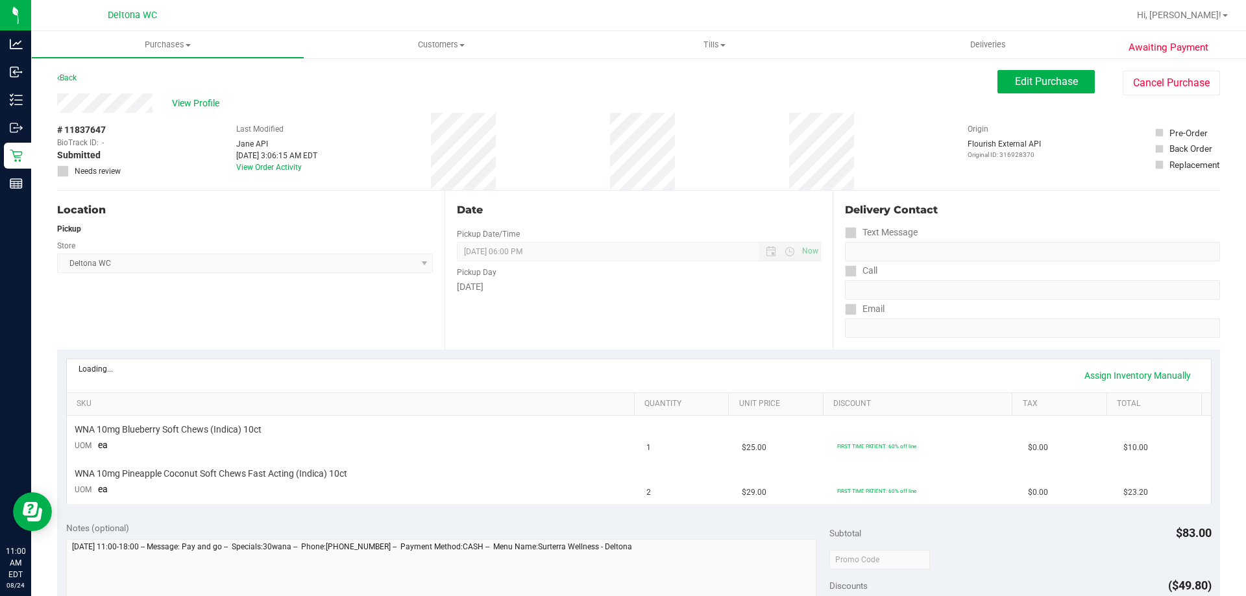
scroll to position [130, 0]
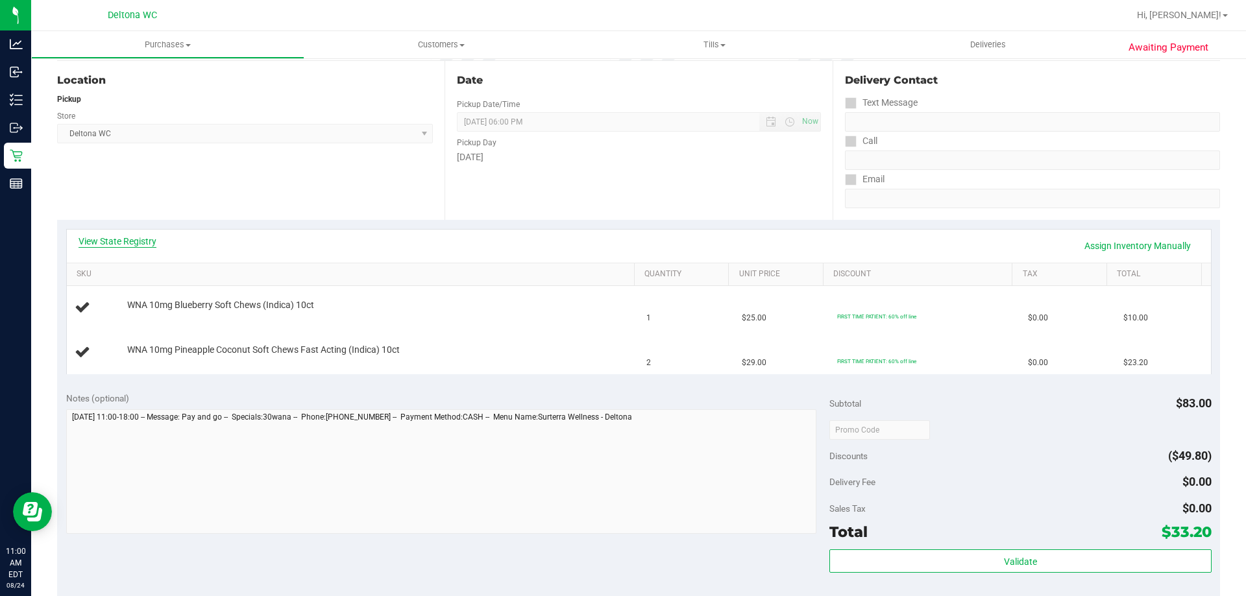
click at [127, 245] on link "View State Registry" at bounding box center [118, 241] width 78 height 13
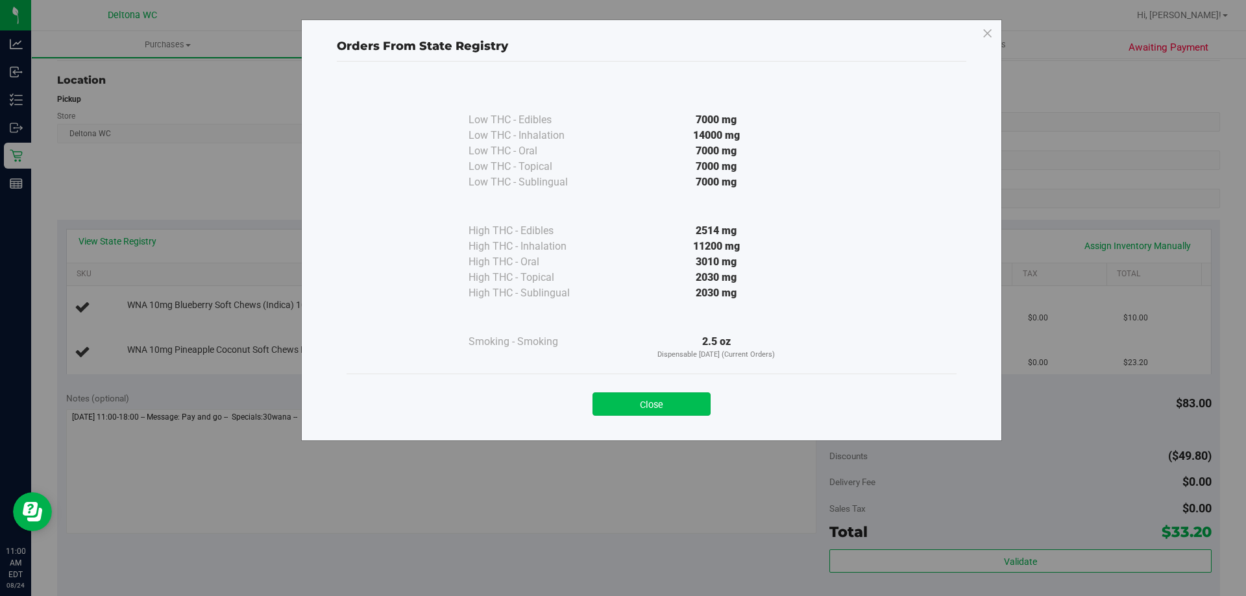
click at [643, 400] on button "Close" at bounding box center [651, 404] width 118 height 23
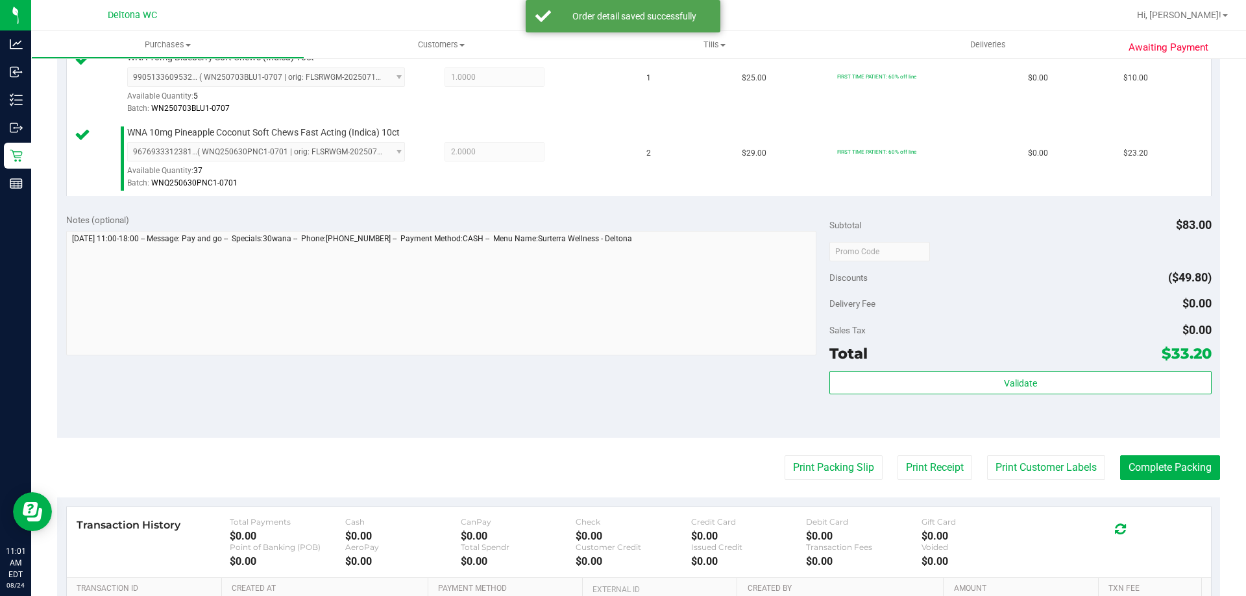
scroll to position [519, 0]
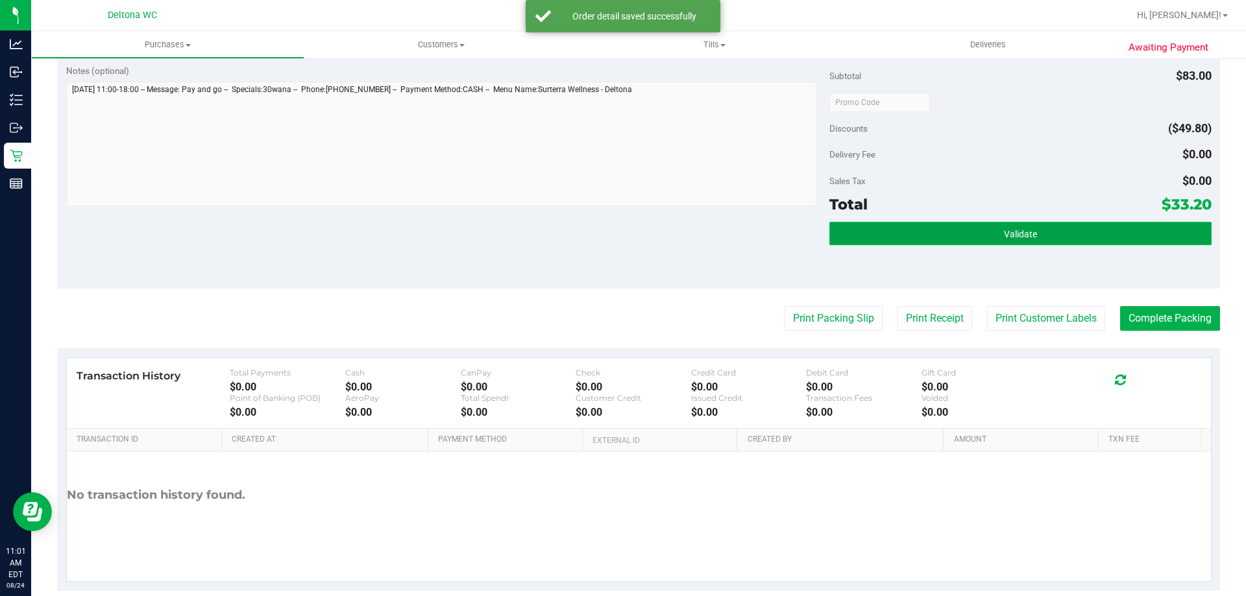
click at [1052, 243] on button "Validate" at bounding box center [1020, 233] width 382 height 23
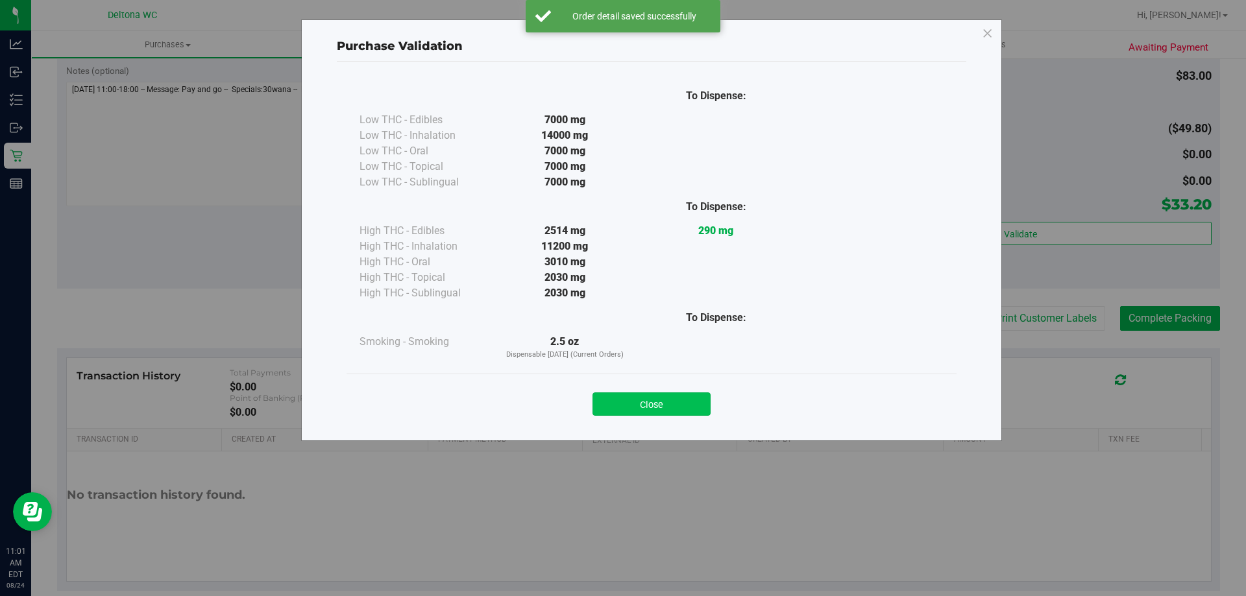
click at [666, 396] on button "Close" at bounding box center [651, 404] width 118 height 23
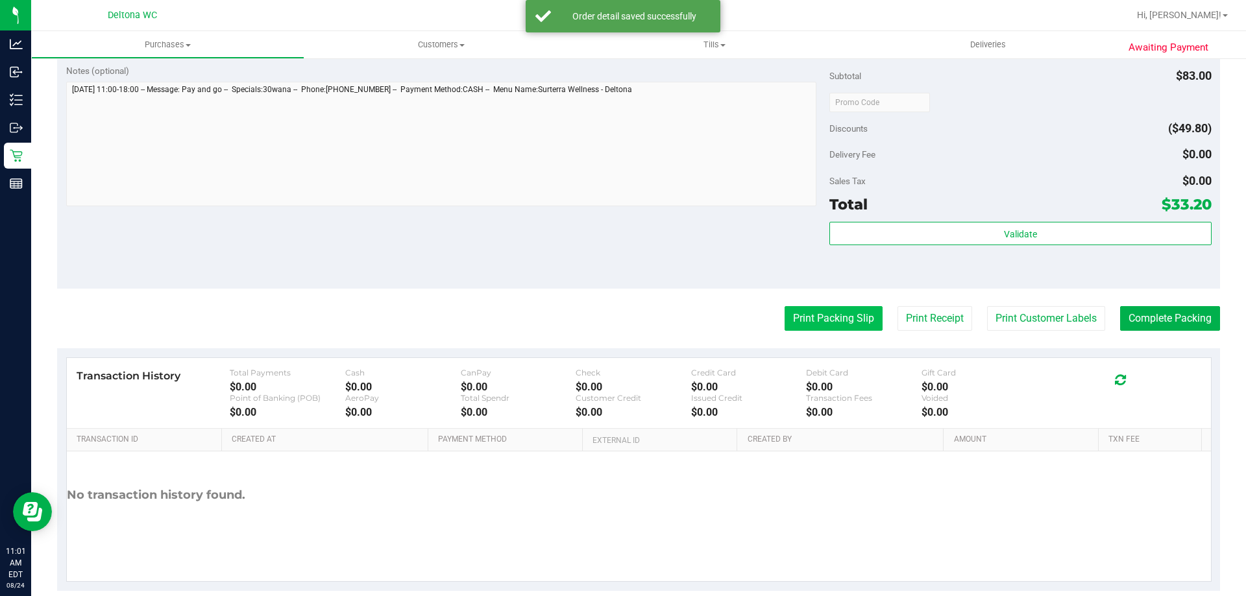
click at [815, 326] on button "Print Packing Slip" at bounding box center [833, 318] width 98 height 25
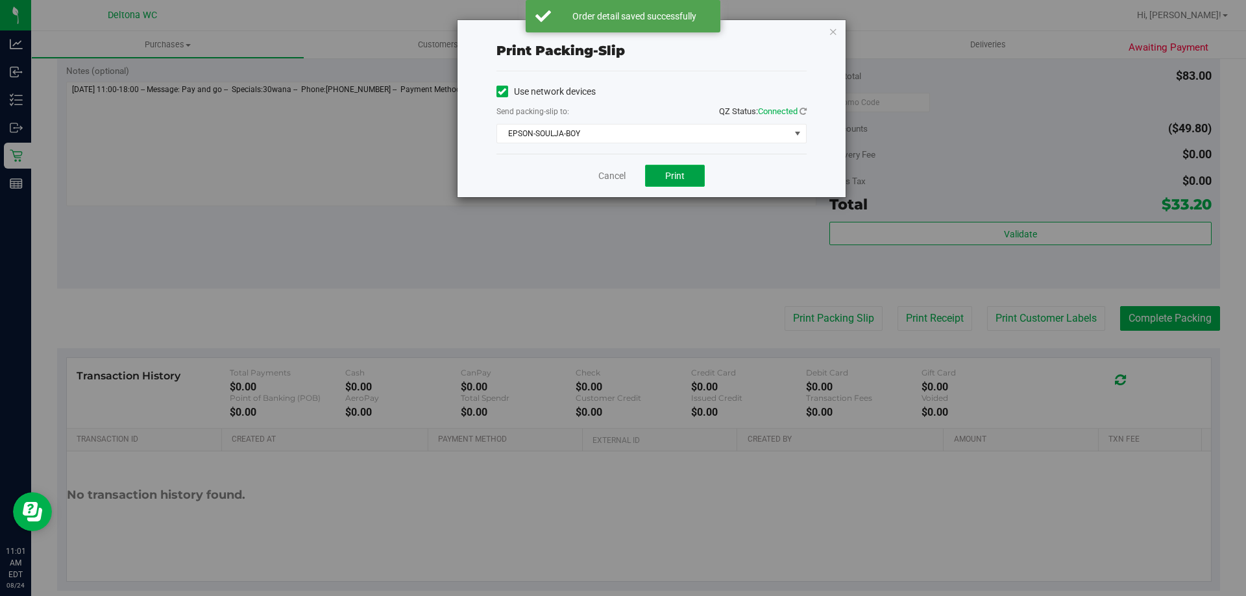
click at [686, 171] on button "Print" at bounding box center [675, 176] width 60 height 22
click at [609, 173] on link "Cancel" at bounding box center [611, 176] width 27 height 14
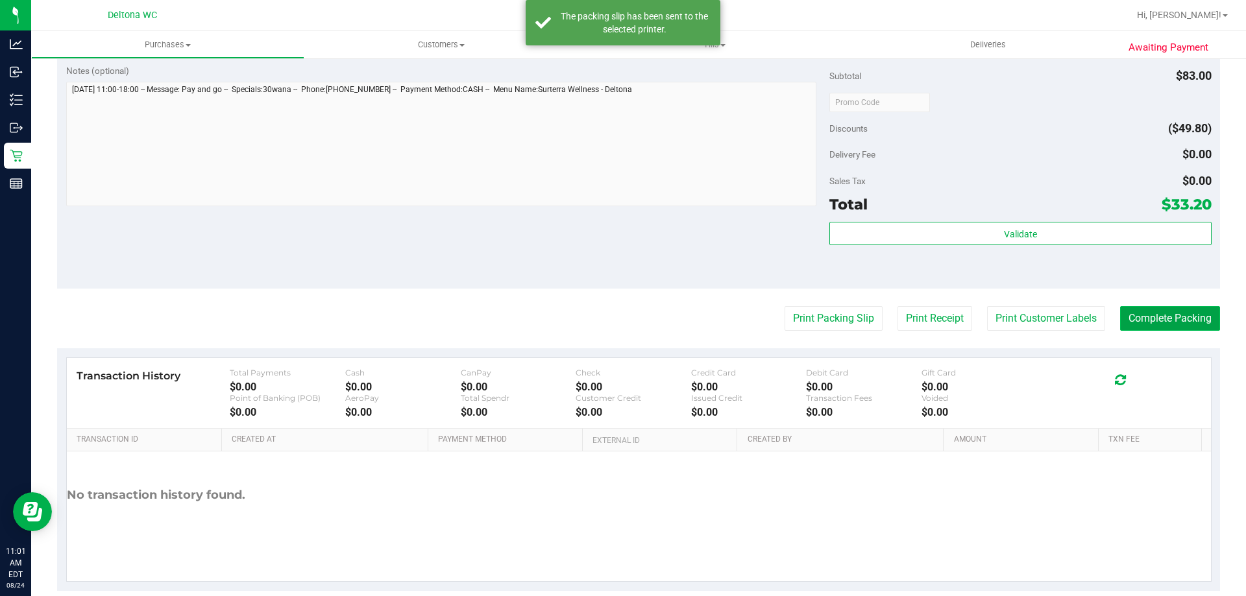
click at [1137, 308] on button "Complete Packing" at bounding box center [1170, 318] width 100 height 25
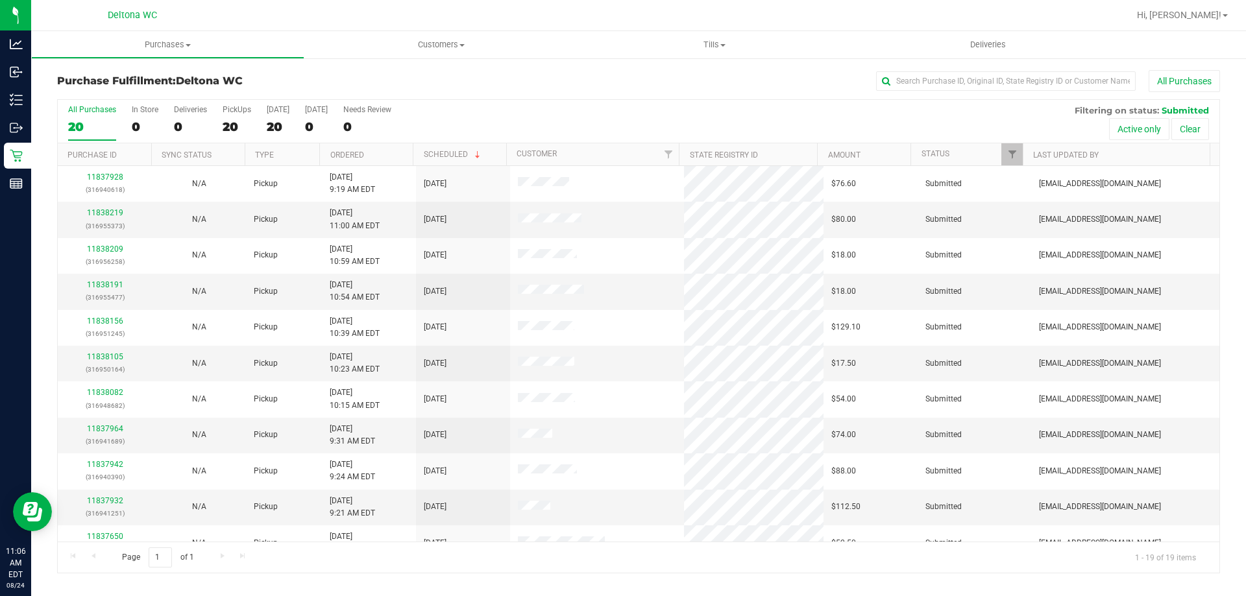
click at [364, 158] on th "Ordered" at bounding box center [365, 154] width 93 height 23
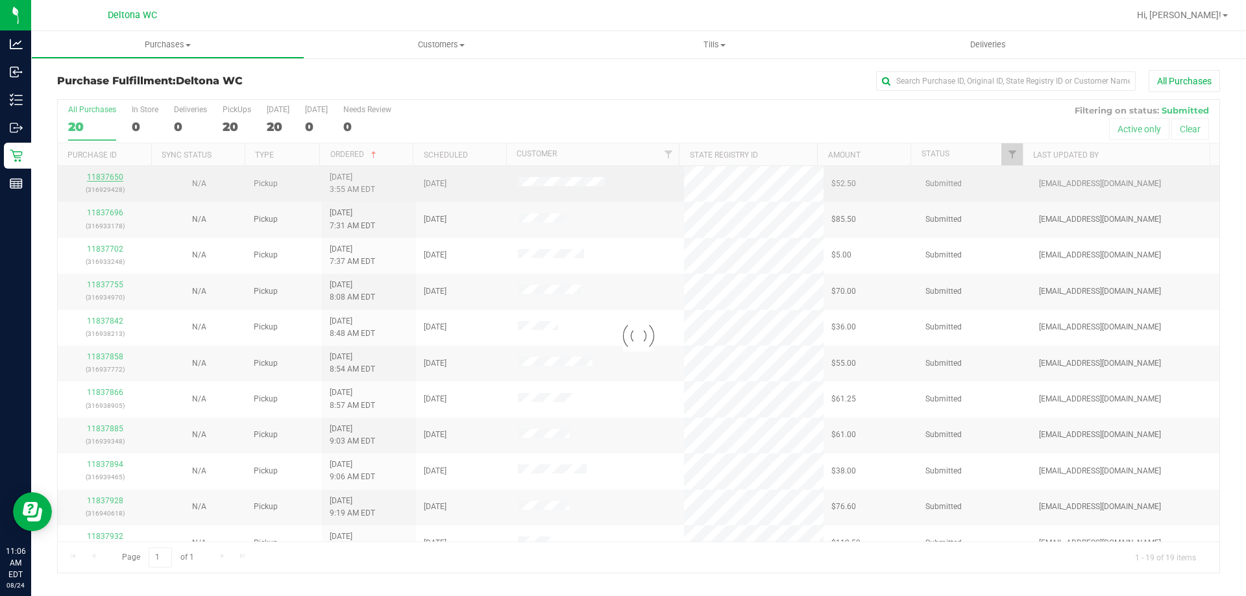
click at [117, 173] on div at bounding box center [638, 336] width 1161 height 473
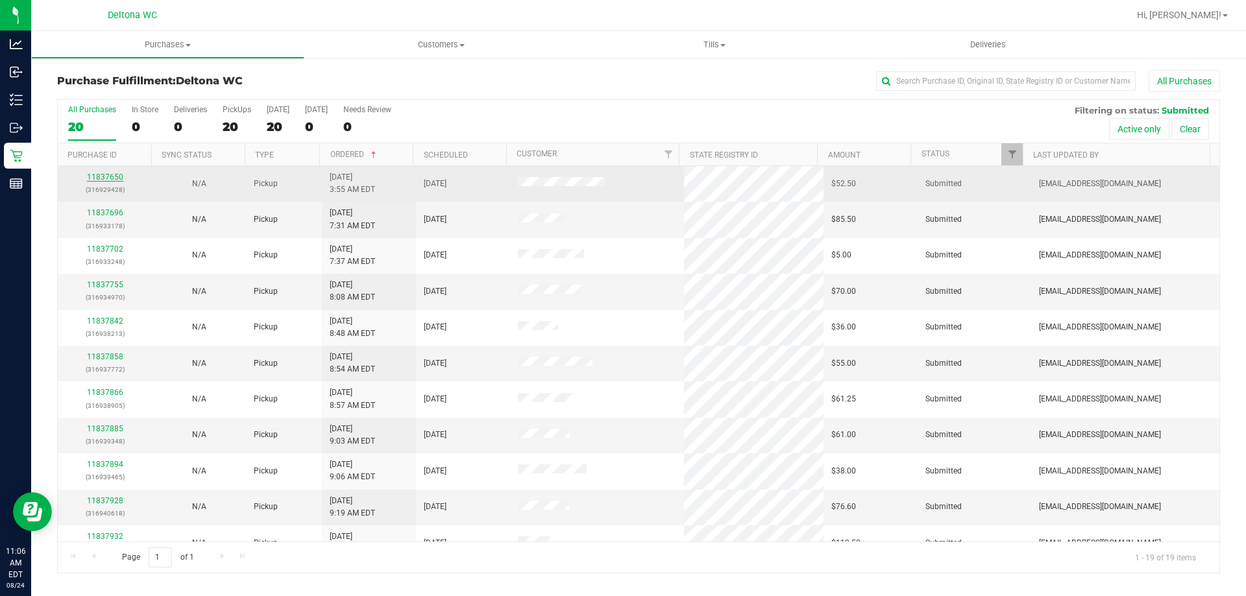
click at [114, 176] on link "11837650" at bounding box center [105, 177] width 36 height 9
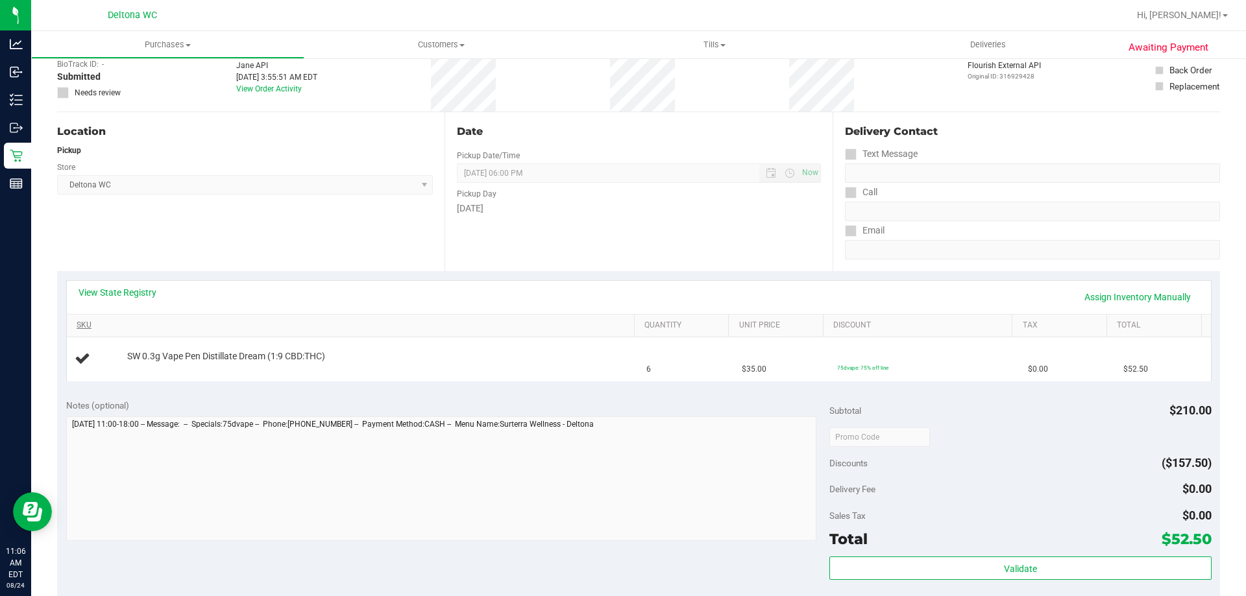
scroll to position [130, 0]
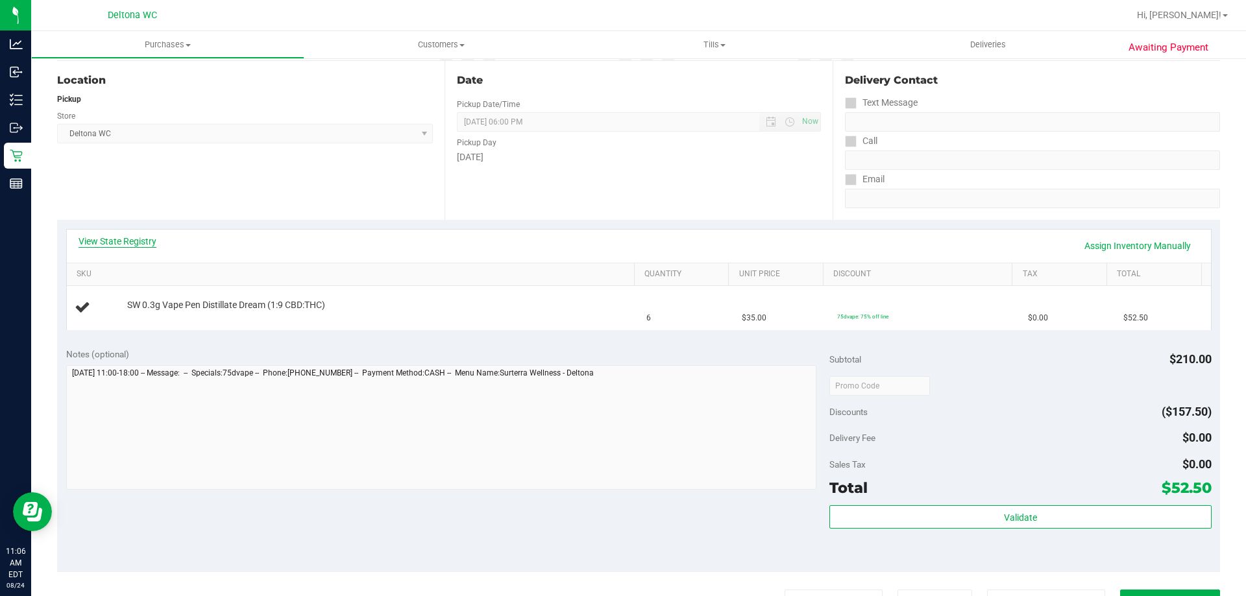
click at [134, 236] on link "View State Registry" at bounding box center [118, 241] width 78 height 13
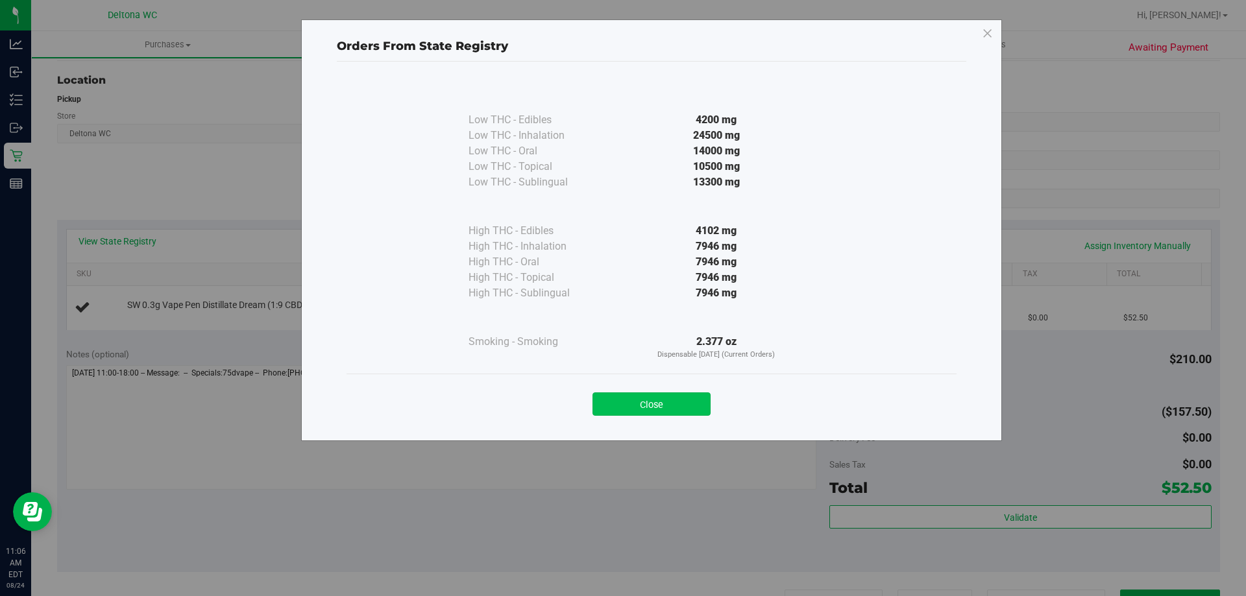
click at [640, 406] on button "Close" at bounding box center [651, 404] width 118 height 23
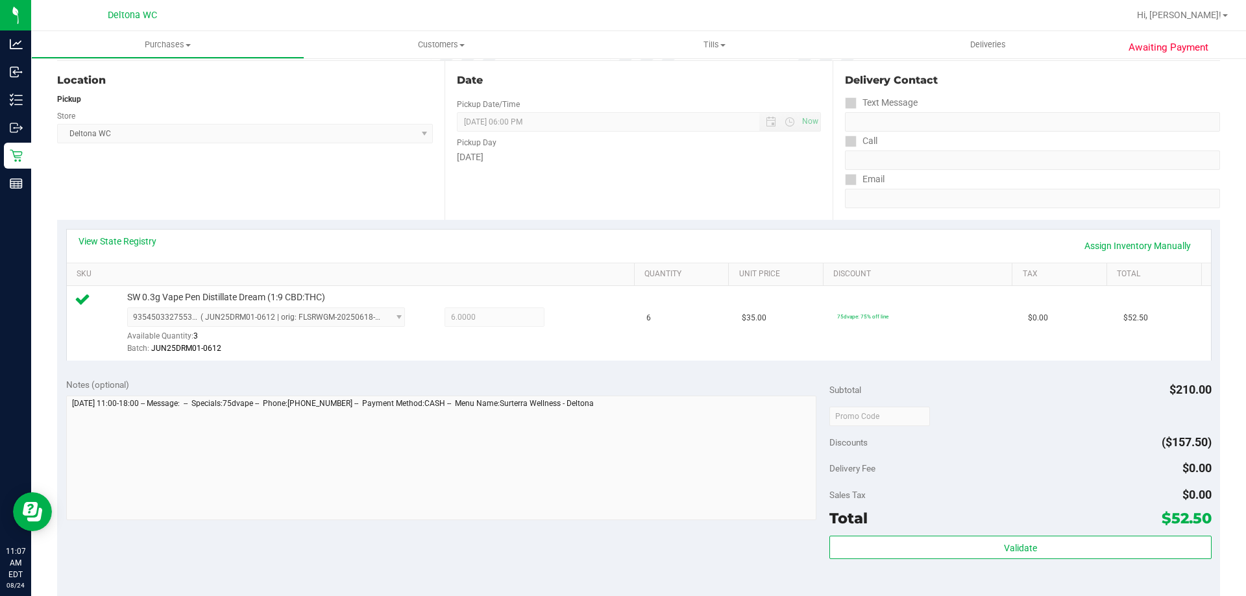
scroll to position [465, 0]
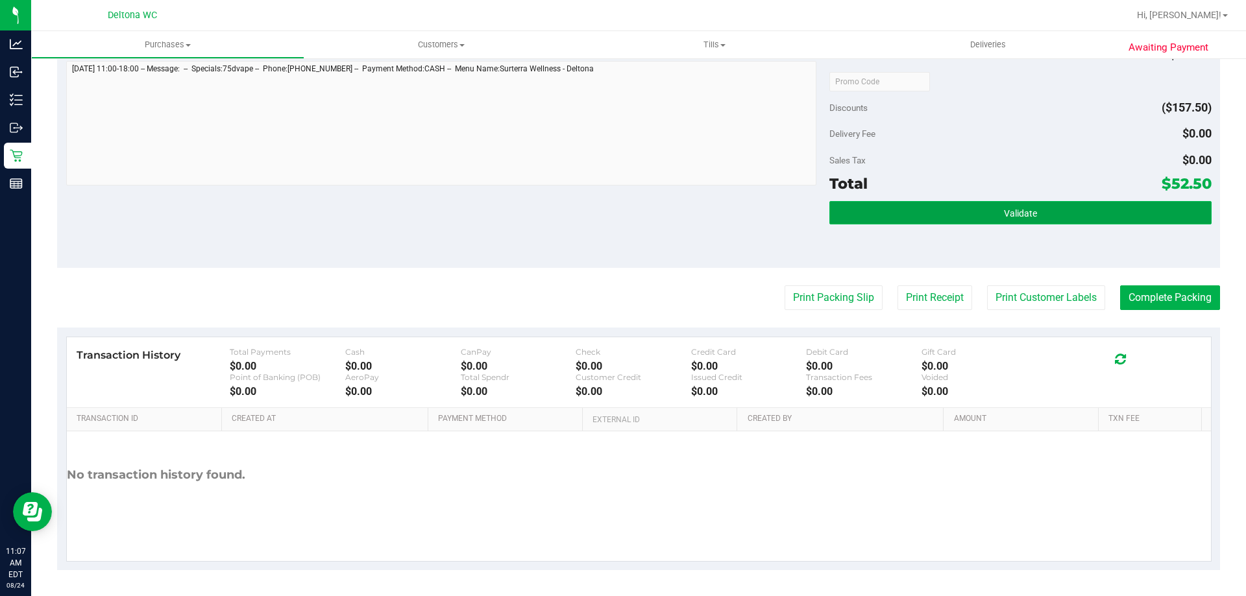
click at [896, 201] on button "Validate" at bounding box center [1020, 212] width 382 height 23
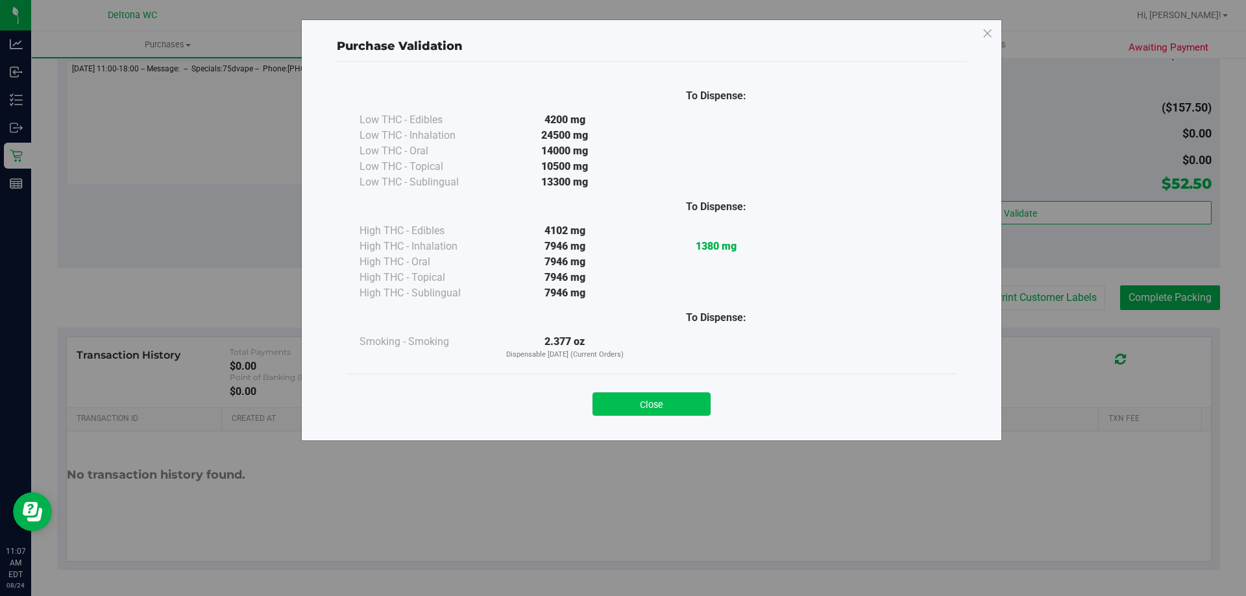
drag, startPoint x: 654, startPoint y: 402, endPoint x: 701, endPoint y: 356, distance: 66.1
click at [655, 402] on button "Close" at bounding box center [651, 404] width 118 height 23
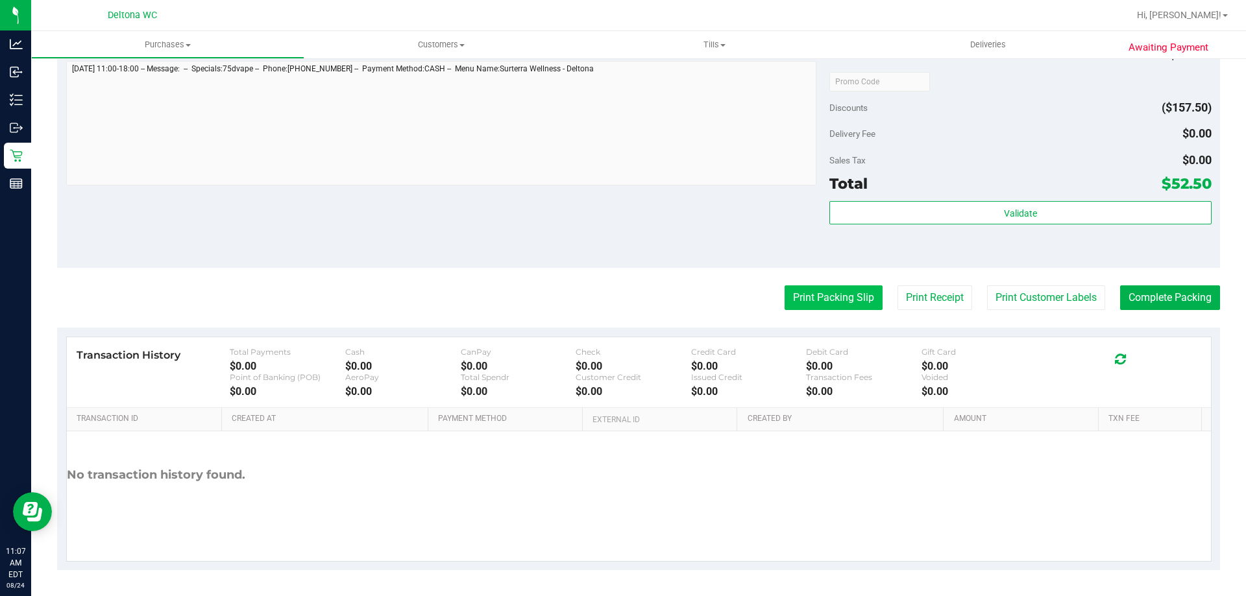
click at [852, 300] on button "Print Packing Slip" at bounding box center [833, 297] width 98 height 25
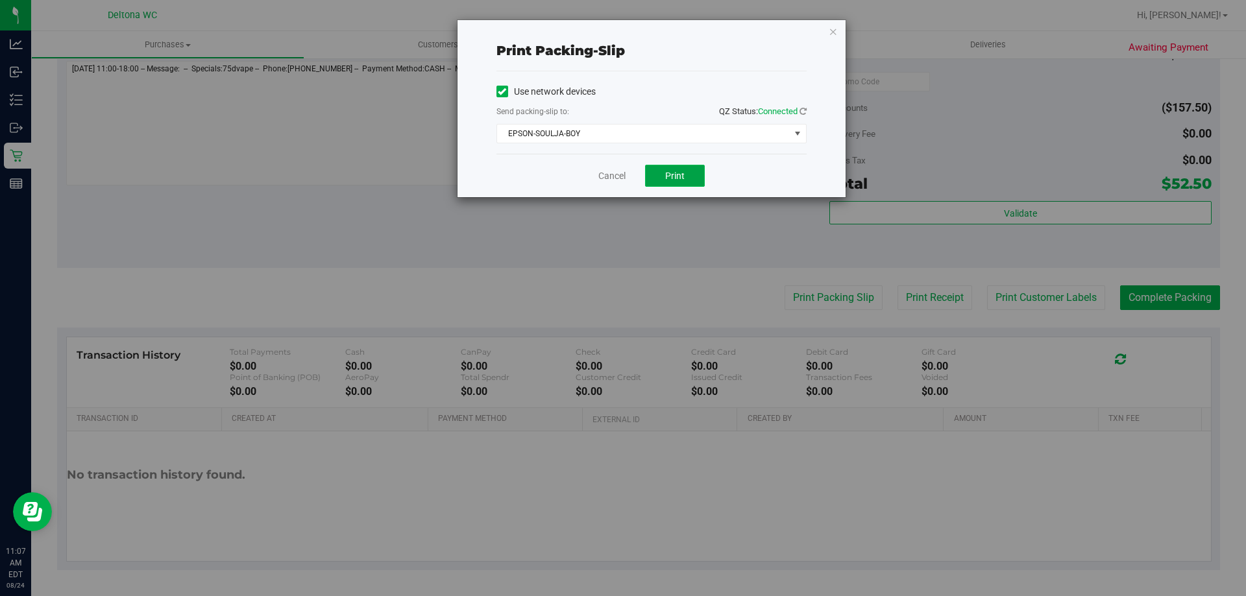
click at [681, 168] on button "Print" at bounding box center [675, 176] width 60 height 22
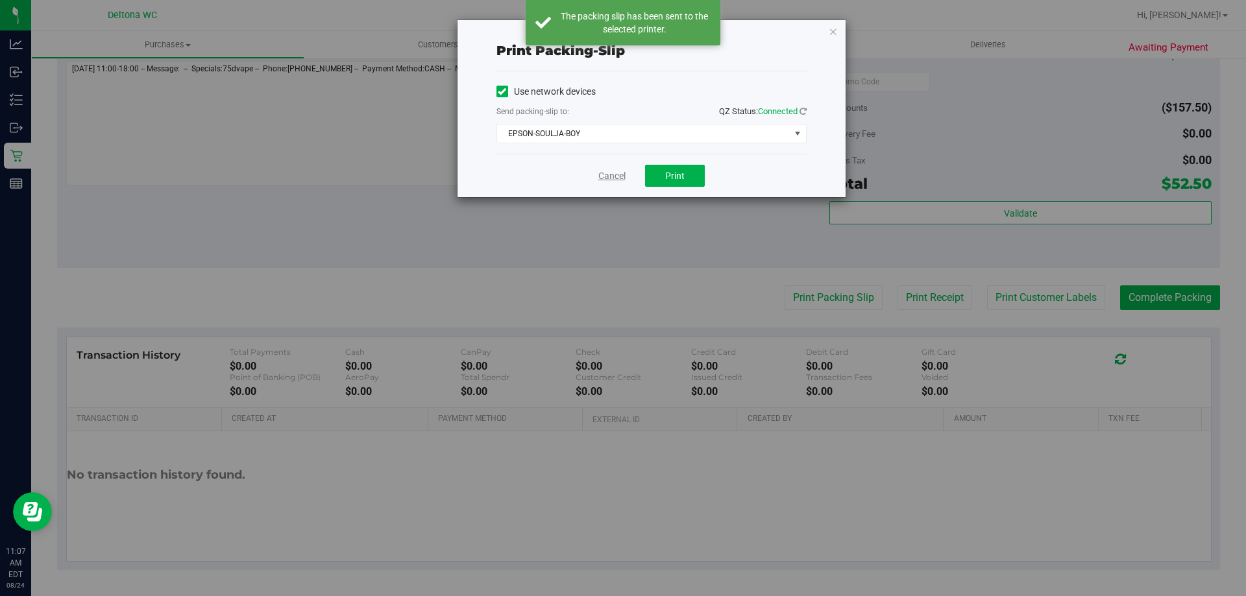
click at [606, 171] on link "Cancel" at bounding box center [611, 176] width 27 height 14
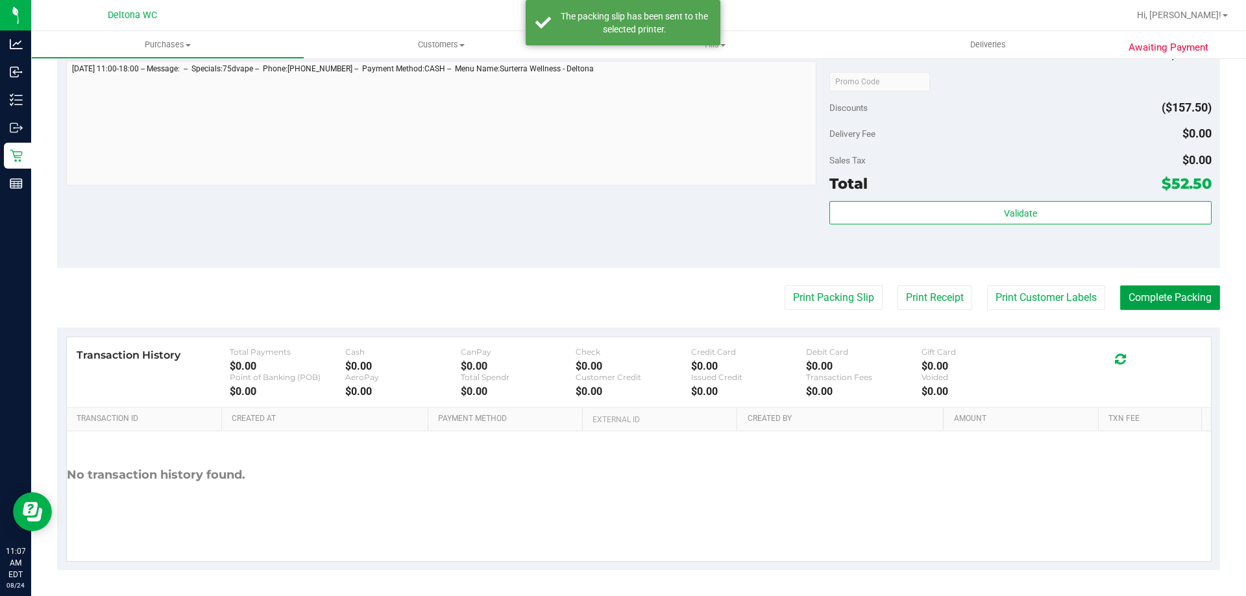
click at [1146, 293] on button "Complete Packing" at bounding box center [1170, 297] width 100 height 25
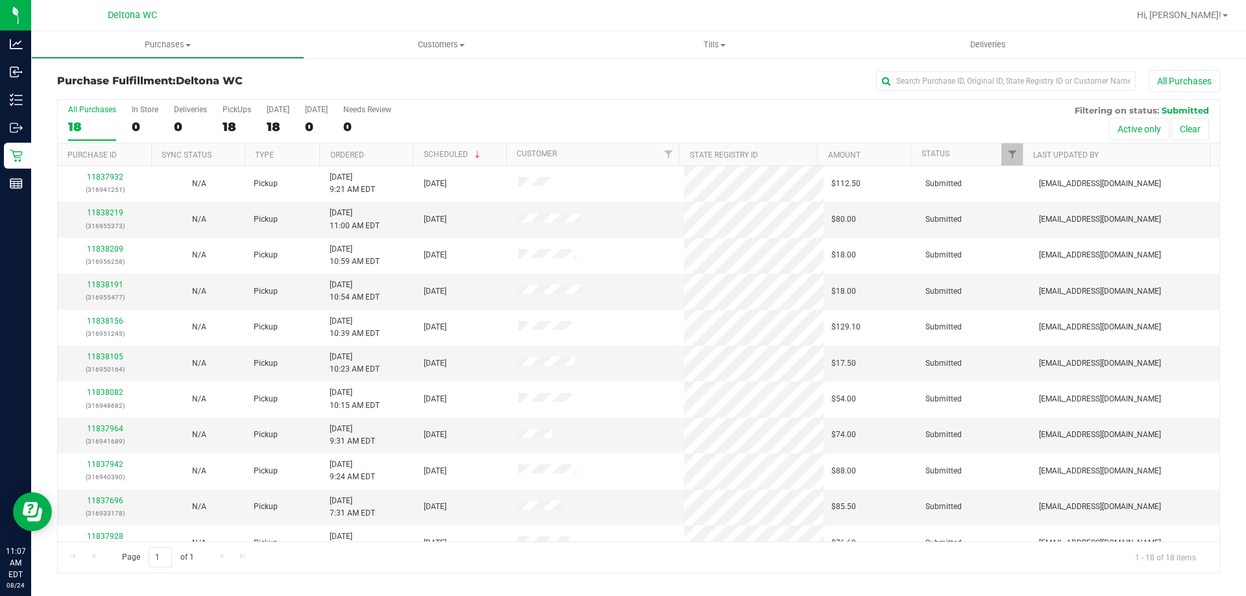
click at [396, 147] on th "Ordered" at bounding box center [365, 154] width 93 height 23
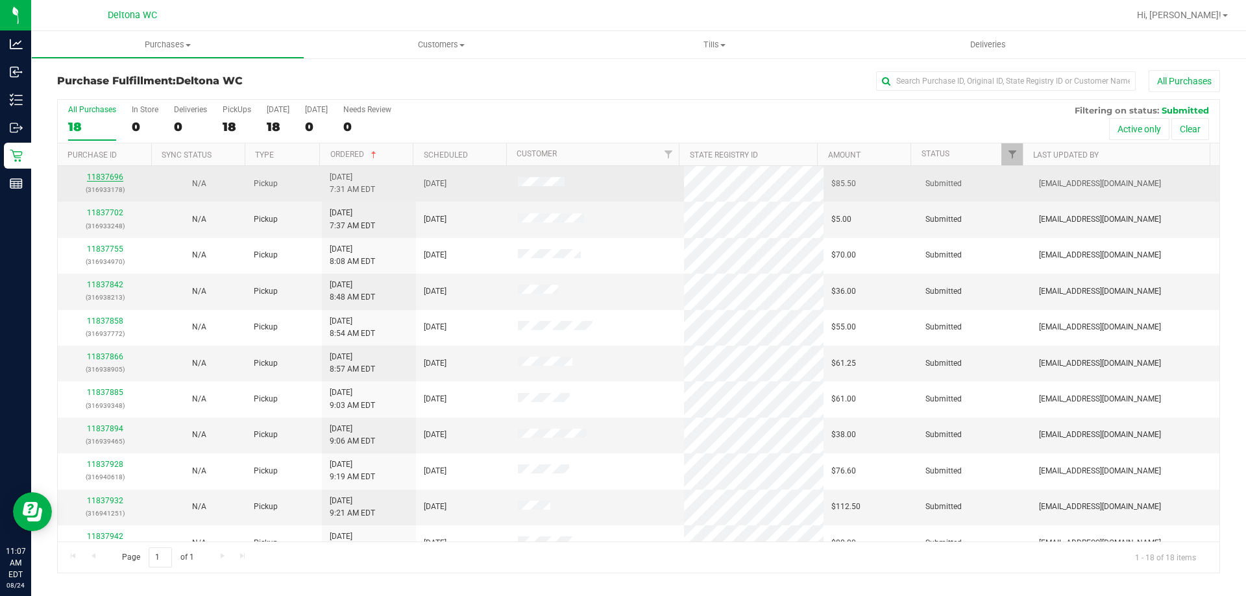
click at [103, 175] on link "11837696" at bounding box center [105, 177] width 36 height 9
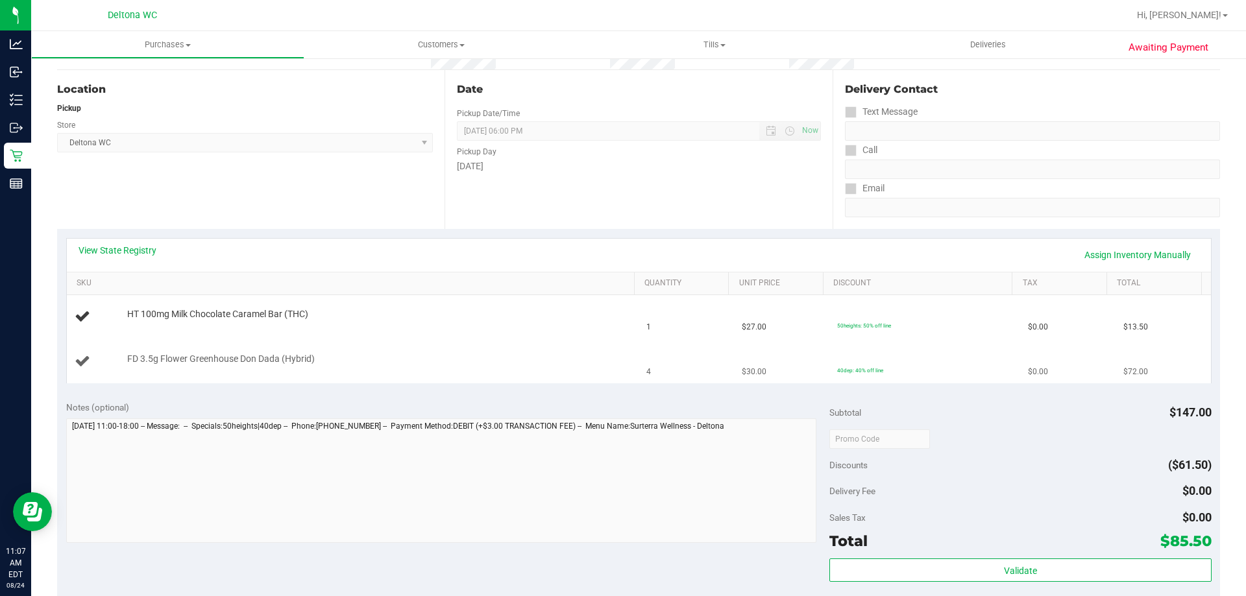
scroll to position [260, 0]
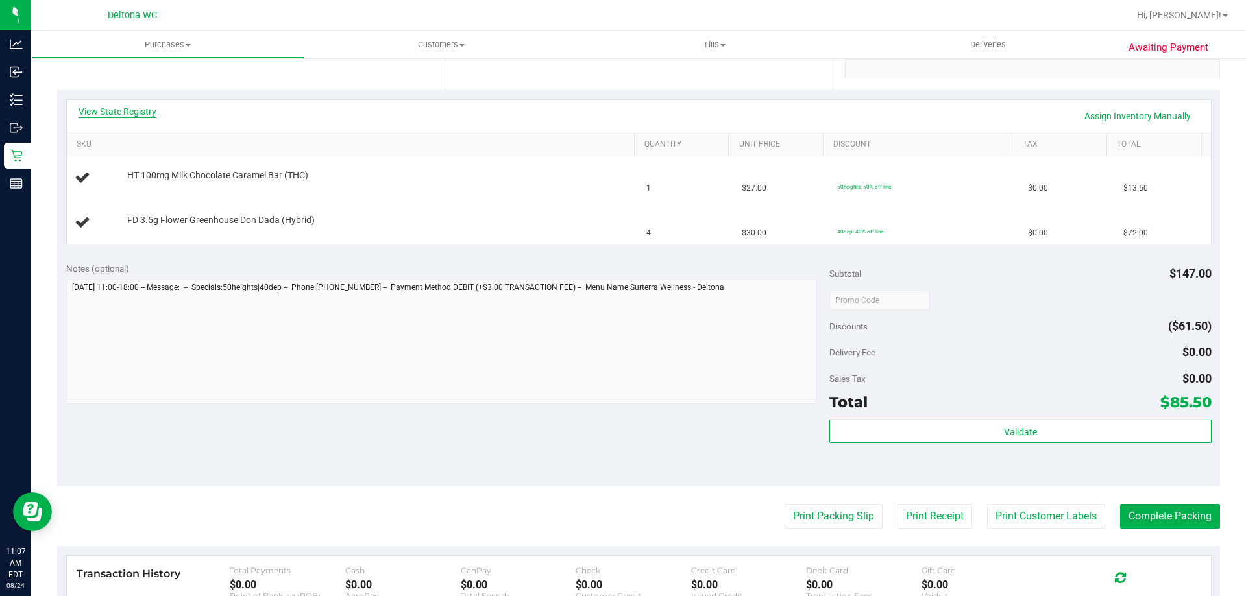
click at [136, 106] on link "View State Registry" at bounding box center [118, 111] width 78 height 13
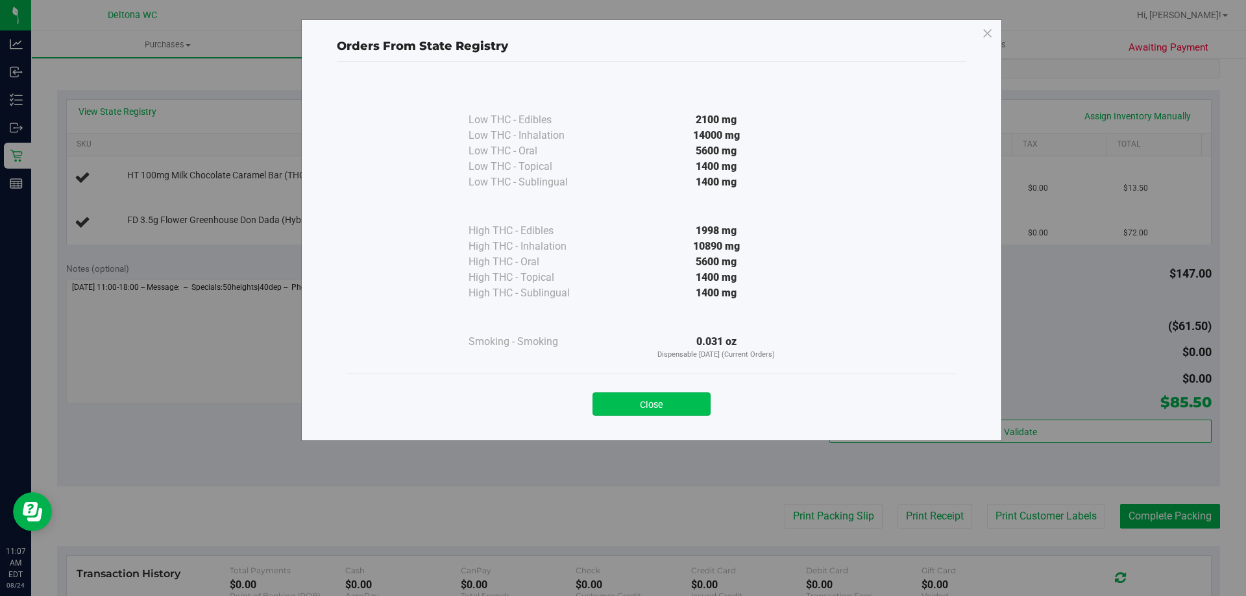
click at [661, 407] on button "Close" at bounding box center [651, 404] width 118 height 23
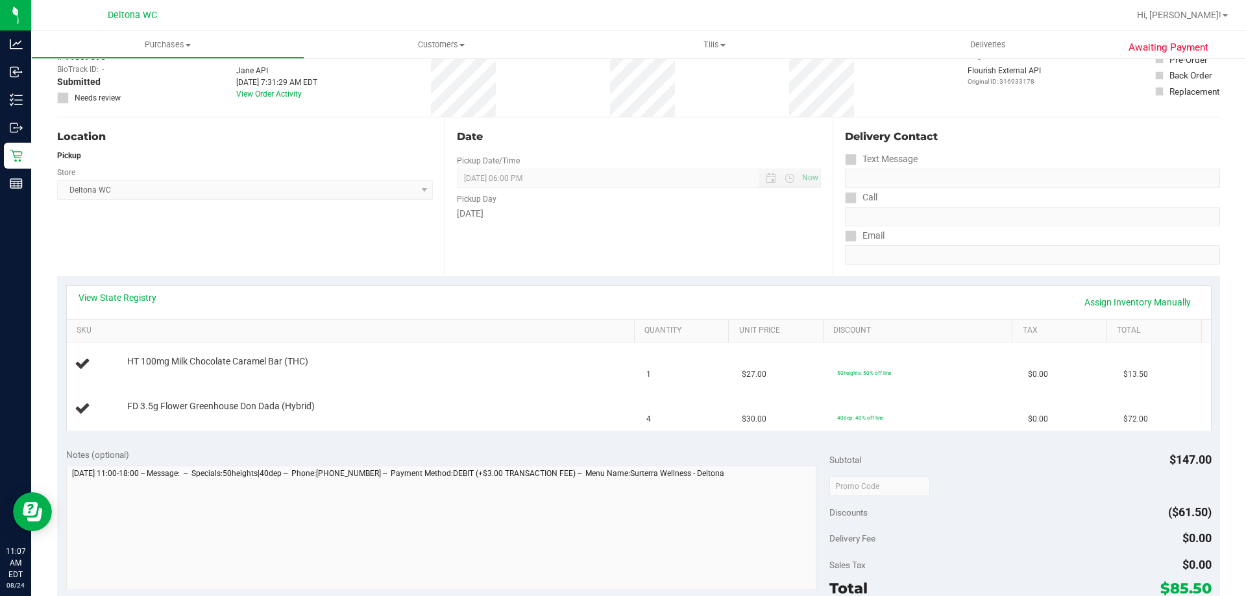
scroll to position [0, 0]
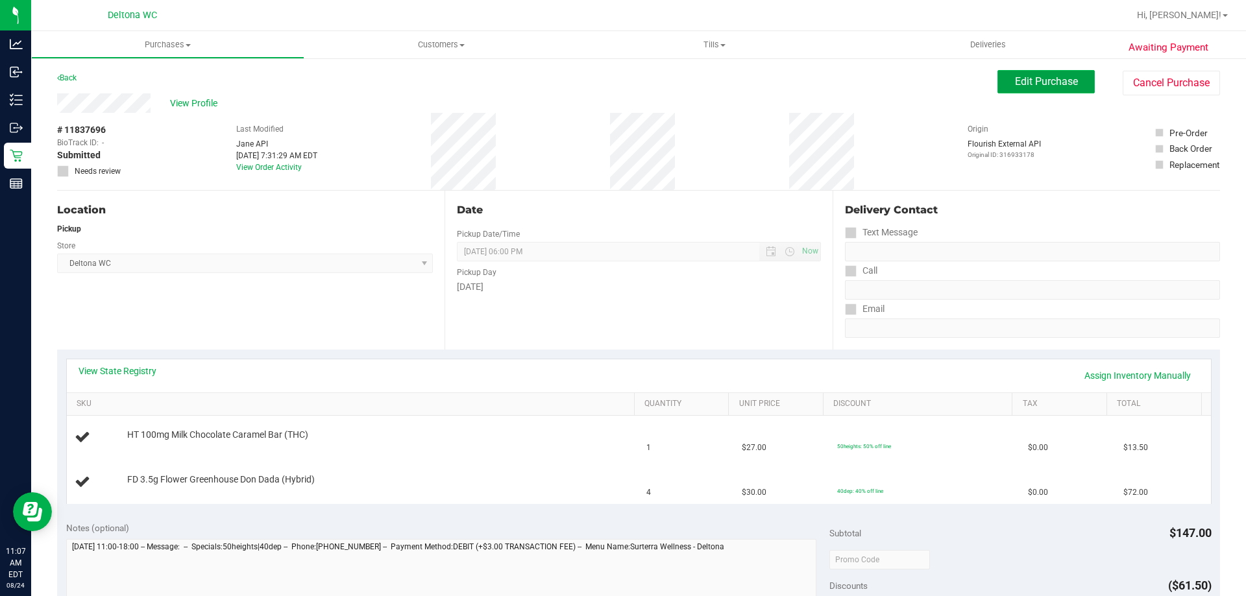
click at [1023, 81] on span "Edit Purchase" at bounding box center [1046, 81] width 63 height 12
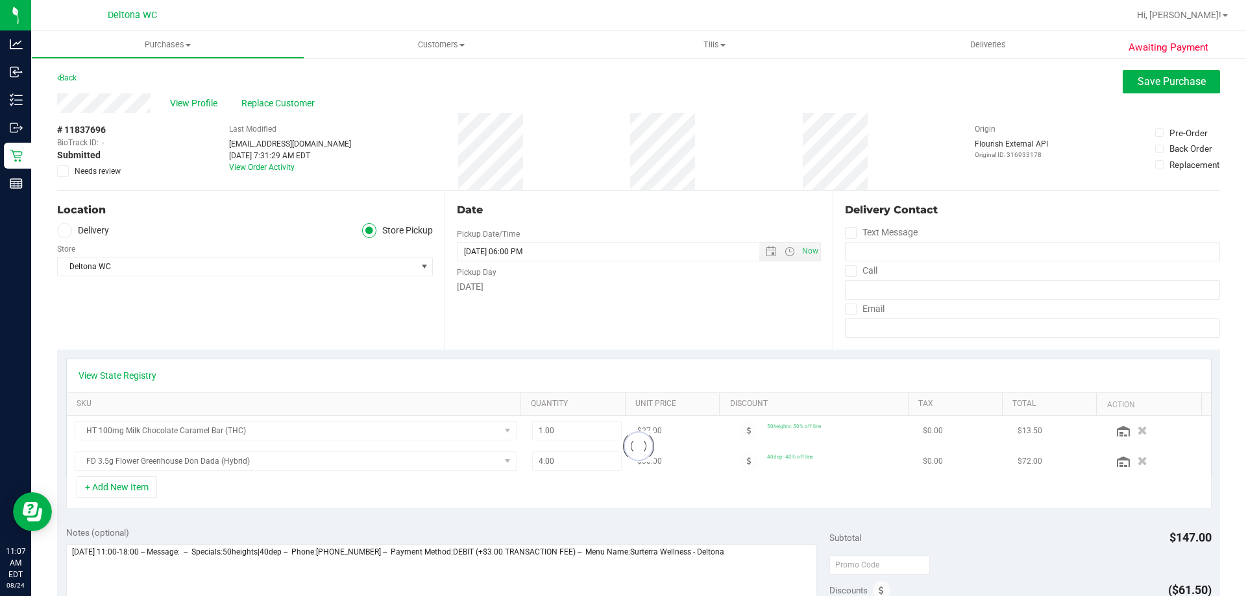
click at [103, 168] on span "Needs review" at bounding box center [98, 171] width 46 height 12
click at [0, 0] on input "Needs review" at bounding box center [0, 0] width 0 height 0
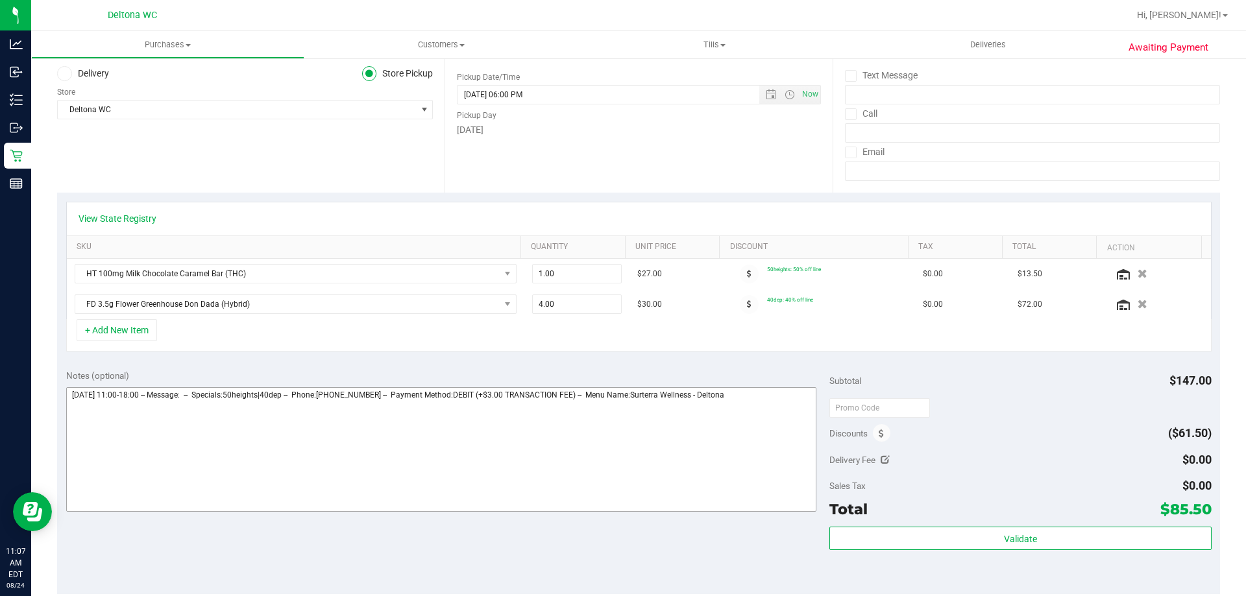
scroll to position [260, 0]
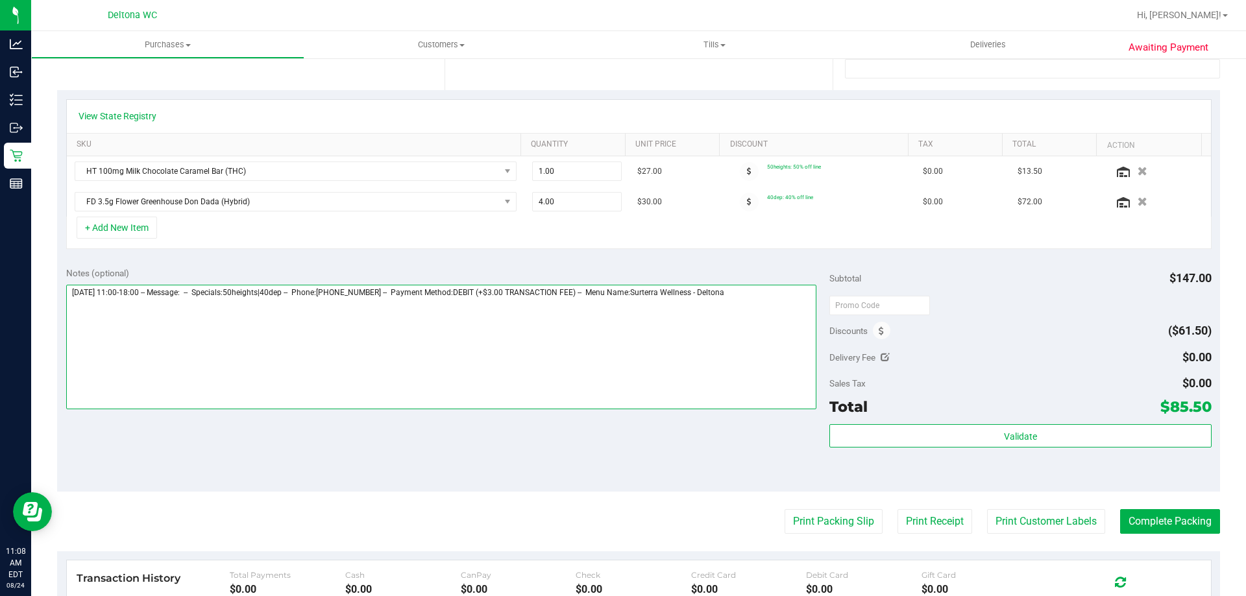
click at [69, 299] on textarea at bounding box center [441, 347] width 751 height 125
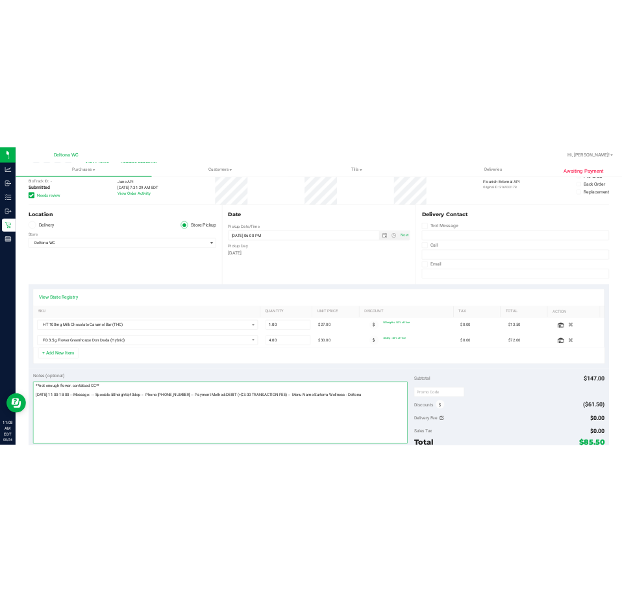
scroll to position [0, 0]
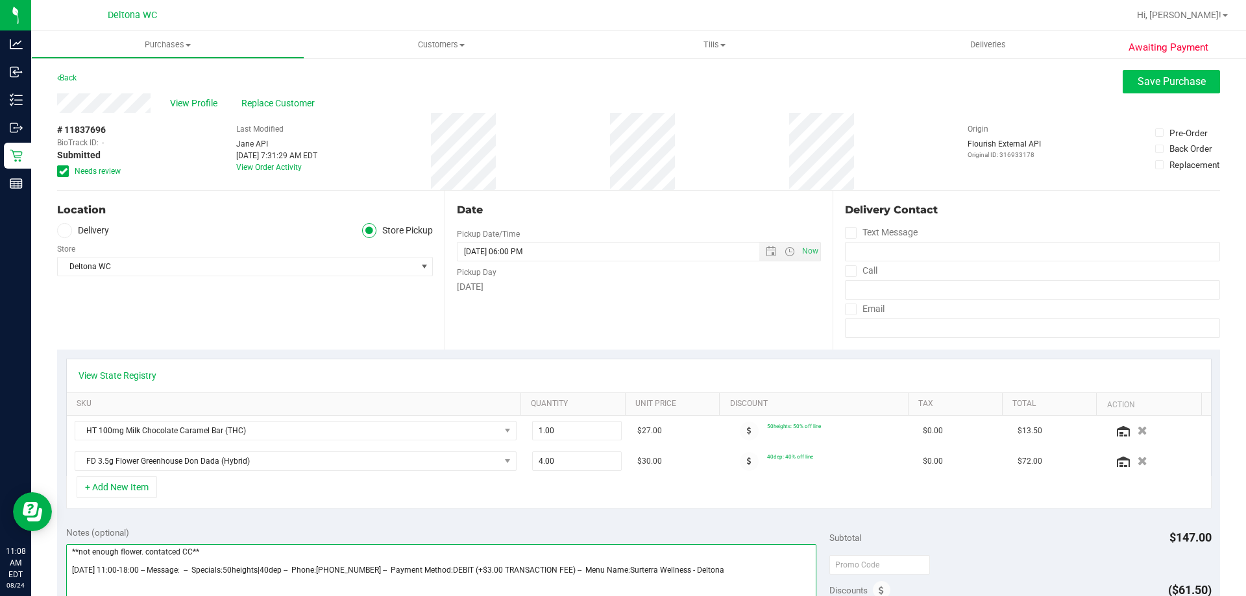
type textarea "**not enough flower. contatced CC** [DATE] 11:00-18:00 -- Message: -- Specials:…"
click at [1165, 80] on span "Save Purchase" at bounding box center [1171, 81] width 68 height 12
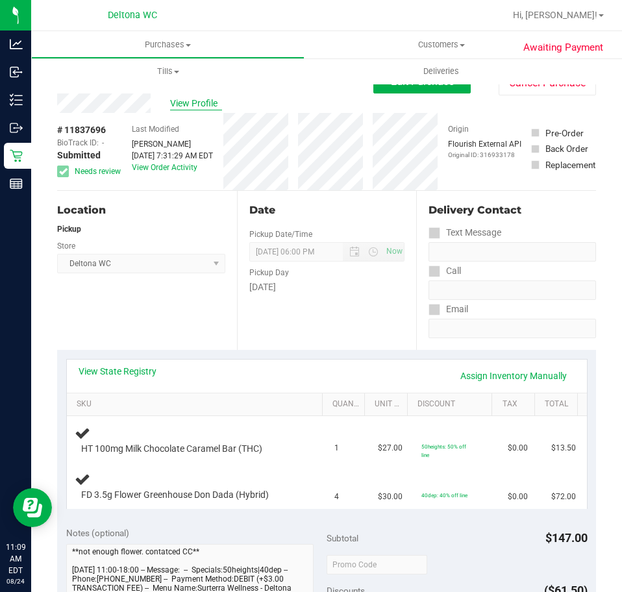
click at [206, 107] on span "View Profile" at bounding box center [196, 104] width 52 height 14
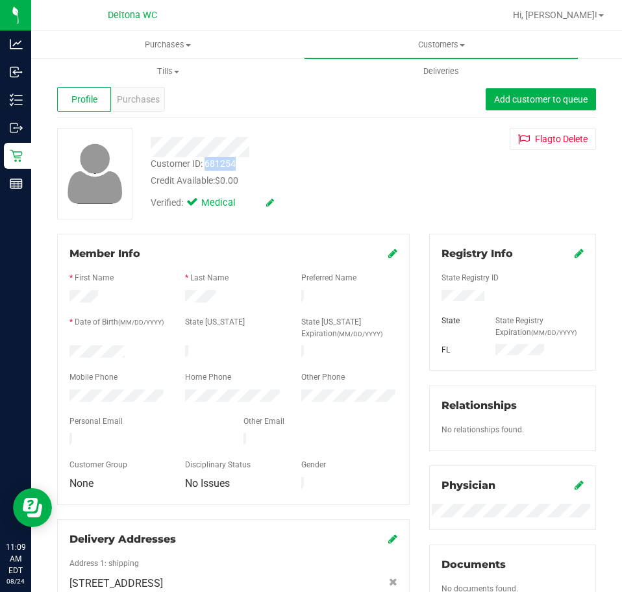
drag, startPoint x: 237, startPoint y: 160, endPoint x: 208, endPoint y: 161, distance: 29.9
click at [208, 161] on div "Customer ID: 681254 Credit Available: $0.00" at bounding box center [280, 172] width 279 height 30
copy div "681254"
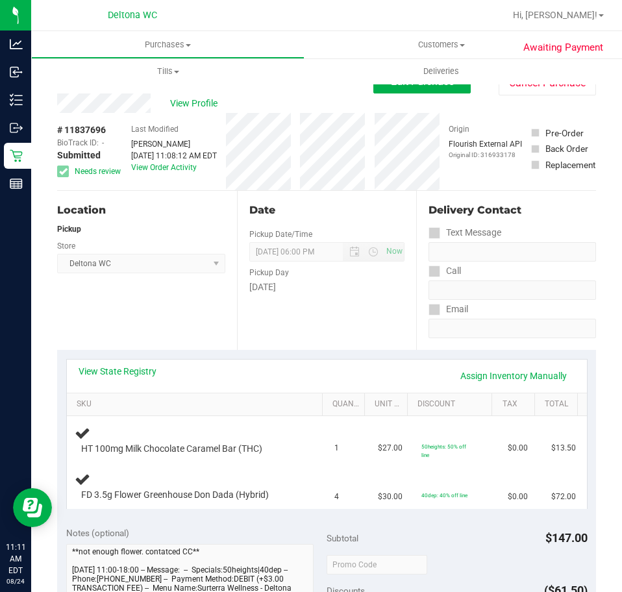
drag, startPoint x: 108, startPoint y: 132, endPoint x: 65, endPoint y: 130, distance: 43.5
click at [65, 130] on div "# 11837696 BioTrack ID: - Submitted Needs review" at bounding box center [89, 150] width 65 height 54
copy div "11837696"
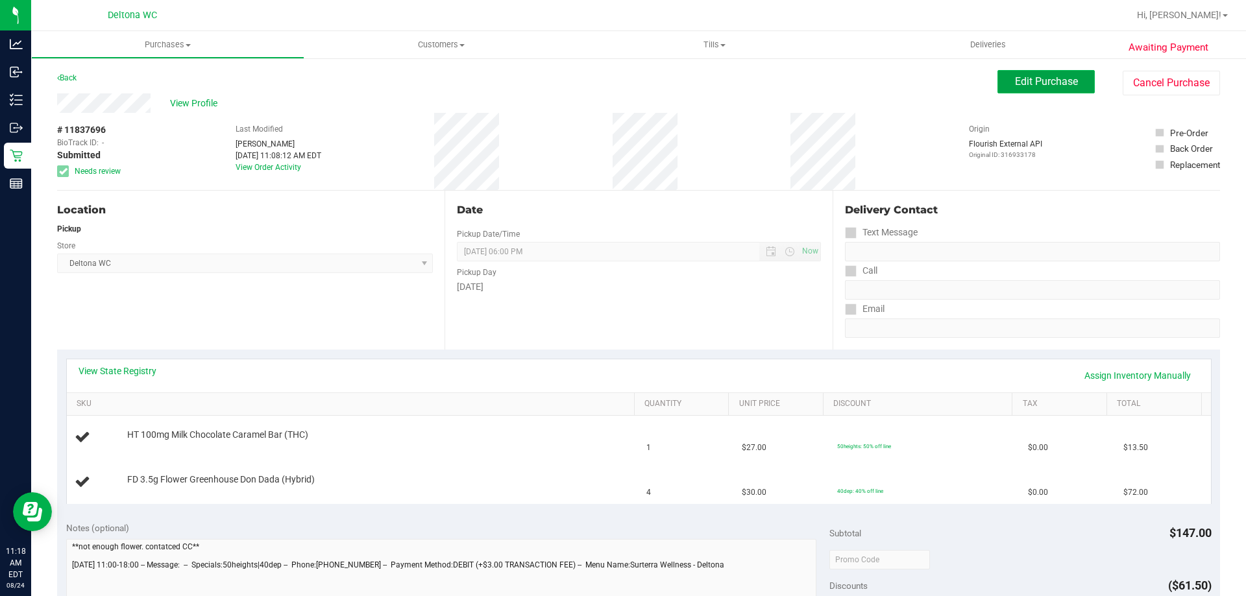
click at [1029, 84] on span "Edit Purchase" at bounding box center [1046, 81] width 63 height 12
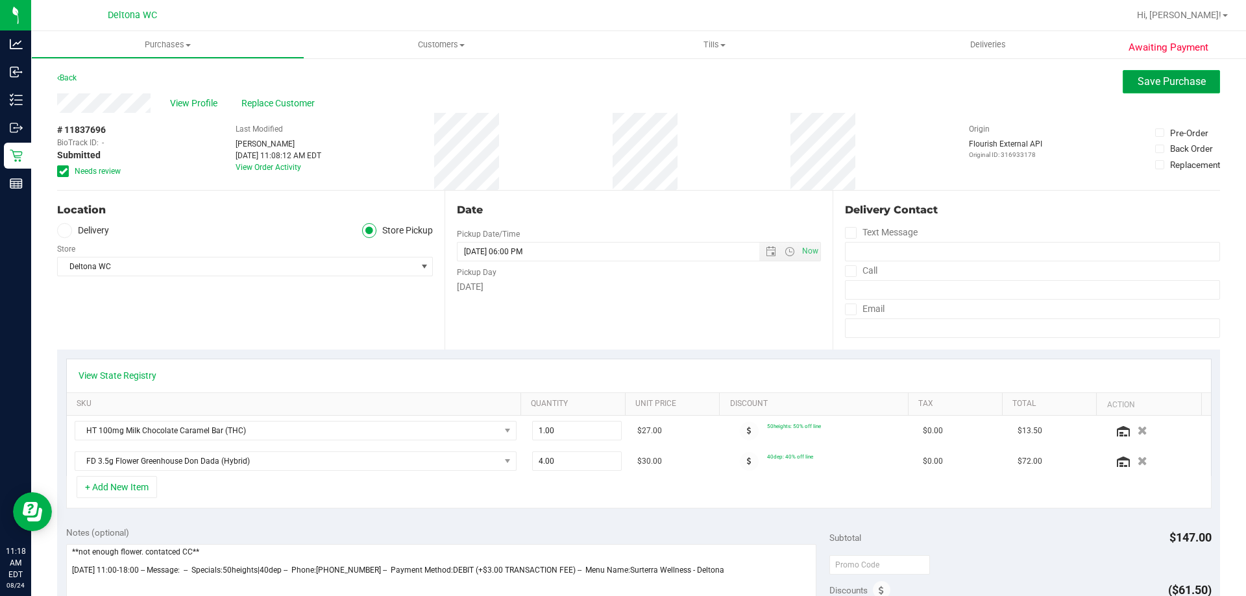
click at [1137, 83] on span "Save Purchase" at bounding box center [1171, 81] width 68 height 12
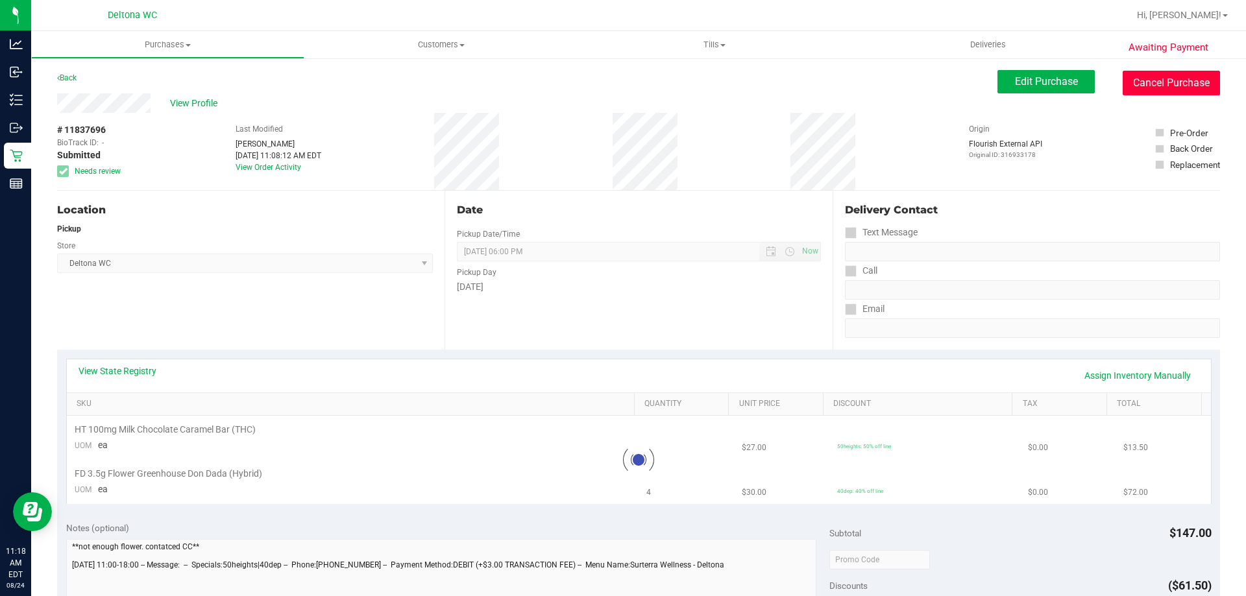
click at [1158, 80] on button "Cancel Purchase" at bounding box center [1170, 83] width 97 height 25
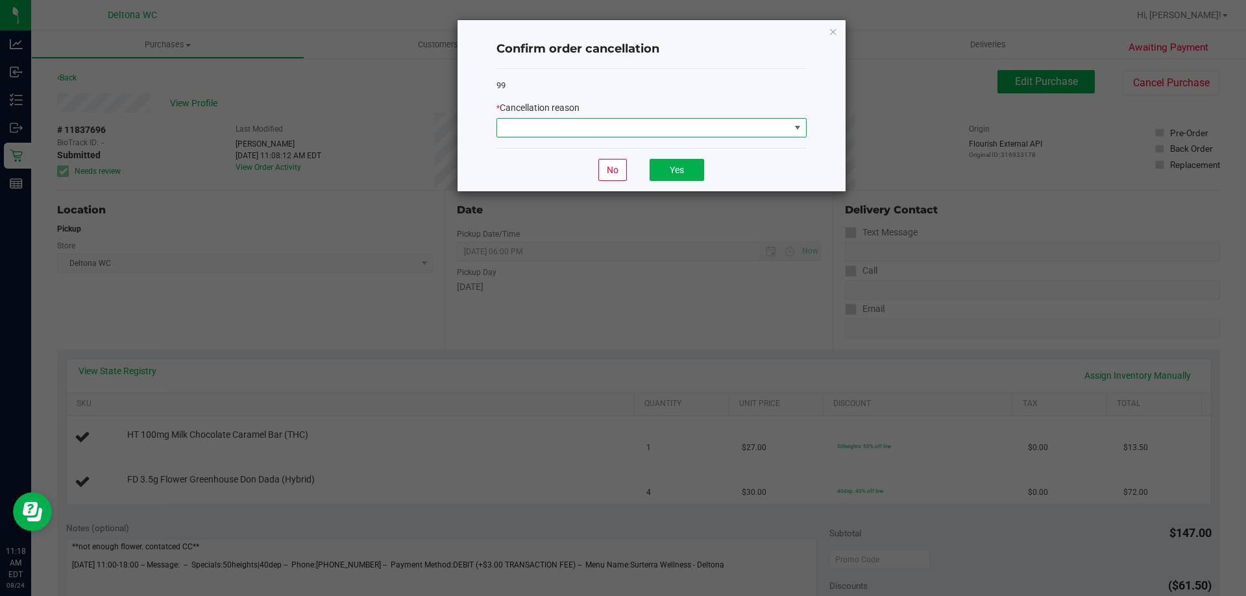
click at [726, 118] on span at bounding box center [651, 127] width 310 height 19
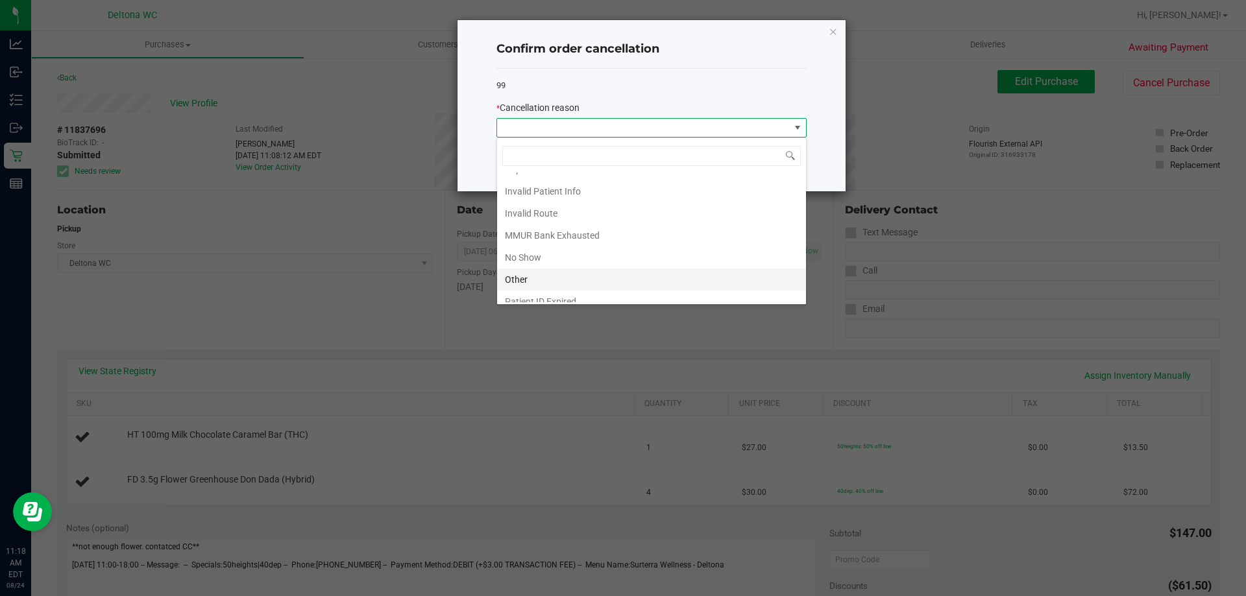
scroll to position [69, 0]
click at [596, 250] on li "Other" at bounding box center [651, 247] width 309 height 22
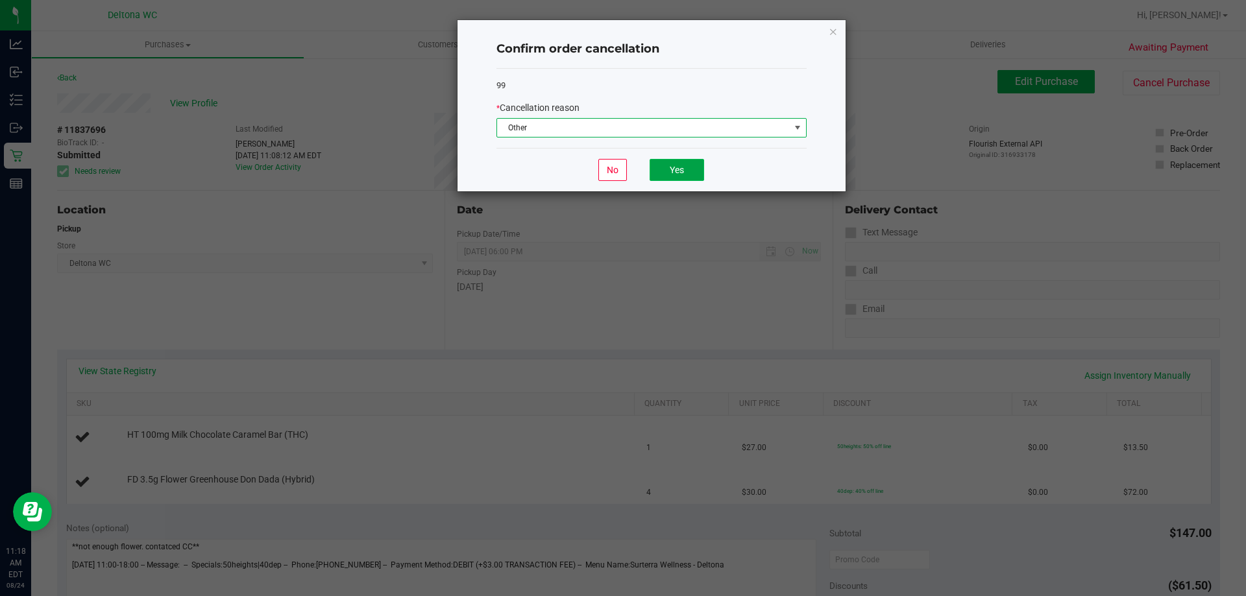
click at [669, 162] on button "Yes" at bounding box center [676, 170] width 55 height 22
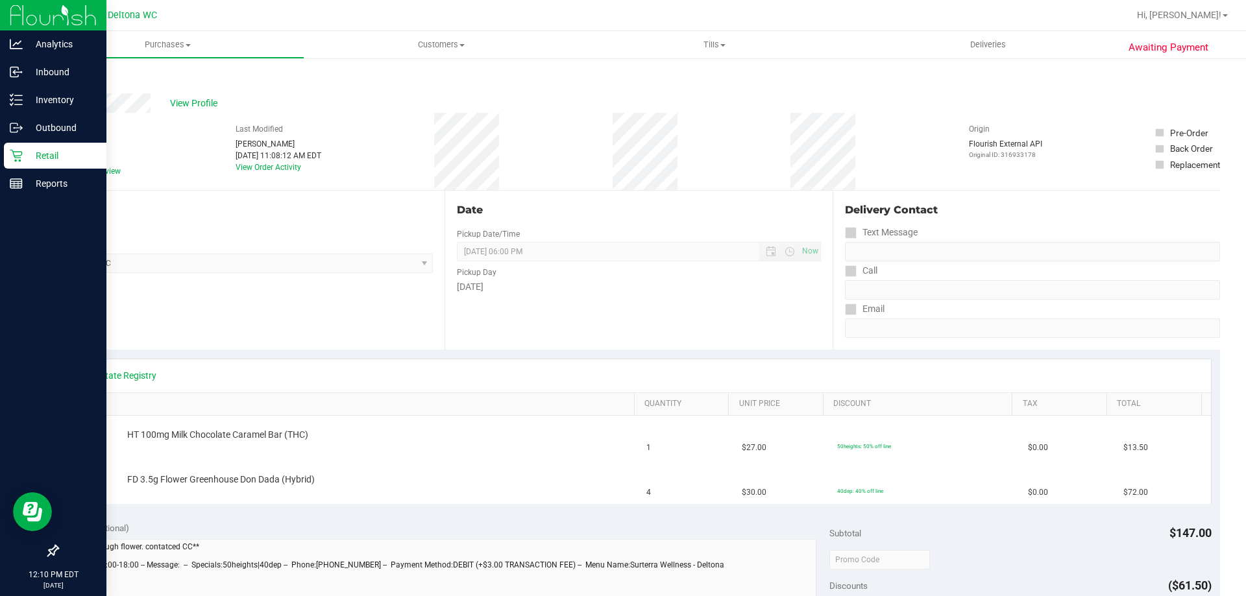
click at [21, 162] on div "Retail" at bounding box center [55, 156] width 103 height 26
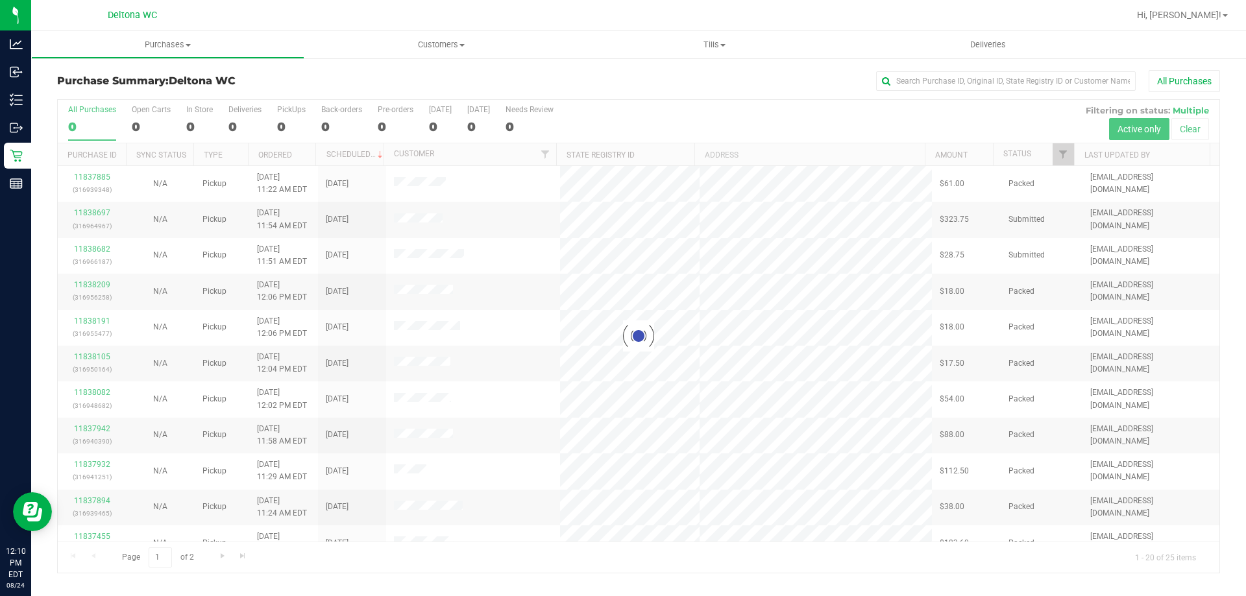
click at [1061, 151] on div at bounding box center [638, 336] width 1161 height 473
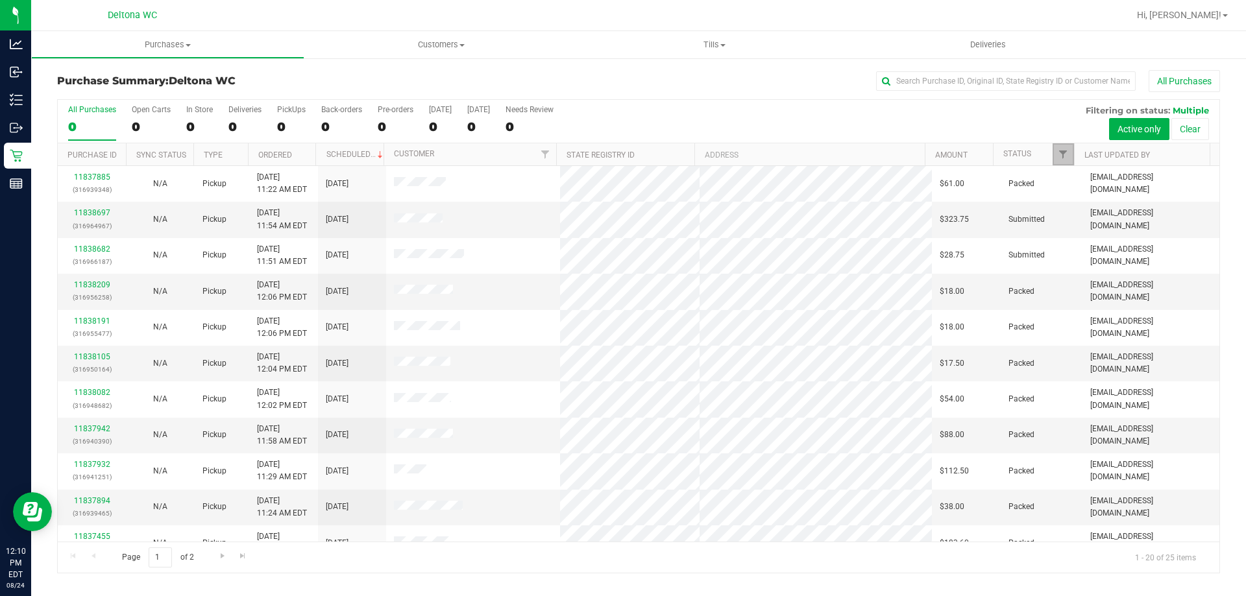
click at [1061, 151] on span "Filter" at bounding box center [1063, 154] width 10 height 10
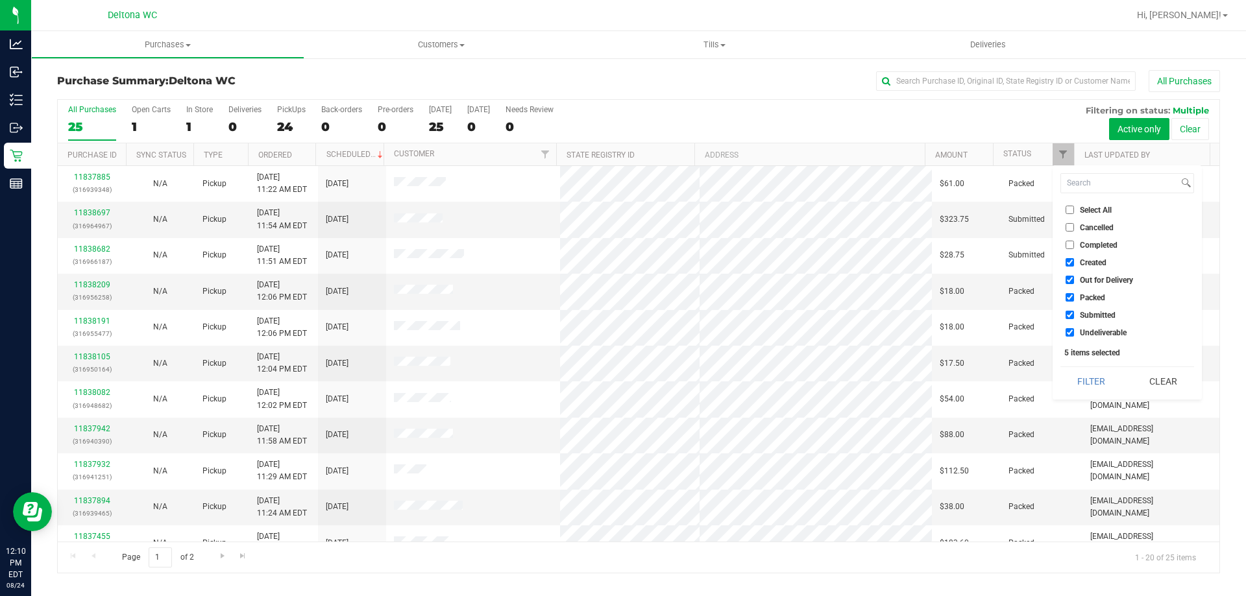
click at [1102, 210] on span "Select All" at bounding box center [1096, 210] width 32 height 8
click at [1074, 210] on input "Select All" at bounding box center [1069, 210] width 8 height 8
checkbox input "true"
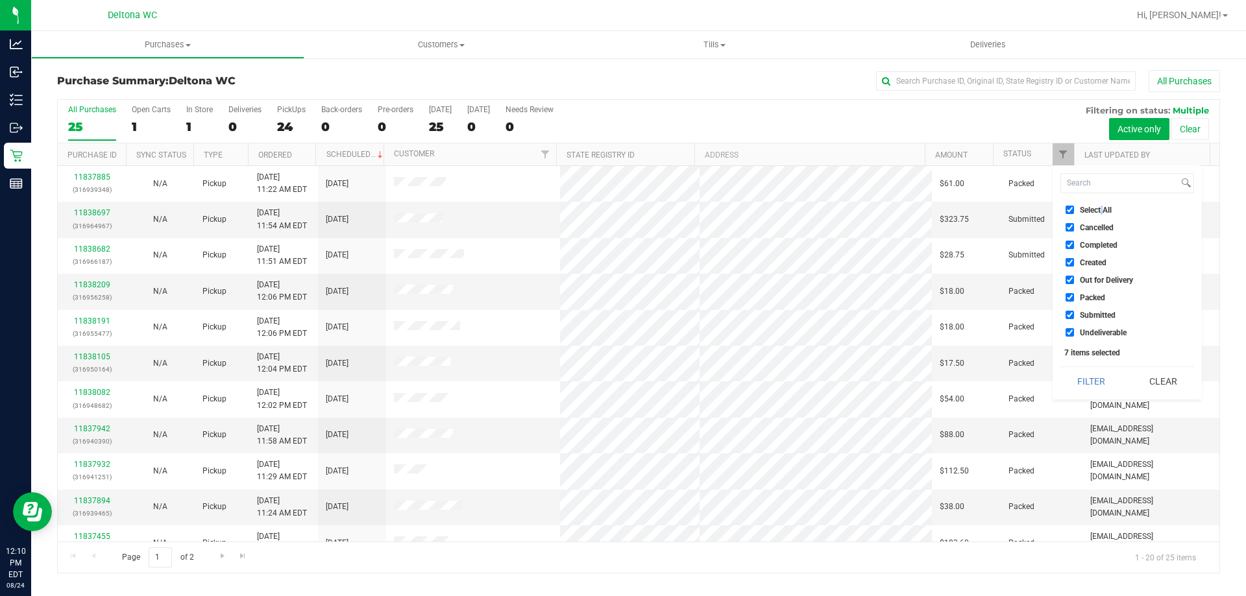
click at [1102, 210] on span "Select All" at bounding box center [1096, 210] width 32 height 8
click at [1074, 210] on input "Select All" at bounding box center [1069, 210] width 8 height 8
checkbox input "false"
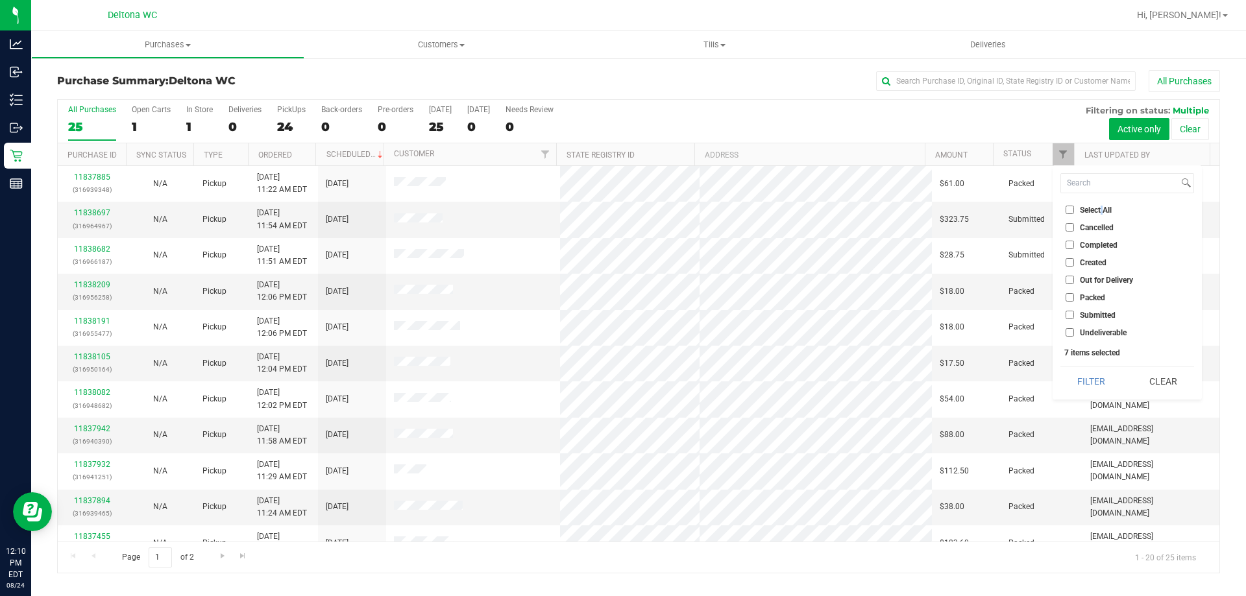
checkbox input "false"
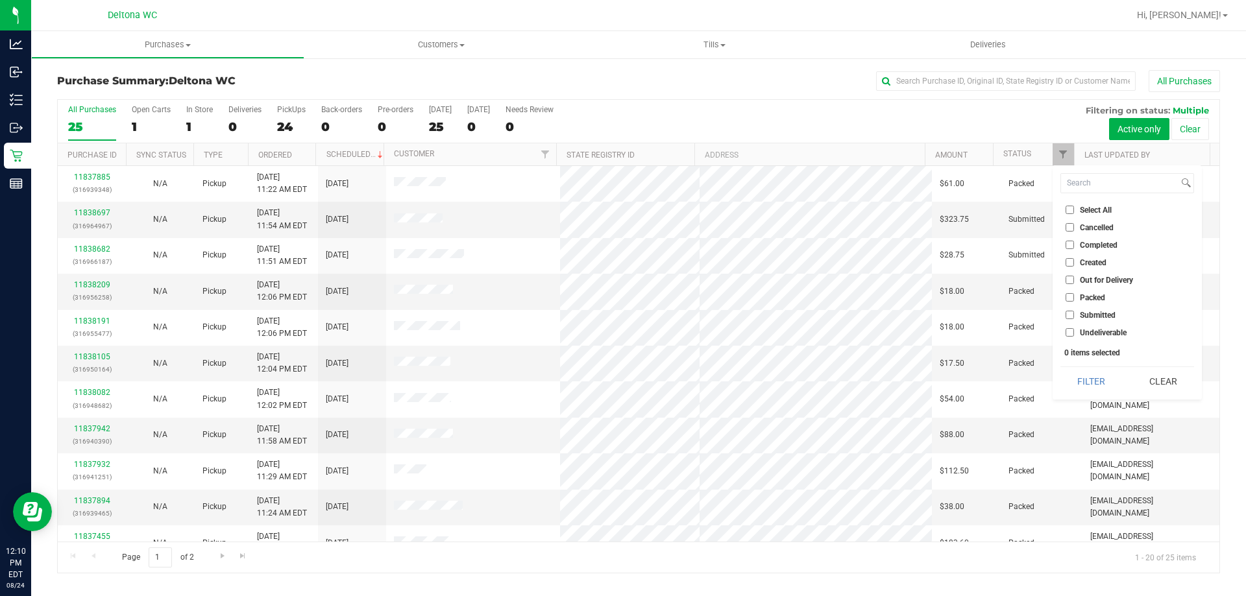
click at [1095, 321] on li "Submitted" at bounding box center [1127, 315] width 134 height 14
click at [1097, 316] on span "Submitted" at bounding box center [1098, 315] width 36 height 8
click at [1074, 316] on input "Submitted" at bounding box center [1069, 315] width 8 height 8
checkbox input "true"
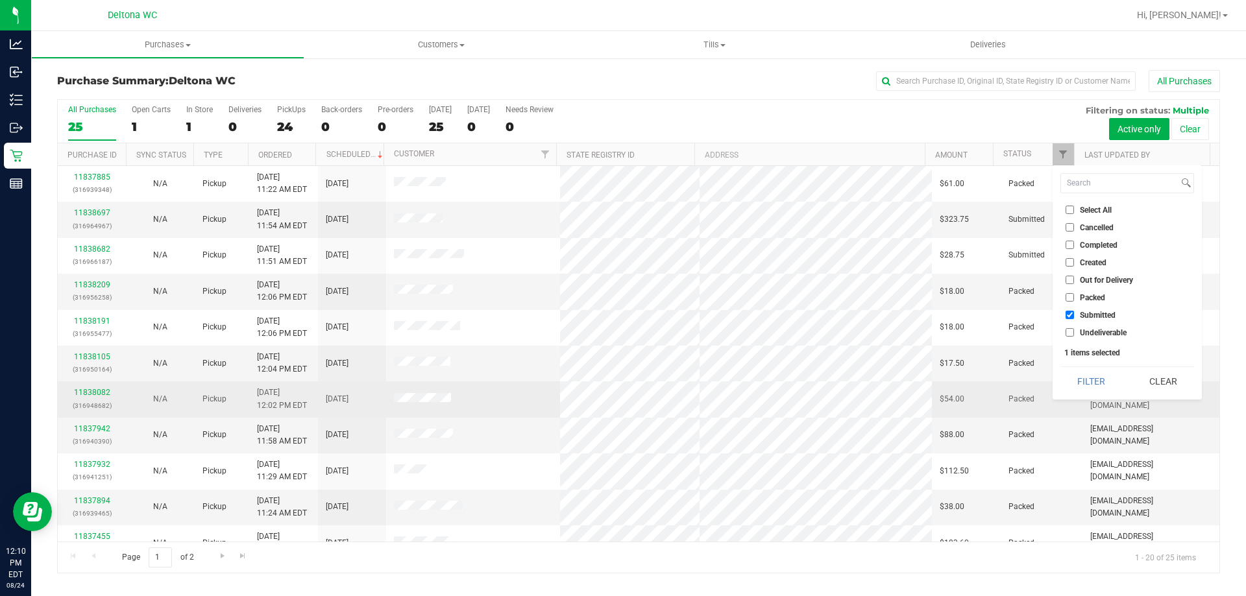
click at [1104, 406] on td "[EMAIL_ADDRESS][DOMAIN_NAME]" at bounding box center [1150, 400] width 137 height 36
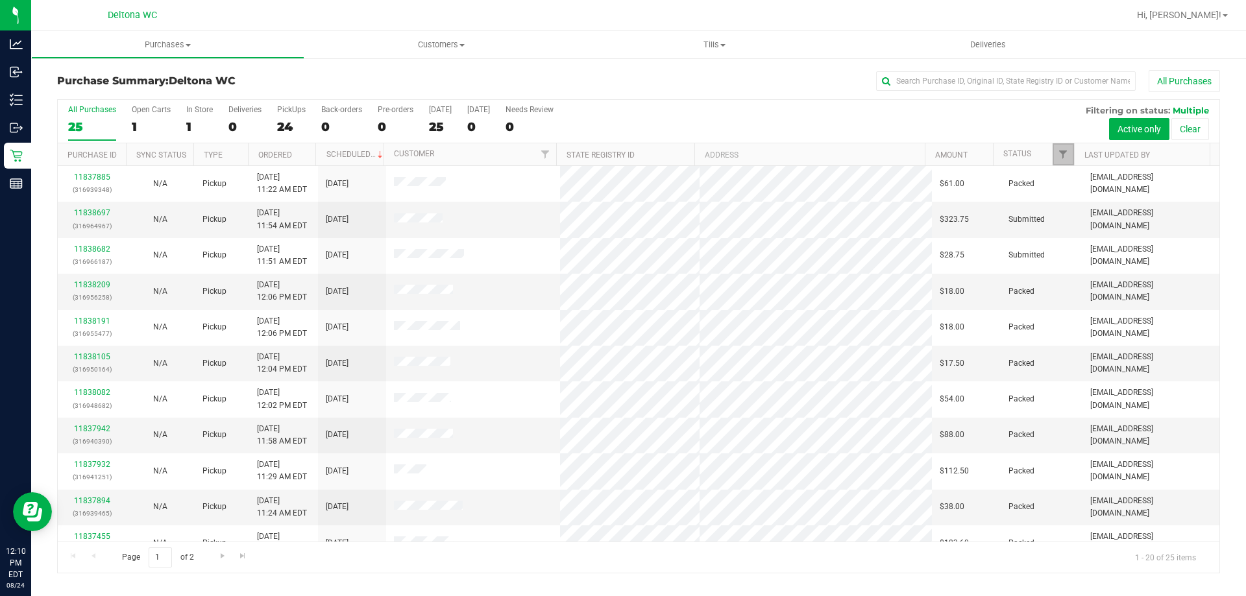
click at [1067, 160] on link "Filter" at bounding box center [1062, 154] width 21 height 22
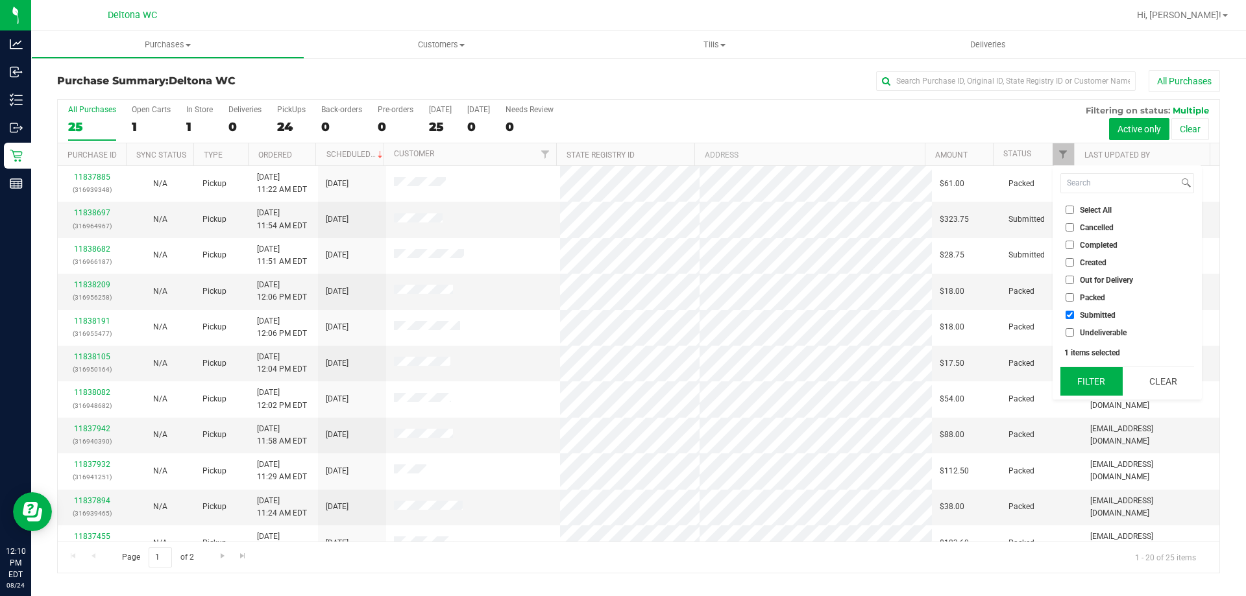
click at [1074, 380] on button "Filter" at bounding box center [1091, 381] width 62 height 29
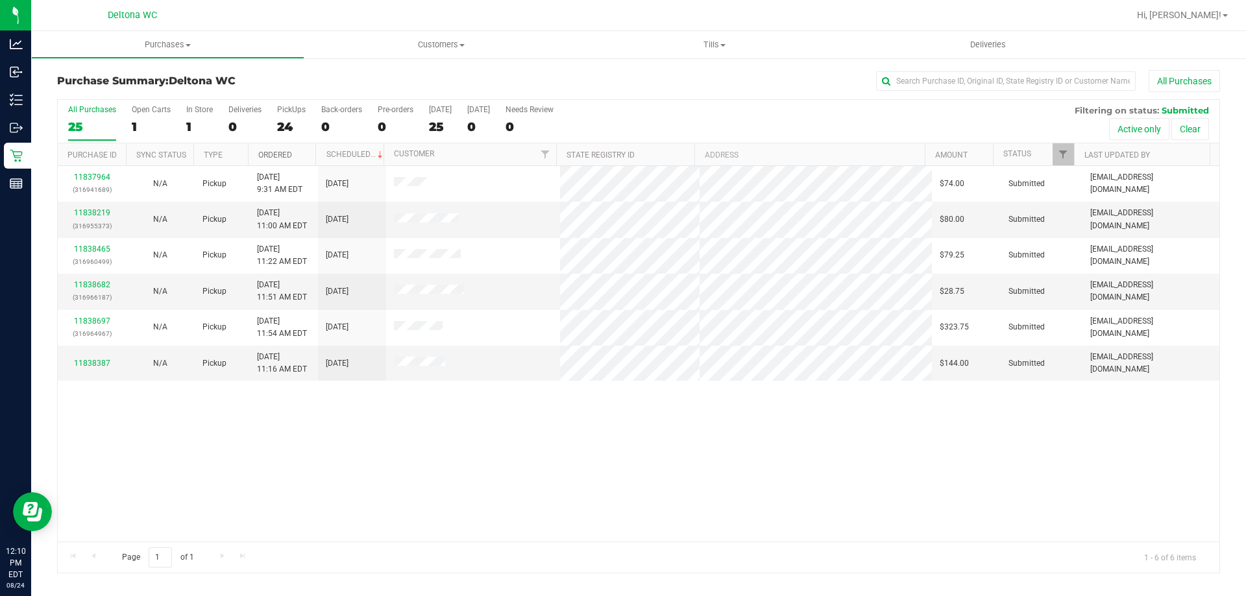
click at [290, 157] on link "Ordered" at bounding box center [275, 155] width 34 height 9
click at [92, 210] on link "11838219" at bounding box center [92, 212] width 36 height 9
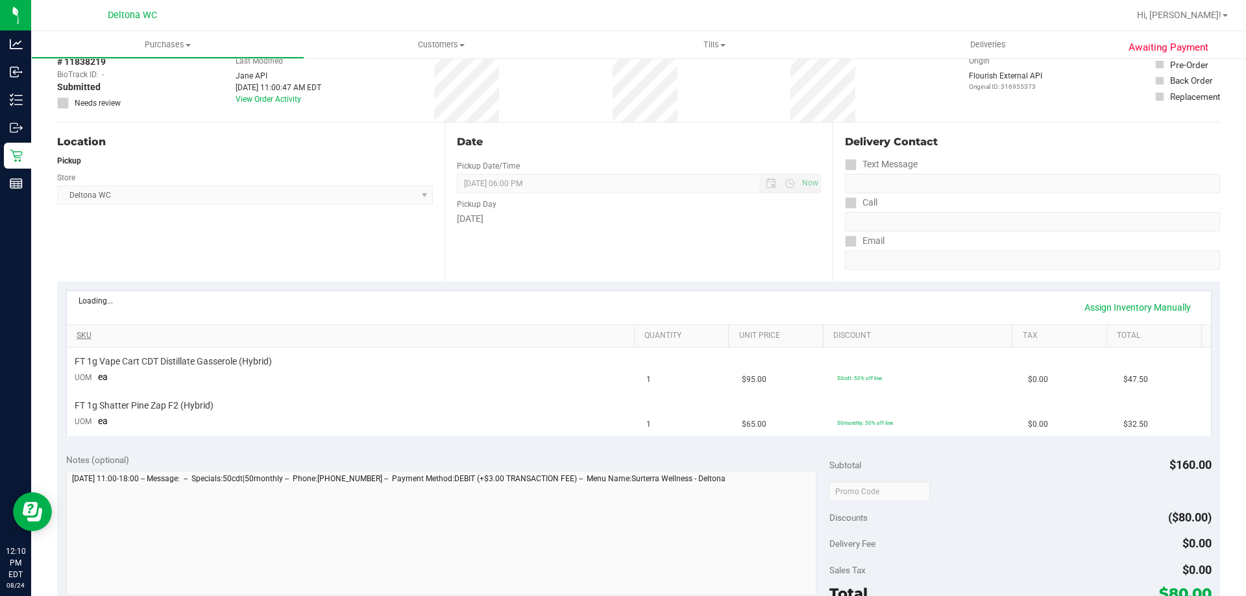
scroll to position [130, 0]
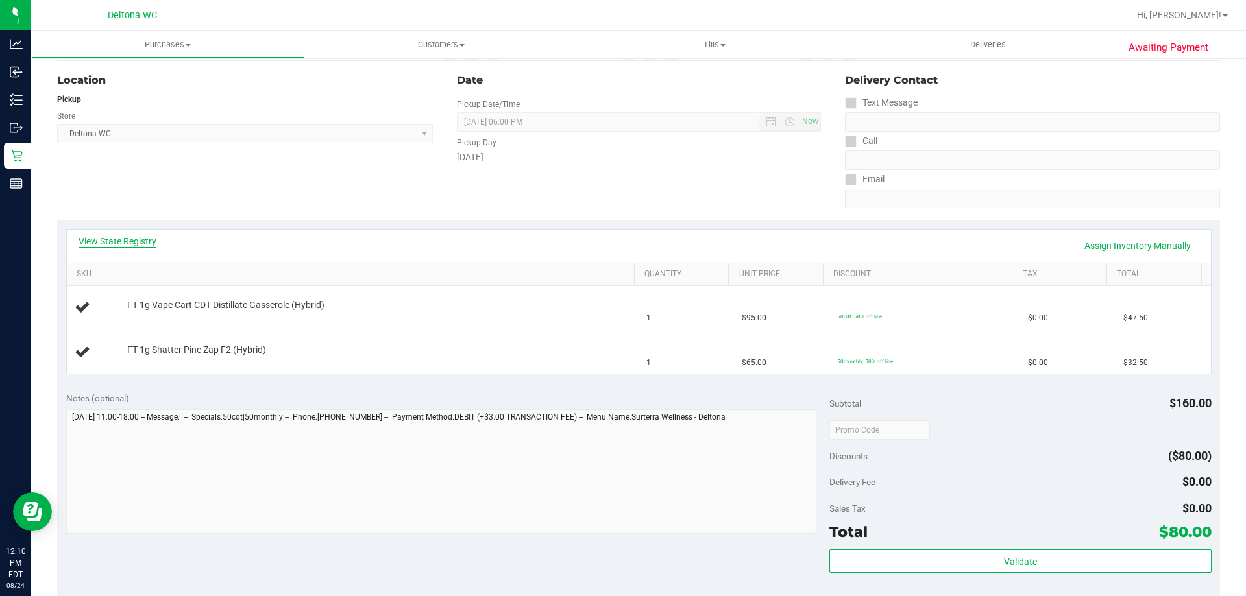
click at [111, 237] on link "View State Registry" at bounding box center [118, 241] width 78 height 13
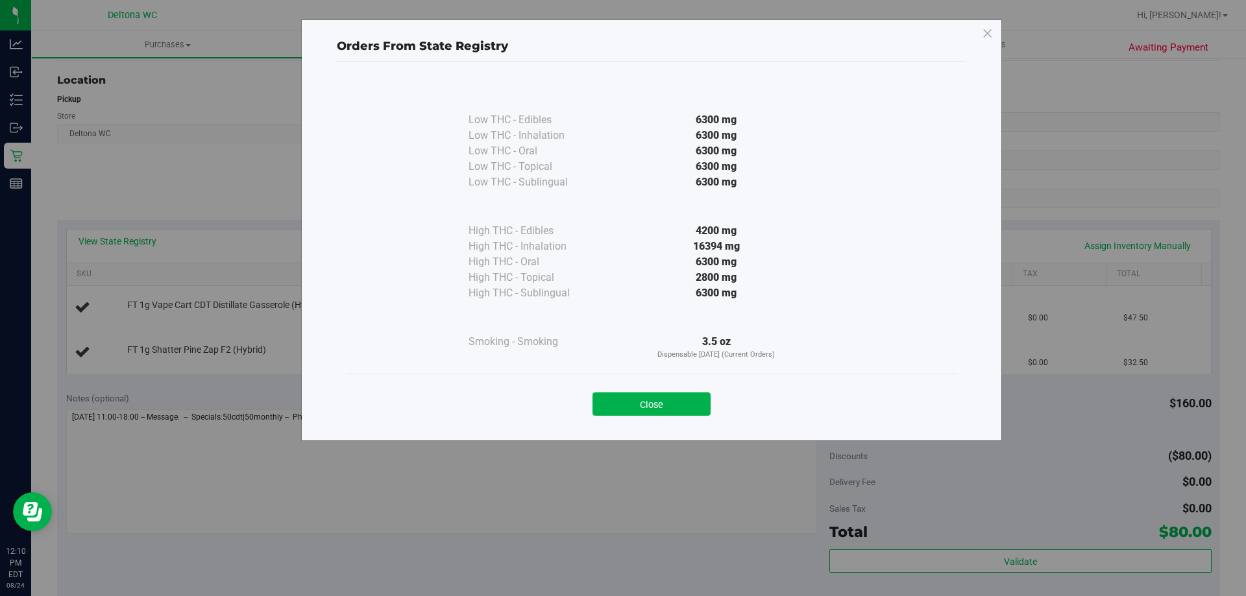
click at [675, 400] on button "Close" at bounding box center [651, 404] width 118 height 23
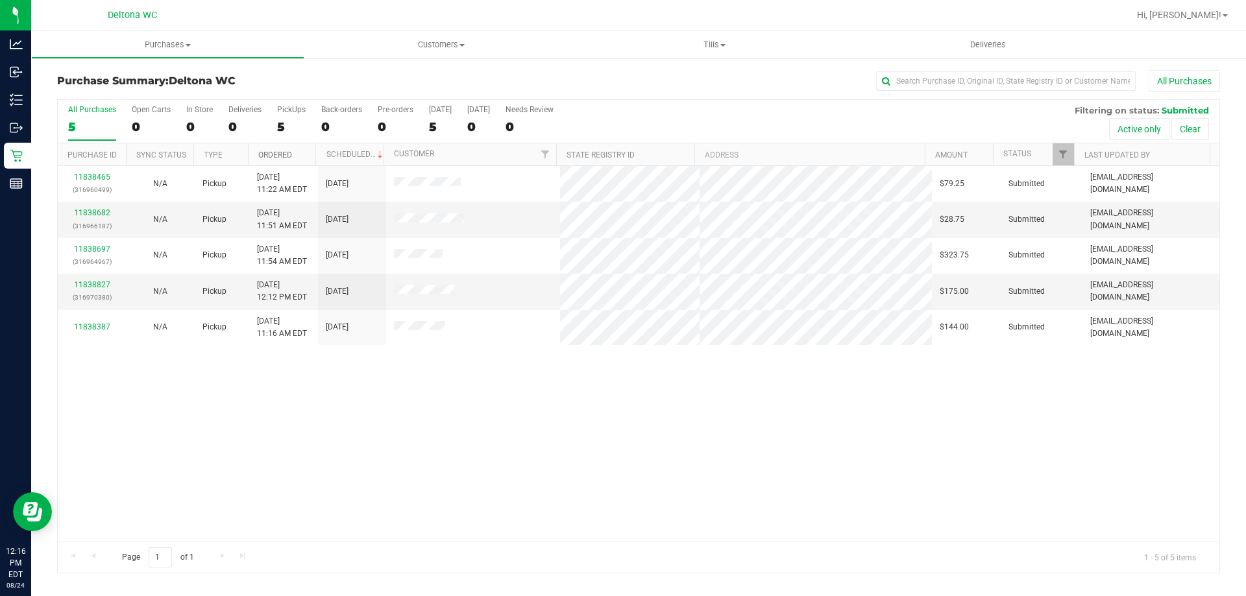
click at [281, 152] on link "Ordered" at bounding box center [275, 155] width 34 height 9
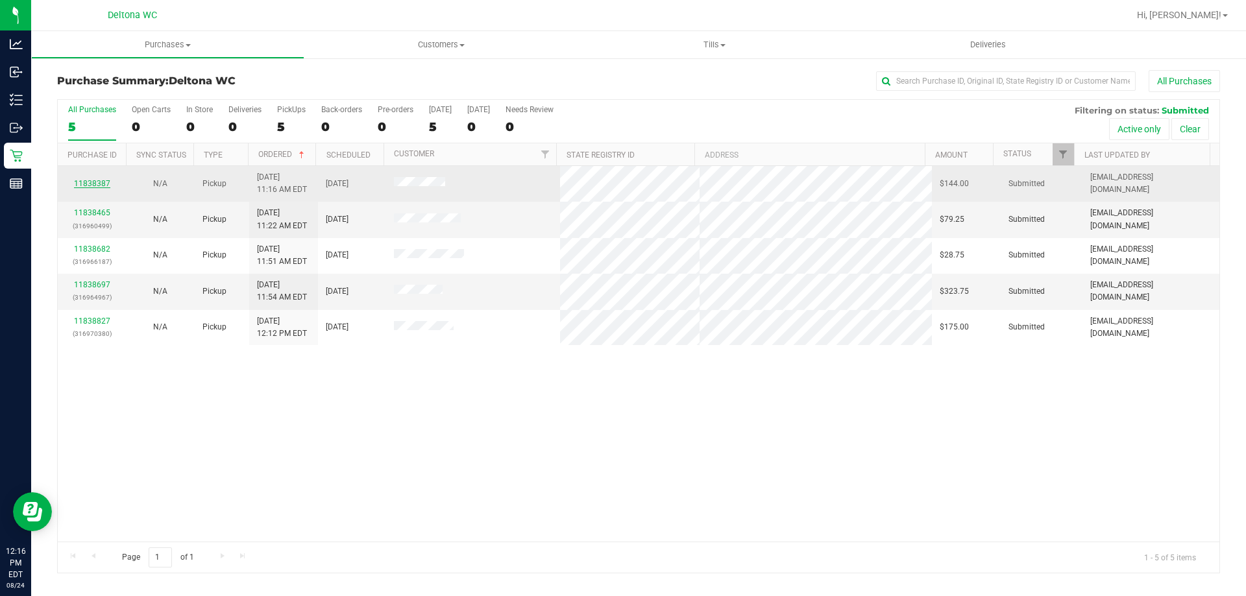
click at [104, 180] on link "11838387" at bounding box center [92, 183] width 36 height 9
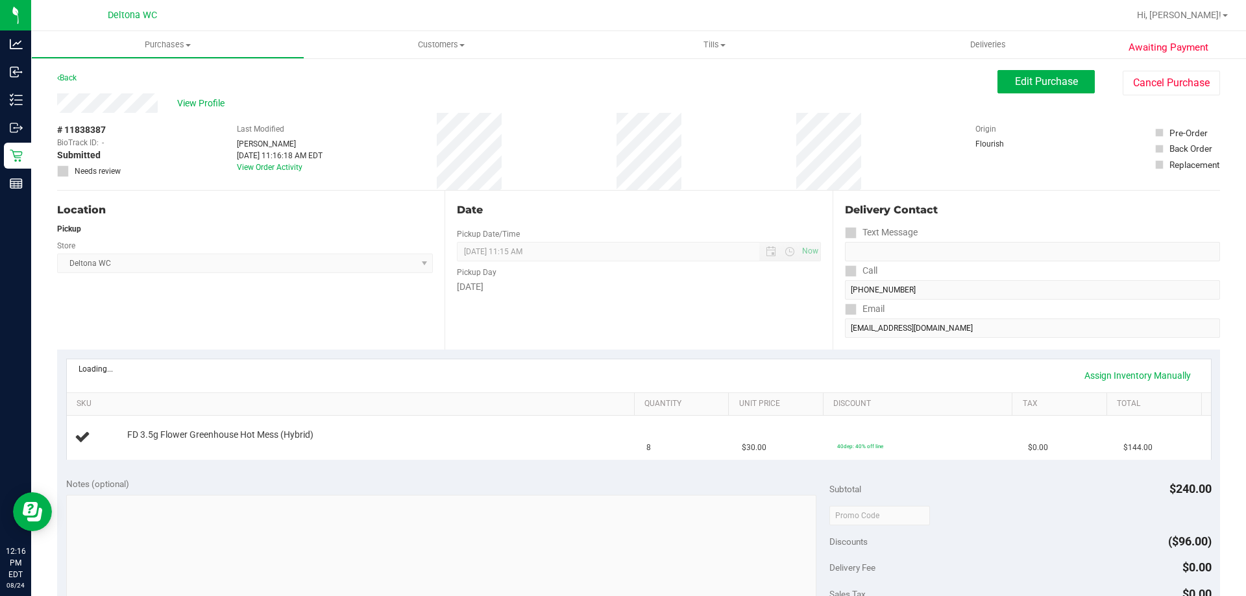
scroll to position [195, 0]
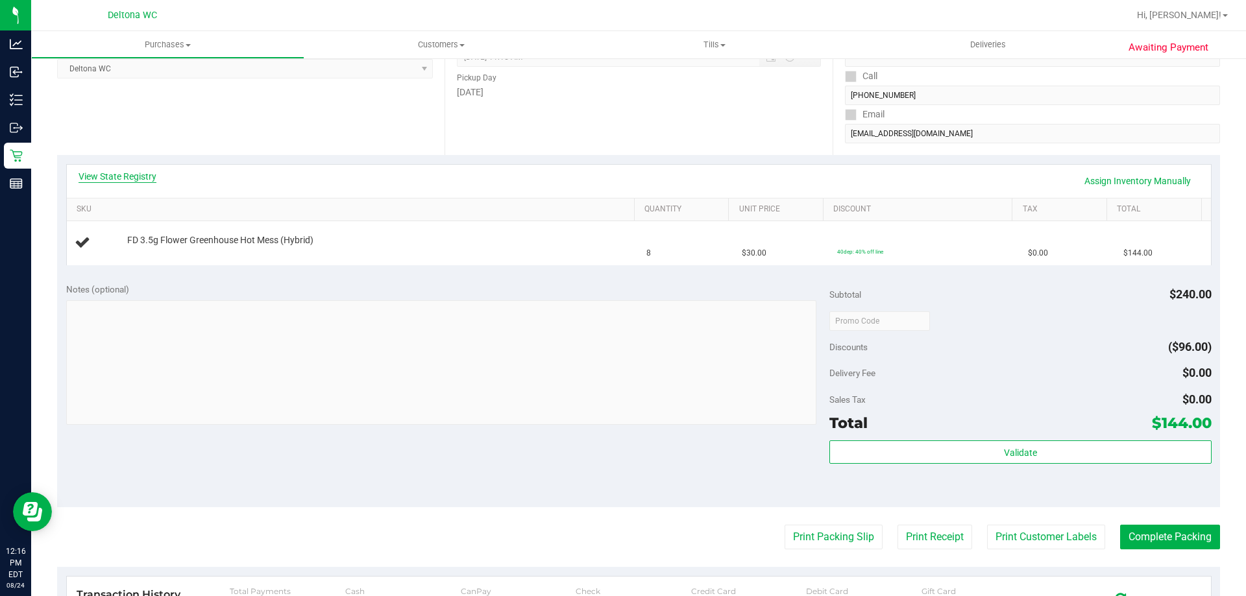
click at [141, 175] on link "View State Registry" at bounding box center [118, 176] width 78 height 13
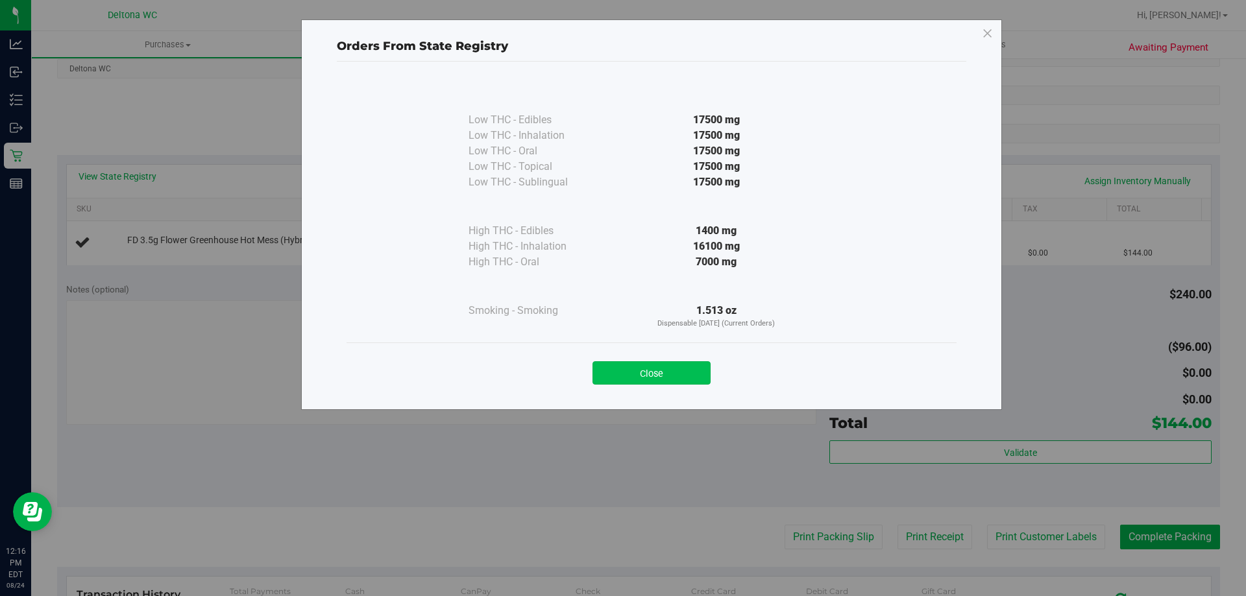
click at [683, 378] on button "Close" at bounding box center [651, 372] width 118 height 23
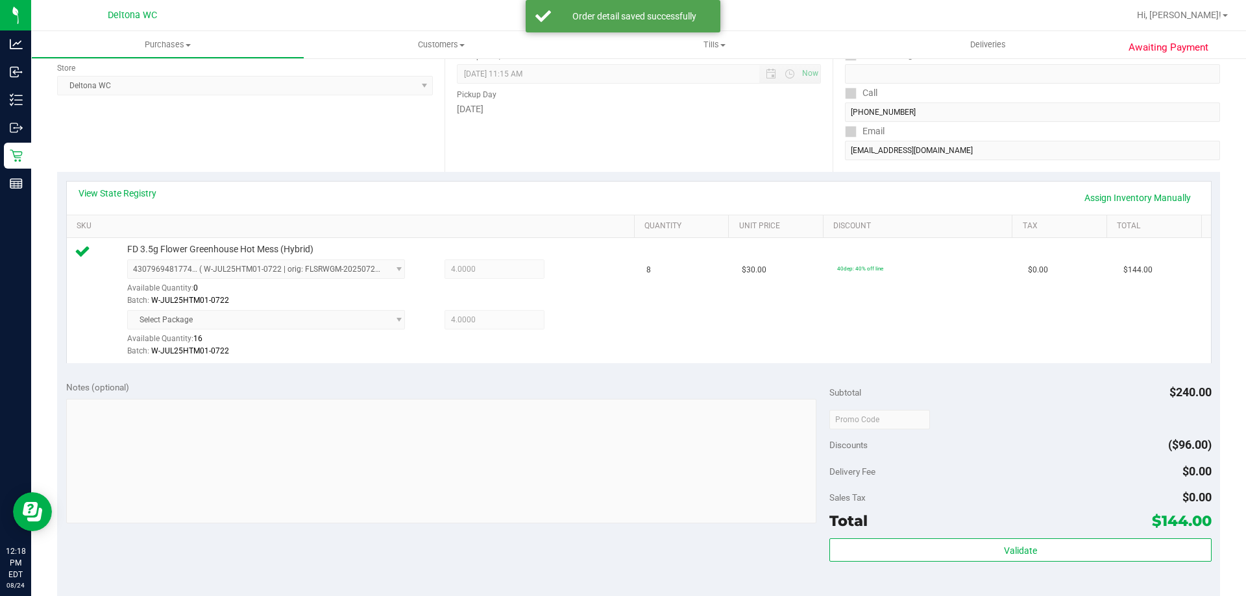
scroll to position [270, 0]
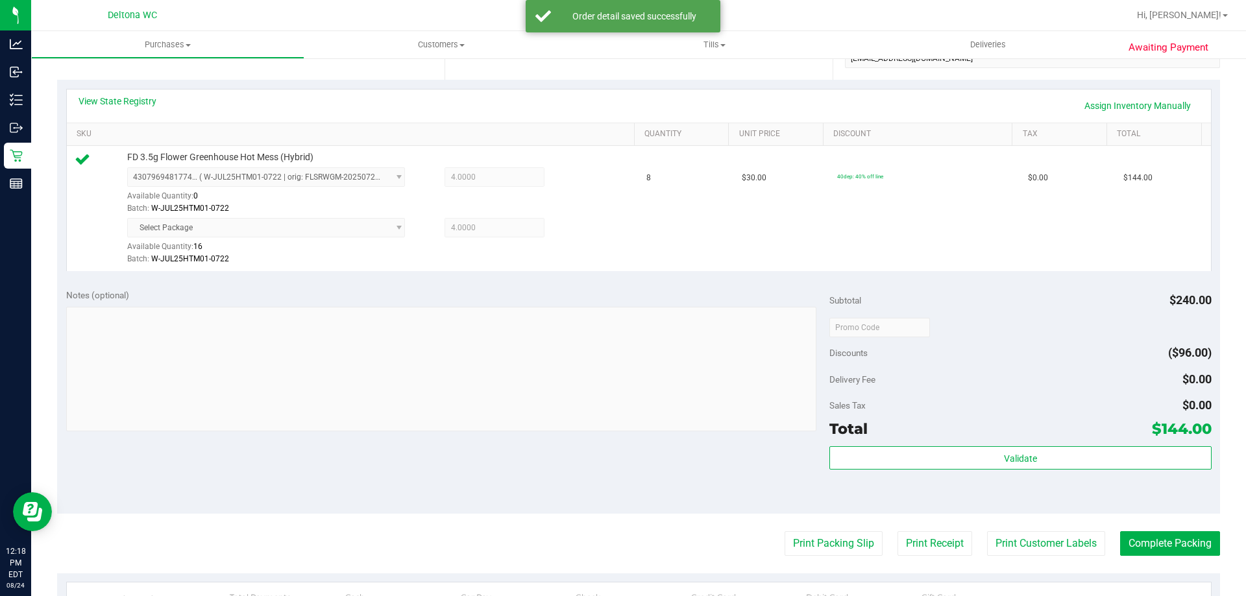
click at [862, 414] on div "Sales Tax $0.00" at bounding box center [1020, 405] width 382 height 23
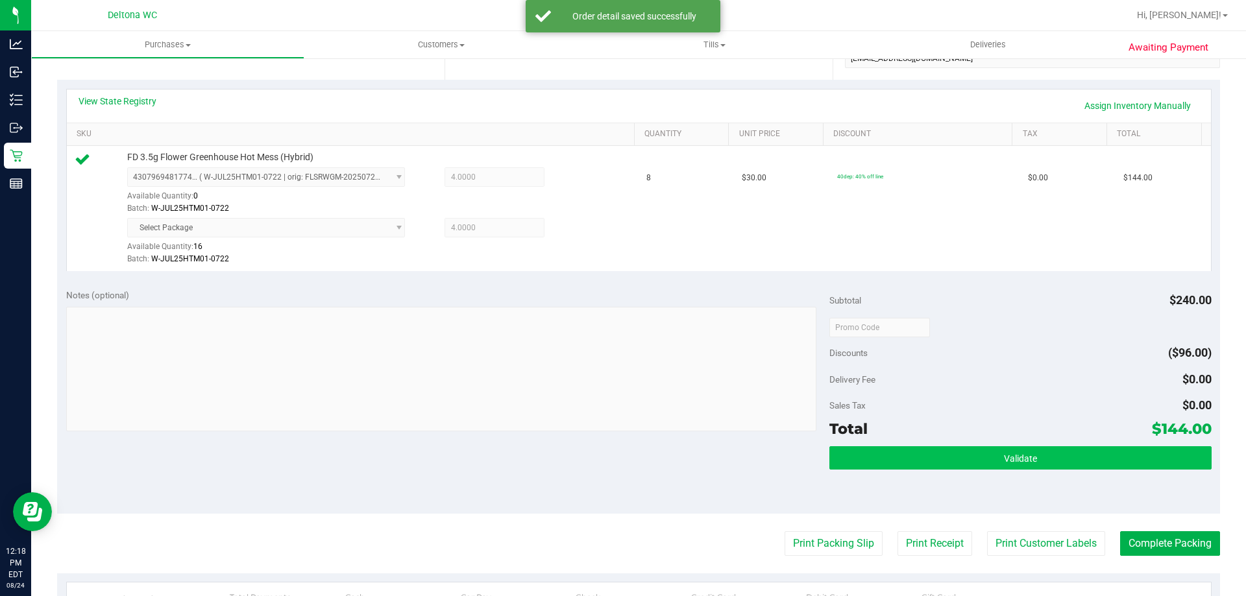
drag, startPoint x: 895, startPoint y: 439, endPoint x: 899, endPoint y: 459, distance: 20.5
click at [896, 439] on div "Total $144.00" at bounding box center [1020, 428] width 382 height 23
click at [899, 459] on button "Validate" at bounding box center [1020, 457] width 382 height 23
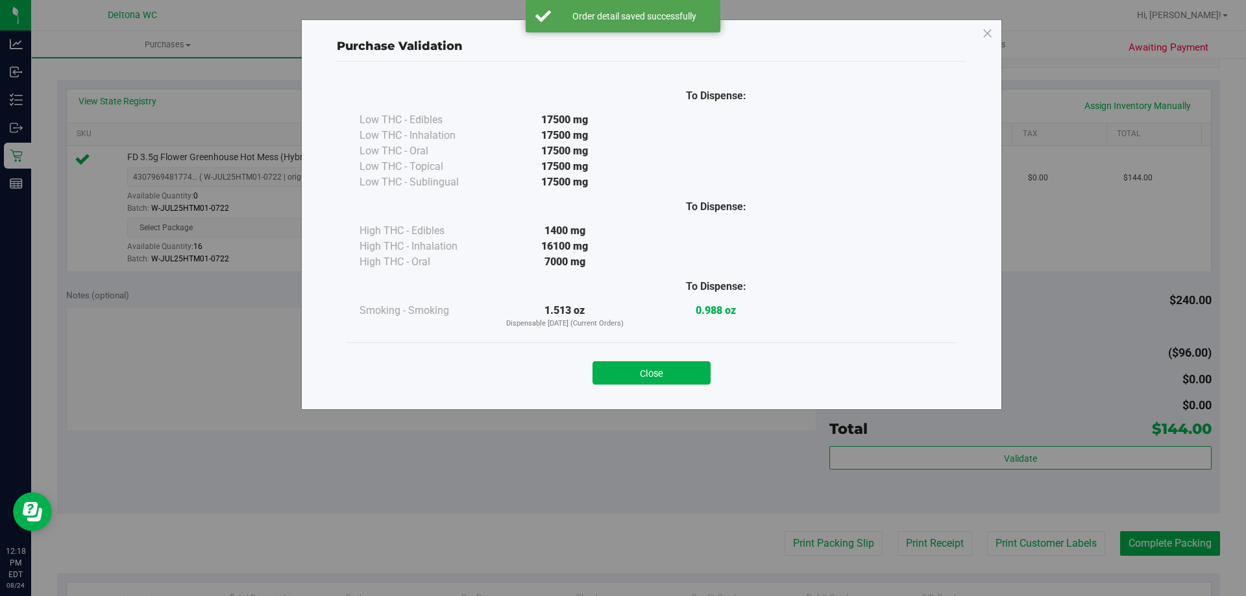
click at [695, 391] on div "Close" at bounding box center [651, 369] width 610 height 53
click at [695, 386] on div "Close" at bounding box center [651, 369] width 610 height 53
click at [697, 376] on button "Close" at bounding box center [651, 372] width 118 height 23
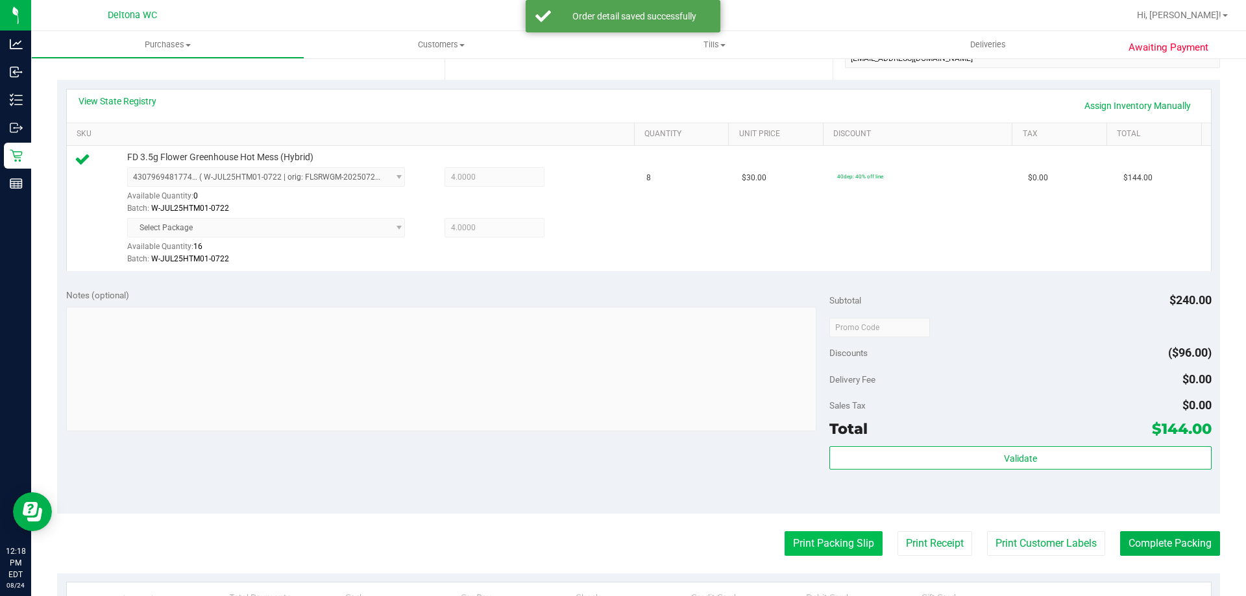
click at [830, 540] on button "Print Packing Slip" at bounding box center [833, 543] width 98 height 25
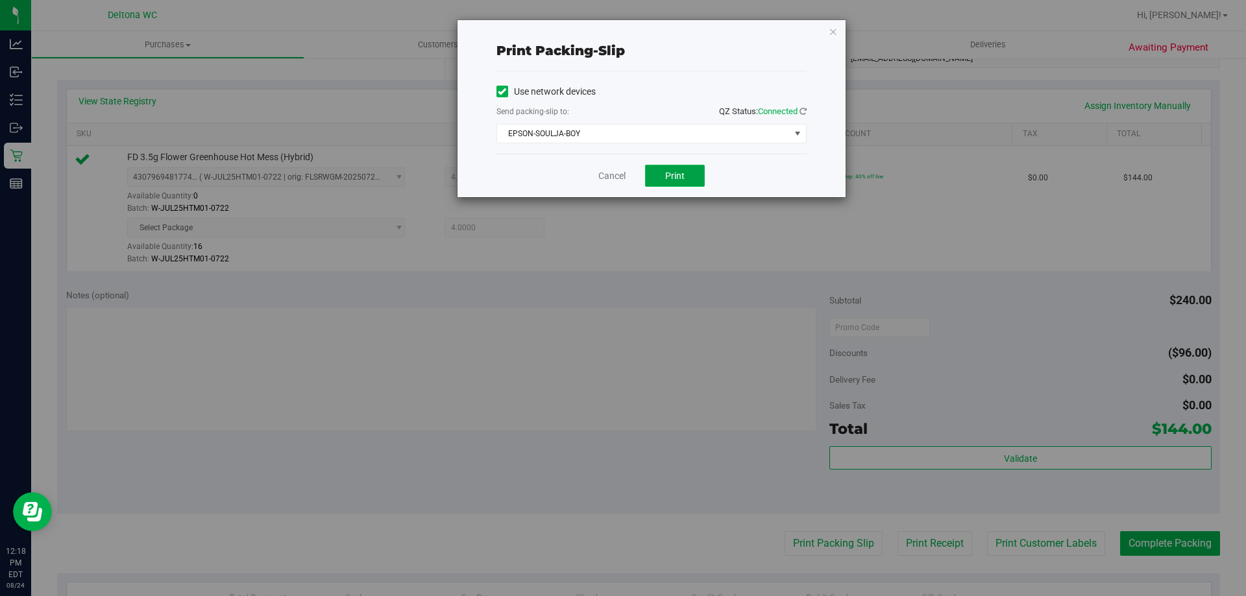
click at [679, 177] on span "Print" at bounding box center [674, 176] width 19 height 10
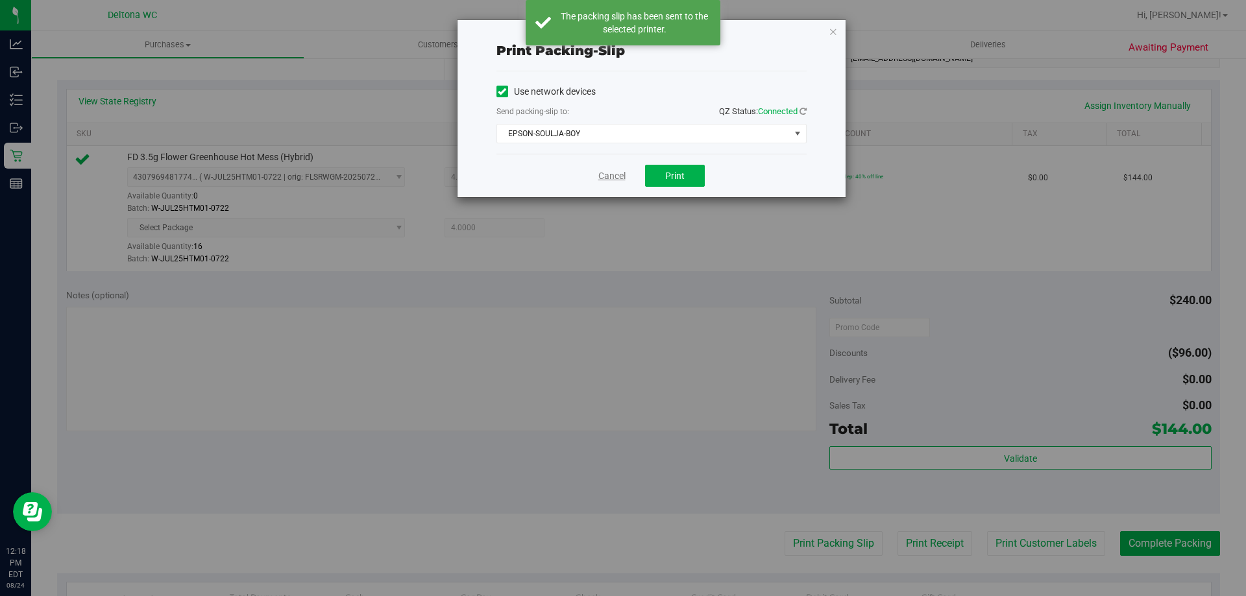
click at [616, 178] on link "Cancel" at bounding box center [611, 176] width 27 height 14
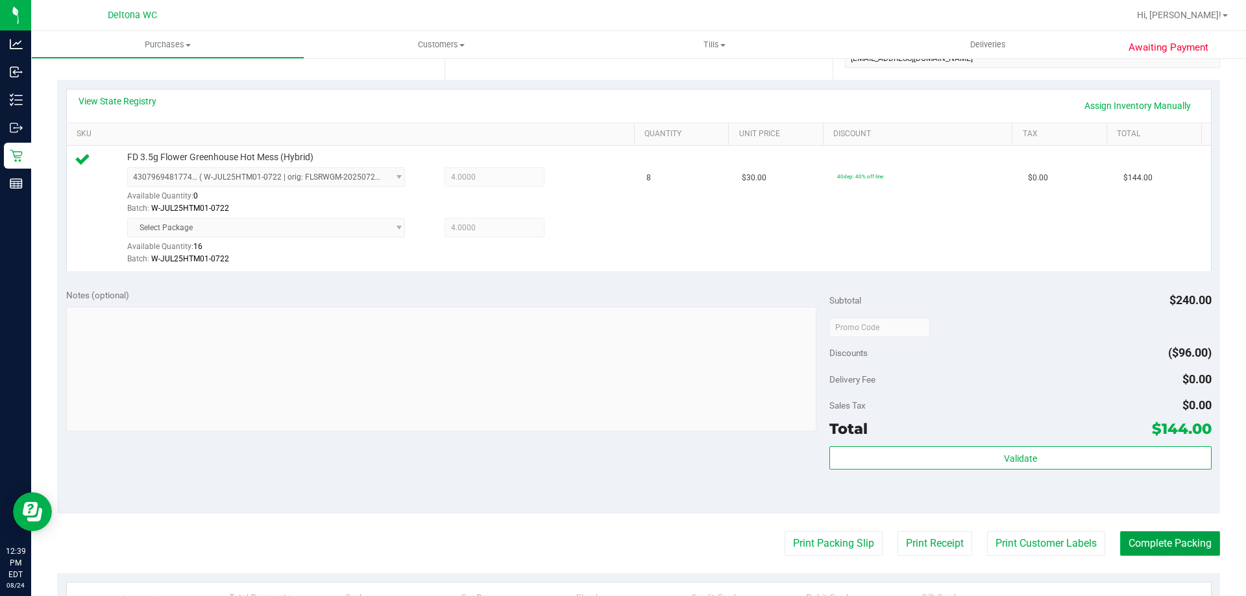
click at [1163, 539] on button "Complete Packing" at bounding box center [1170, 543] width 100 height 25
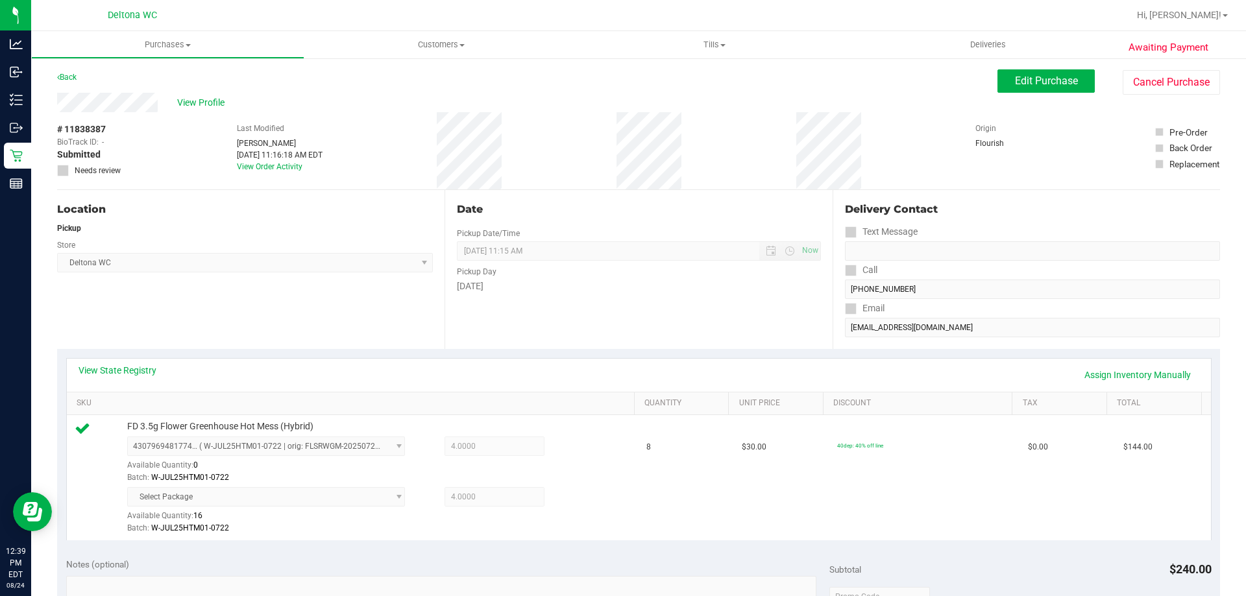
scroll to position [0, 0]
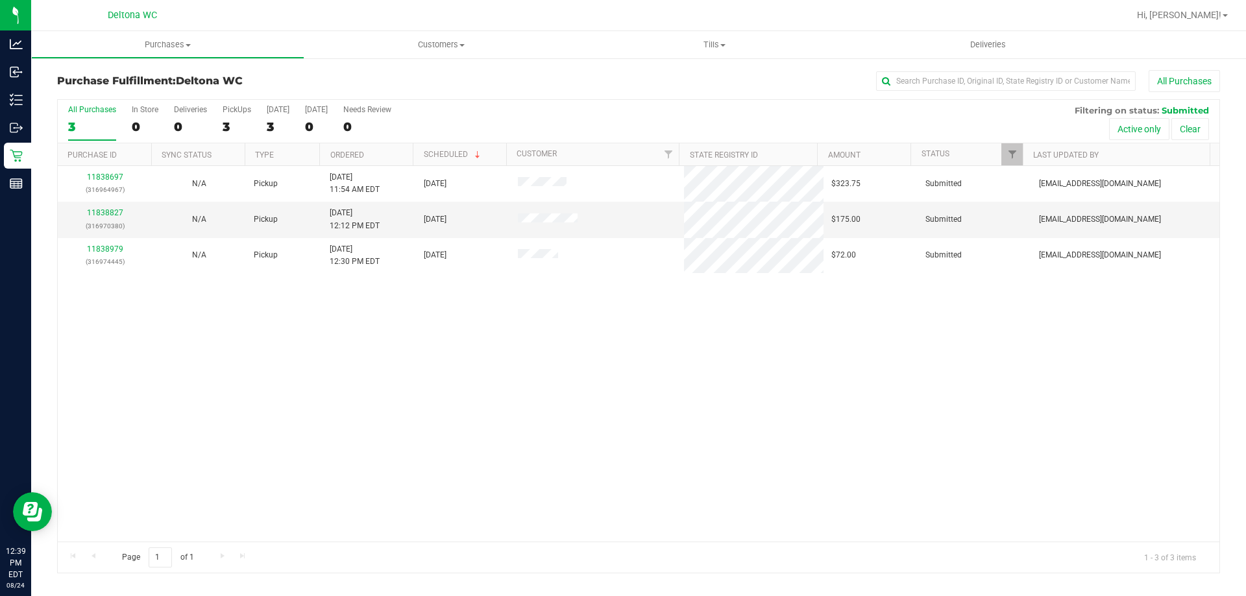
click at [391, 158] on th "Ordered" at bounding box center [365, 154] width 93 height 23
click at [95, 212] on link "11838827" at bounding box center [105, 212] width 36 height 9
click at [339, 153] on link "Ordered" at bounding box center [347, 155] width 34 height 9
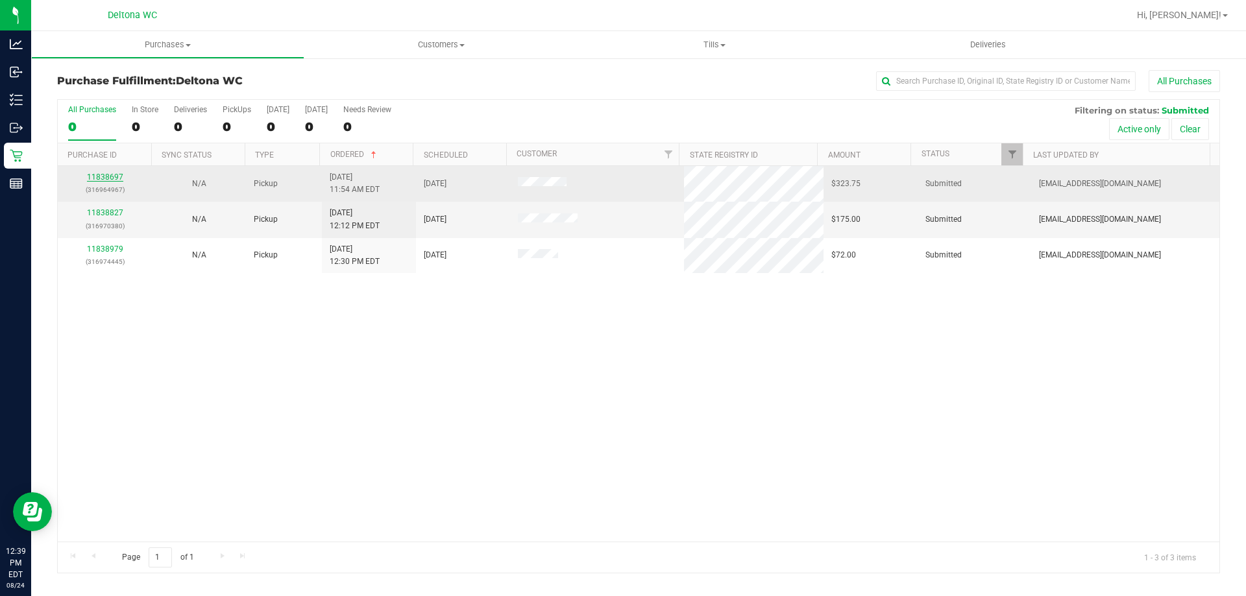
click at [101, 178] on link "11838697" at bounding box center [105, 177] width 36 height 9
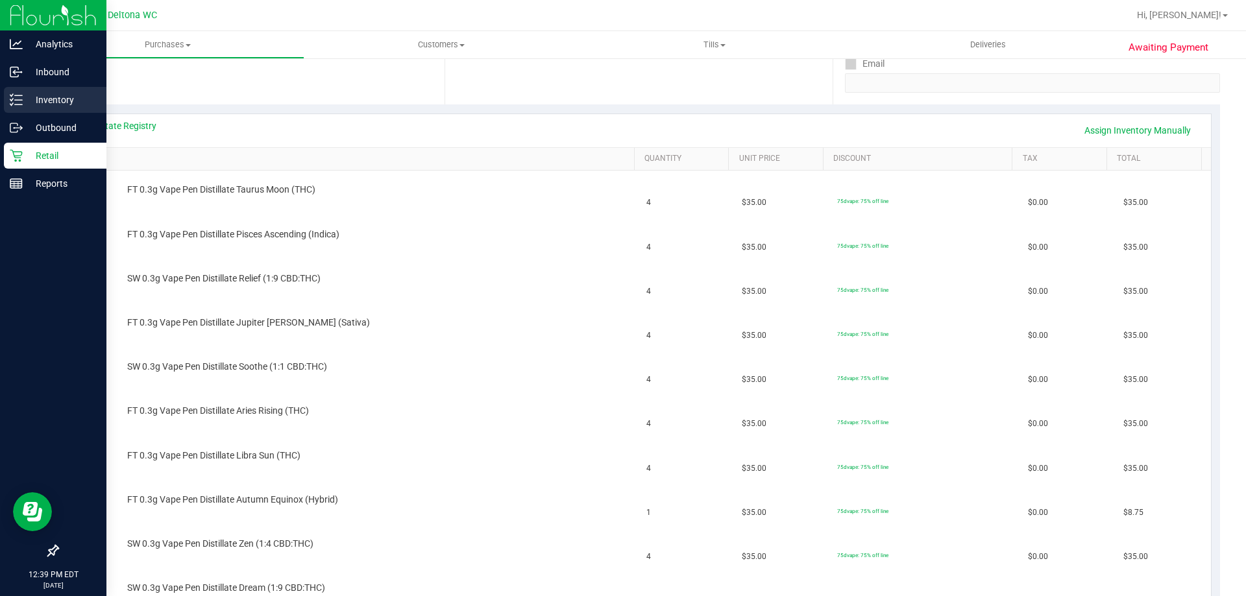
scroll to position [130, 0]
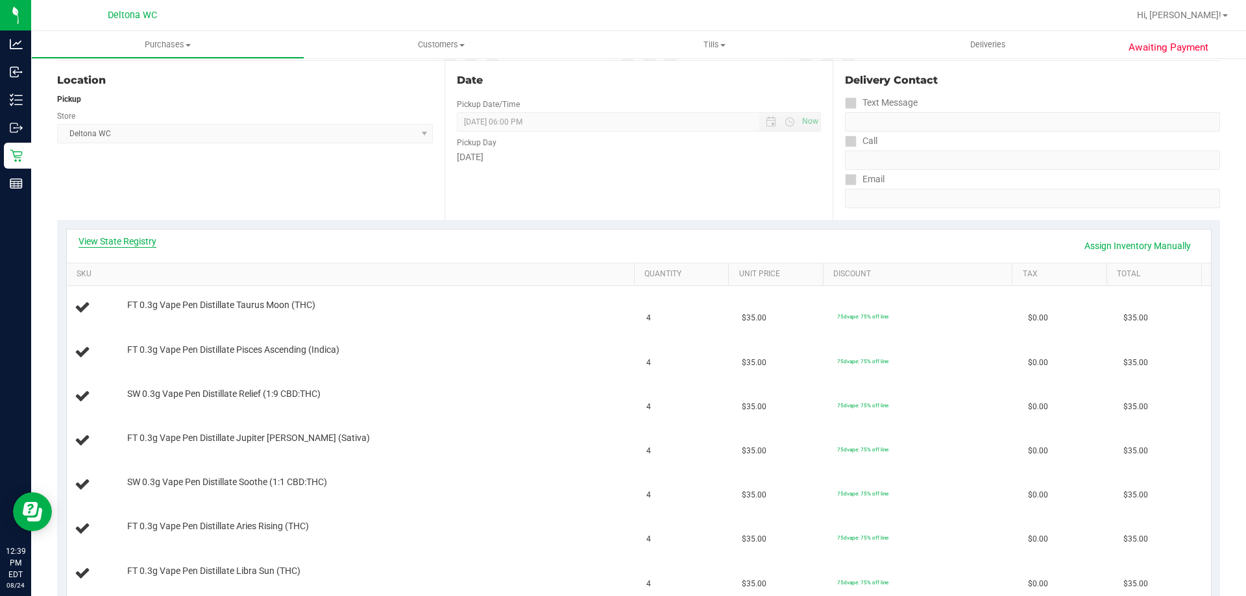
click at [146, 241] on link "View State Registry" at bounding box center [118, 241] width 78 height 13
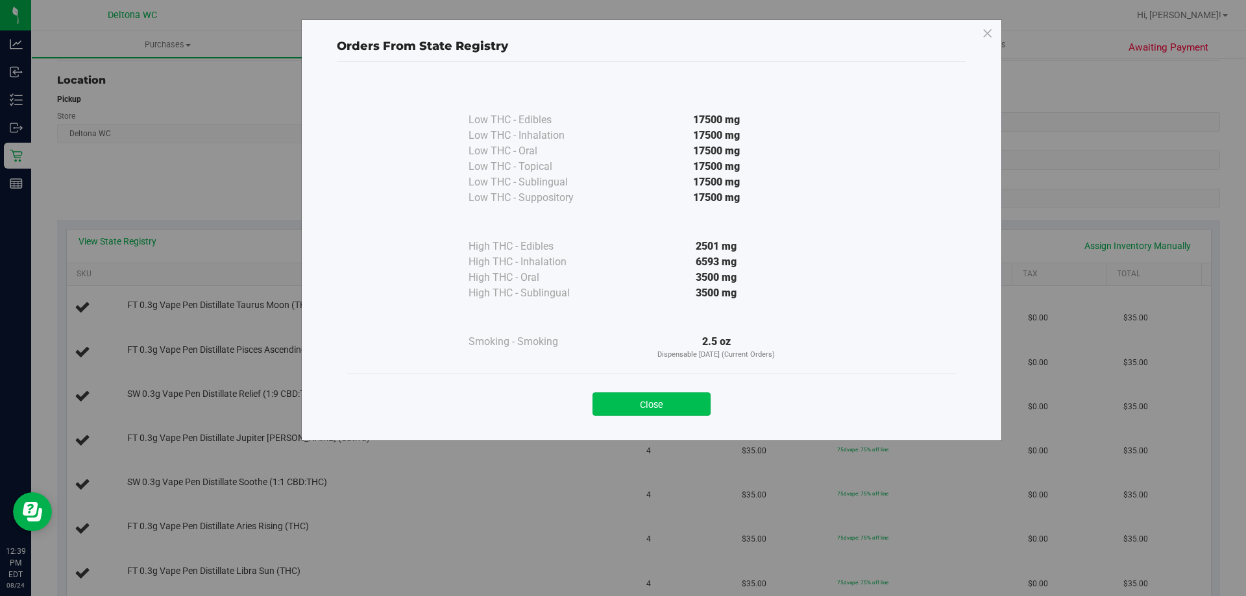
click at [668, 402] on button "Close" at bounding box center [651, 404] width 118 height 23
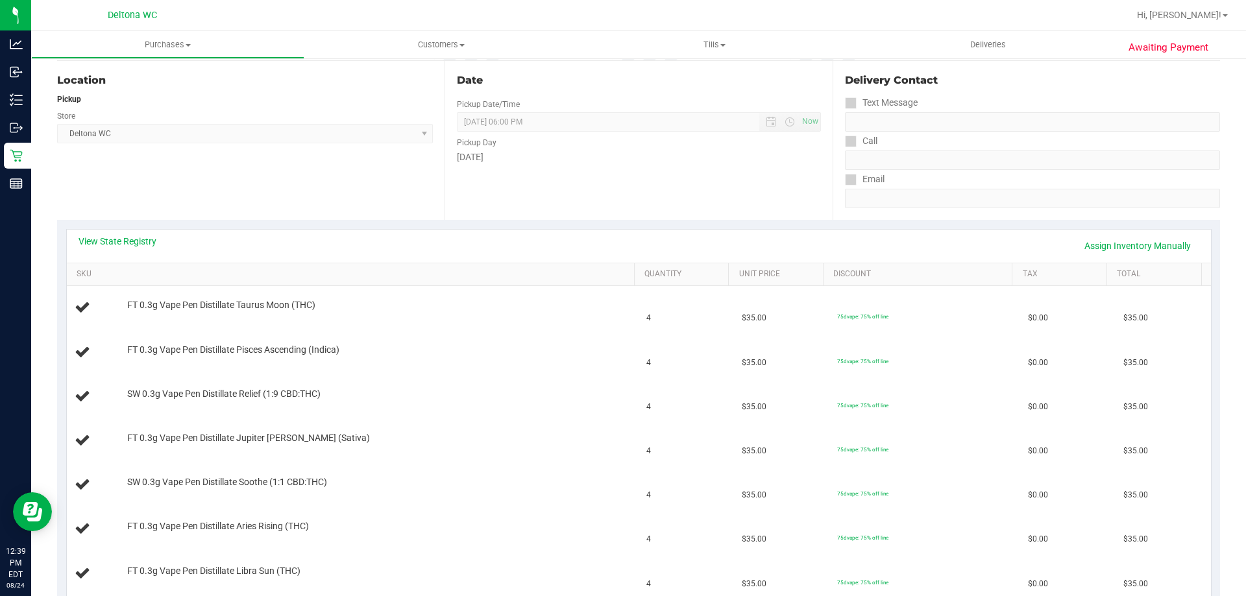
scroll to position [584, 0]
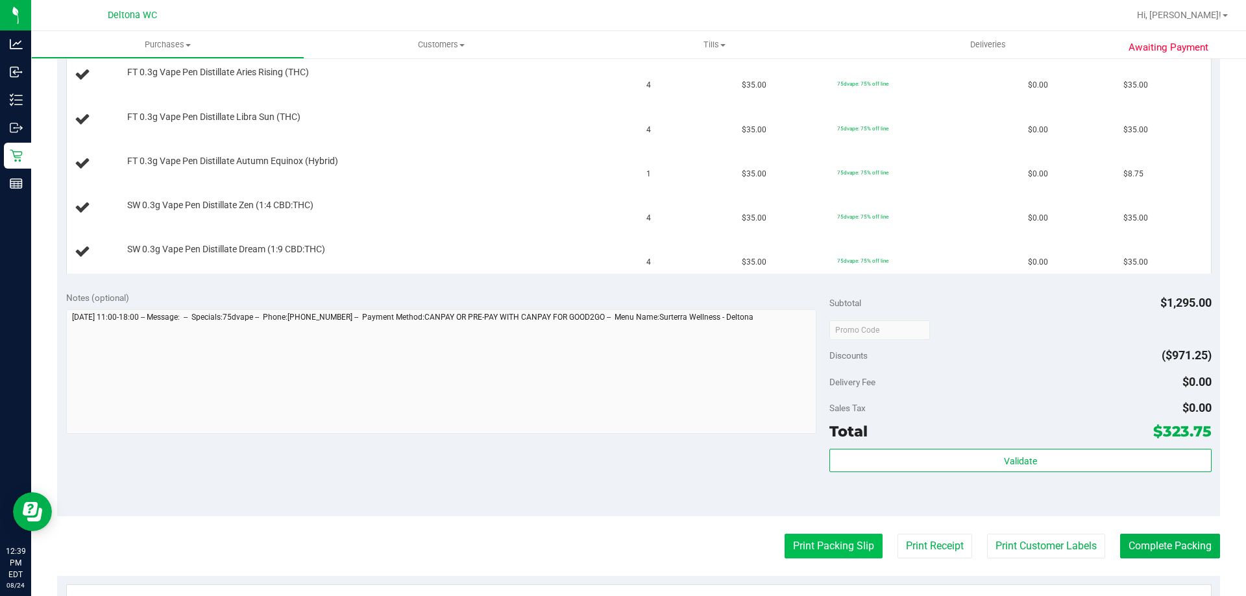
click at [810, 550] on button "Print Packing Slip" at bounding box center [833, 546] width 98 height 25
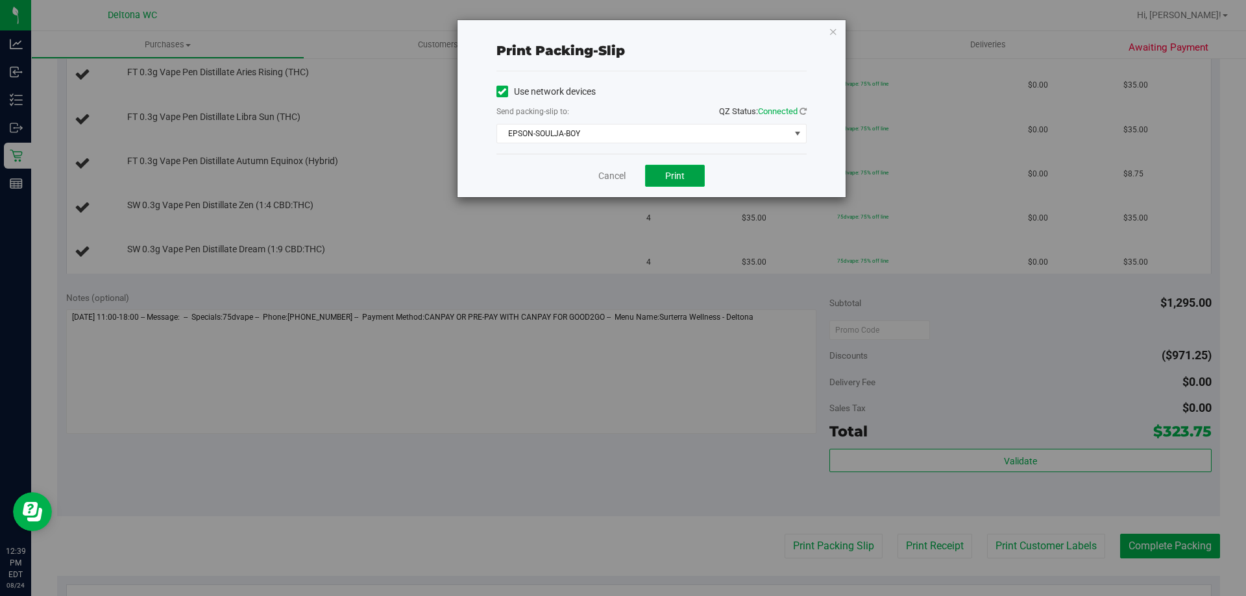
click at [653, 166] on button "Print" at bounding box center [675, 176] width 60 height 22
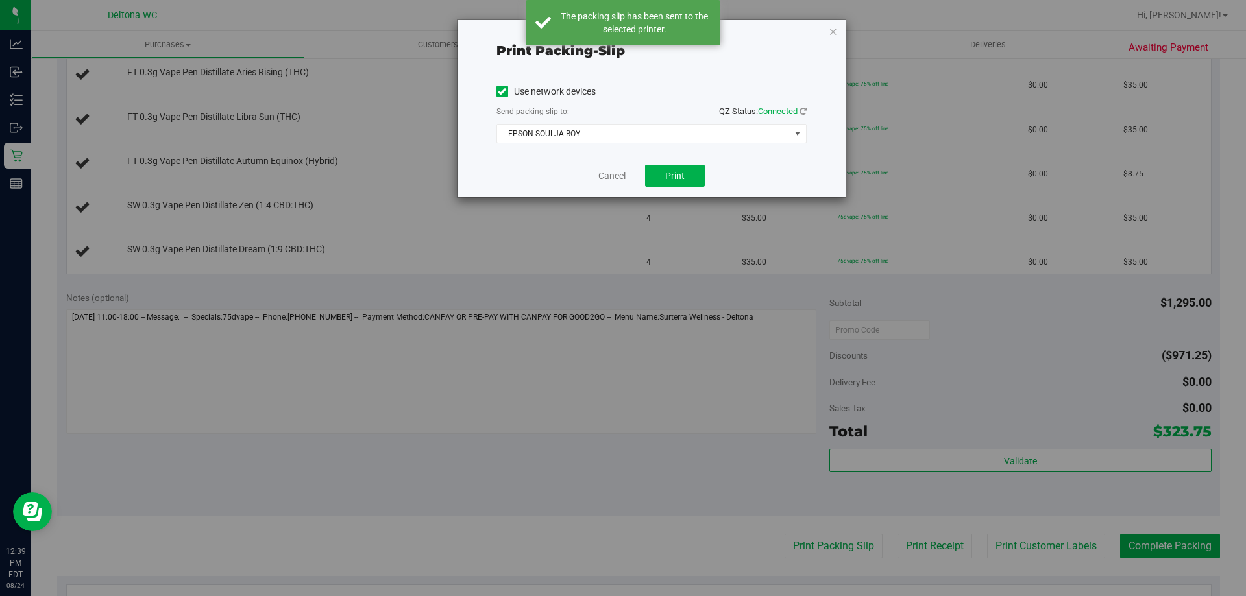
click at [609, 176] on link "Cancel" at bounding box center [611, 176] width 27 height 14
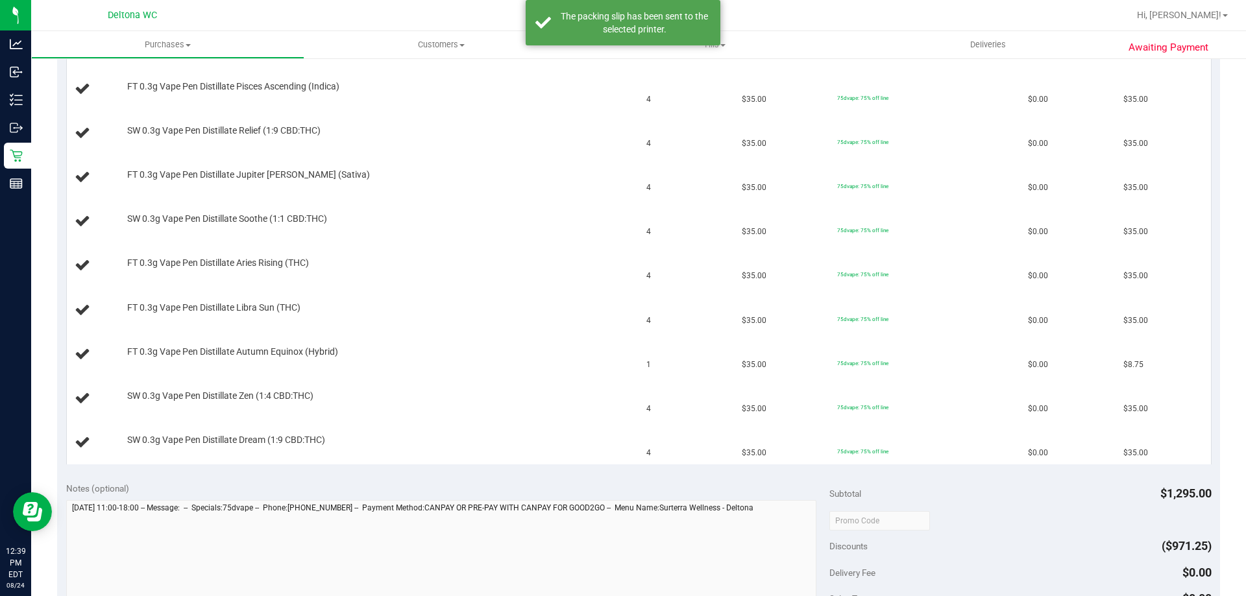
scroll to position [260, 0]
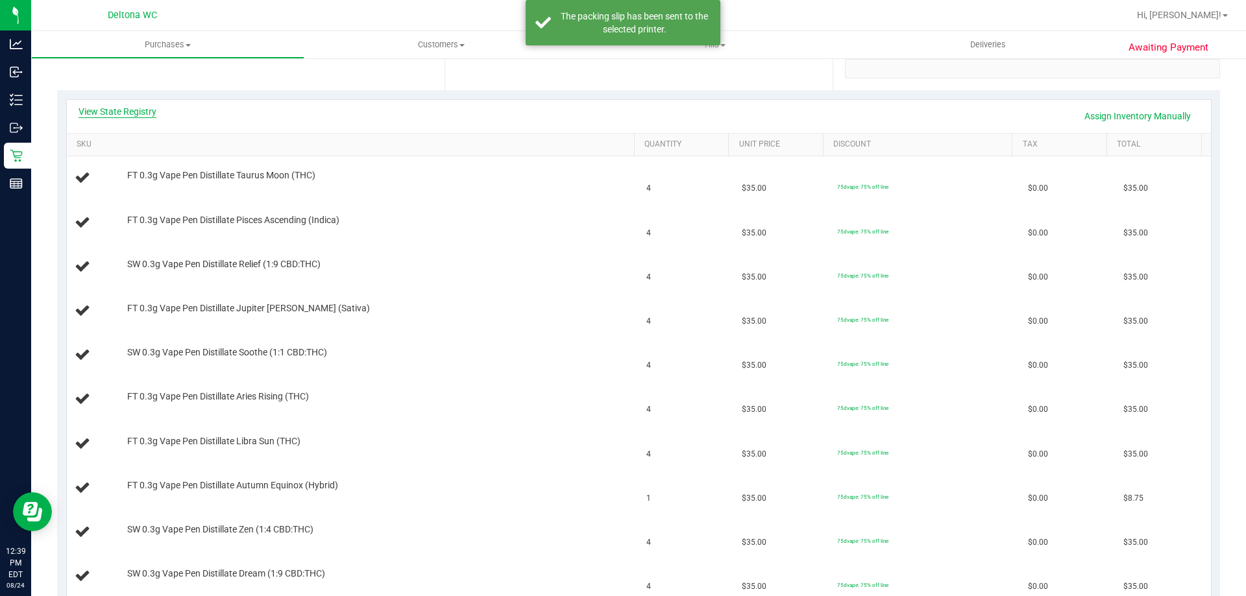
click at [128, 107] on link "View State Registry" at bounding box center [118, 111] width 78 height 13
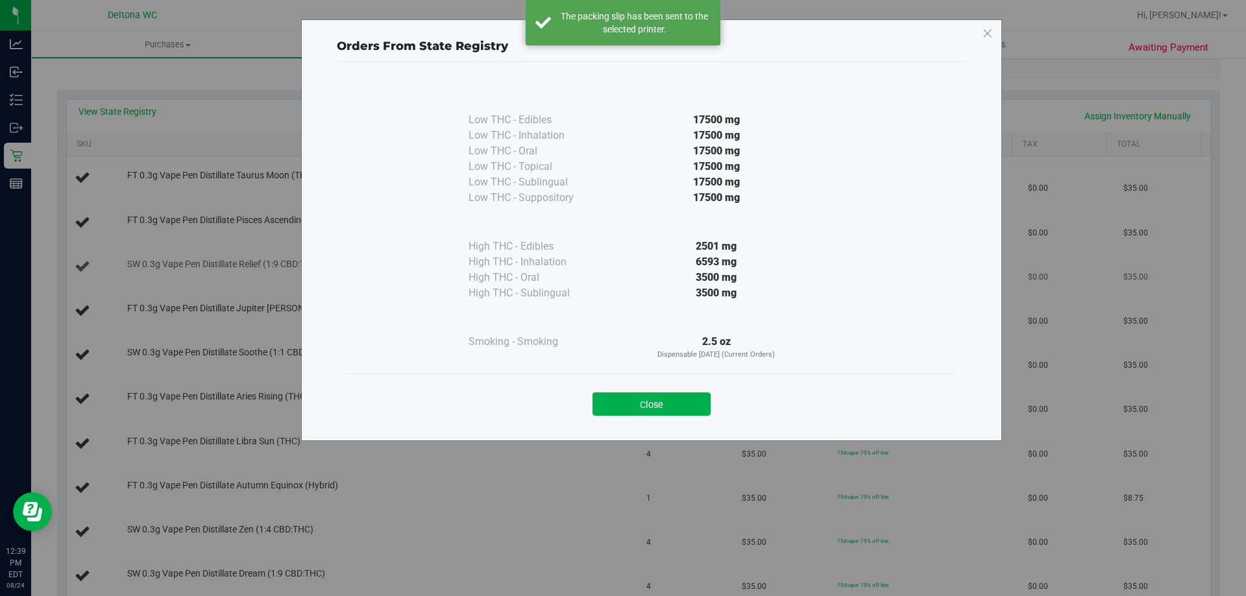
drag, startPoint x: 670, startPoint y: 404, endPoint x: 772, endPoint y: 280, distance: 159.9
click at [670, 404] on button "Close" at bounding box center [651, 404] width 118 height 23
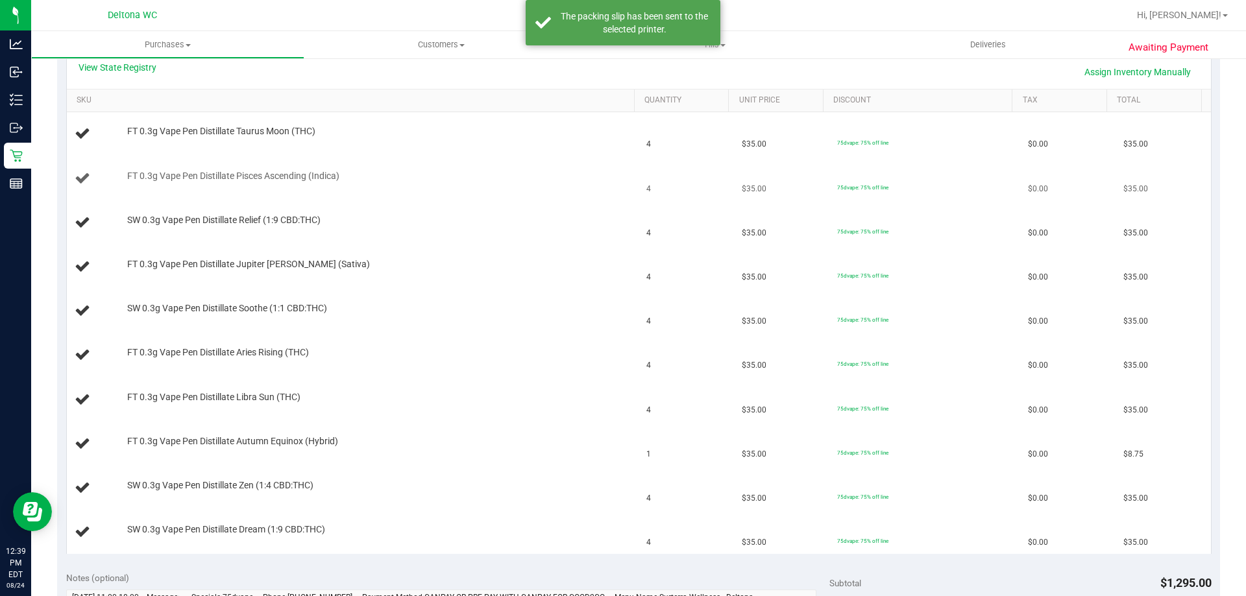
scroll to position [324, 0]
